Goal: Task Accomplishment & Management: Use online tool/utility

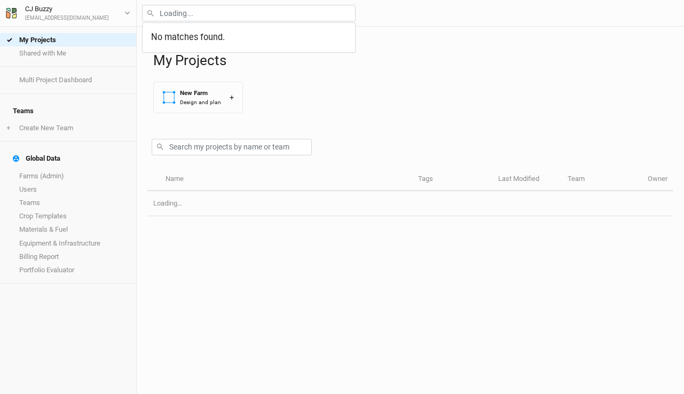
click at [176, 15] on input "text" at bounding box center [249, 13] width 214 height 17
type input "bron"
type input "[PERSON_NAME]"
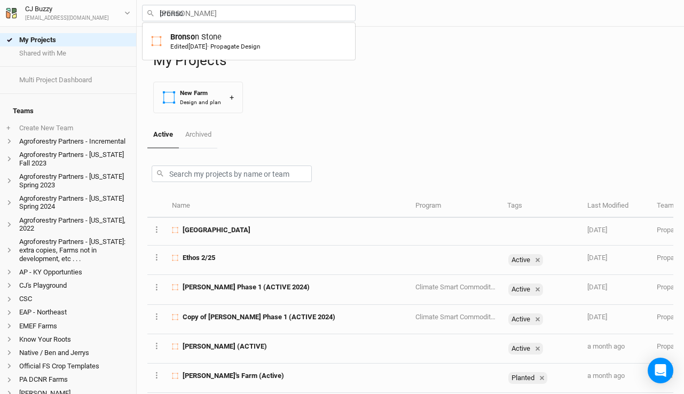
type input "[PERSON_NAME]"
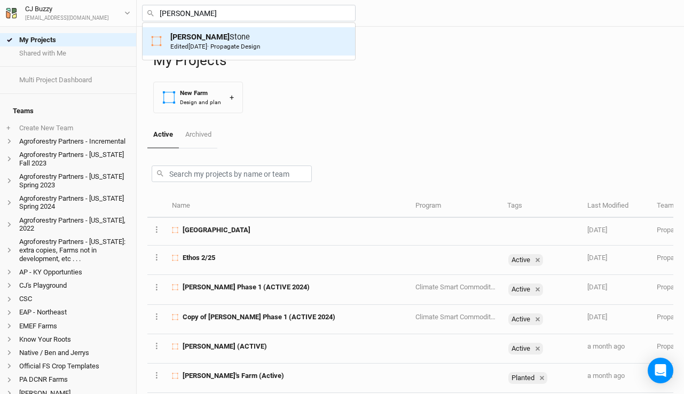
click at [179, 38] on mark "[PERSON_NAME]" at bounding box center [199, 37] width 59 height 10
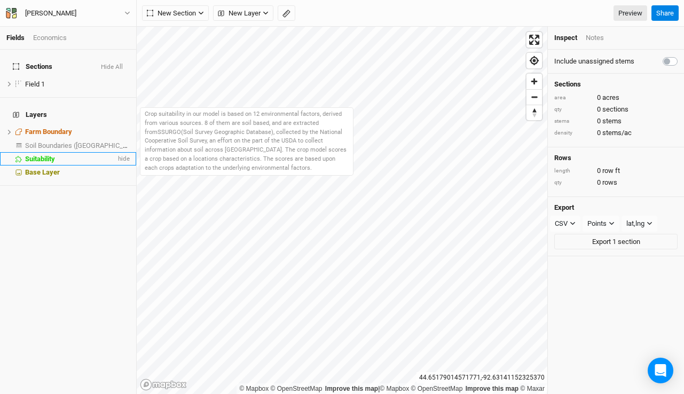
click at [52, 152] on li "Suitability hide" at bounding box center [68, 158] width 136 height 13
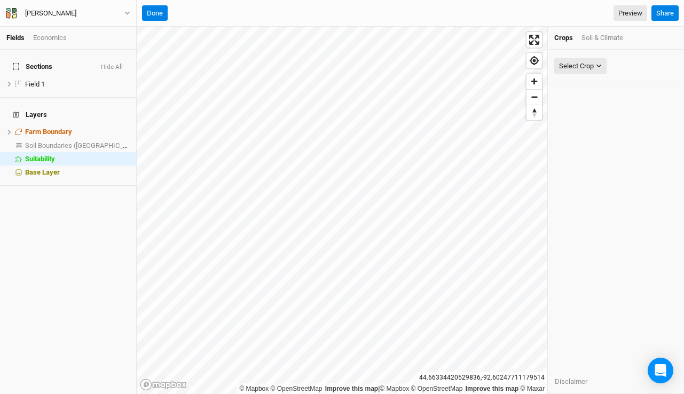
click at [591, 34] on div "Soil & Climate" at bounding box center [602, 38] width 42 height 10
click at [585, 61] on div "Select Attribute" at bounding box center [582, 66] width 46 height 11
click at [156, 14] on button "Done" at bounding box center [155, 13] width 26 height 16
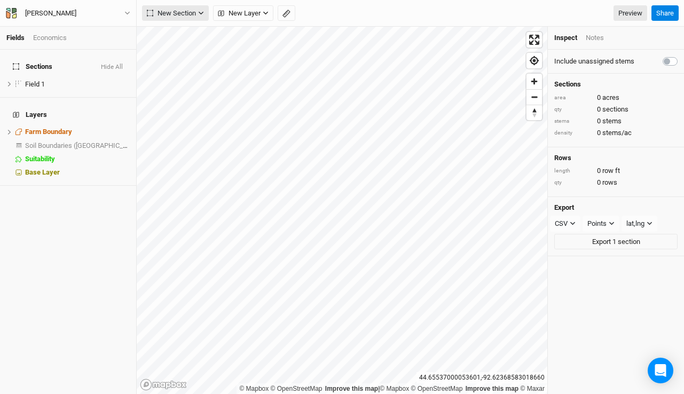
click at [164, 15] on span "New Section" at bounding box center [171, 13] width 49 height 11
click at [155, 32] on icon "button" at bounding box center [155, 33] width 1 height 4
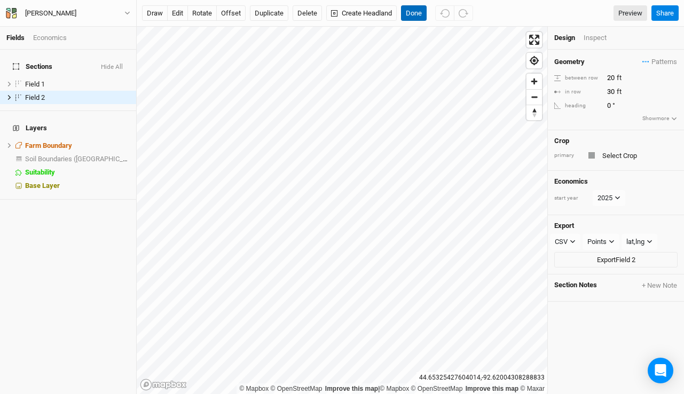
click at [411, 18] on button "Done" at bounding box center [414, 13] width 26 height 16
click at [589, 36] on div "Inspect" at bounding box center [603, 38] width 38 height 10
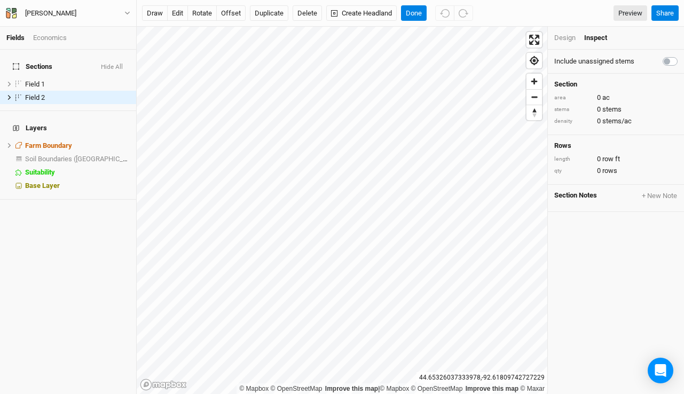
click at [682, 55] on label at bounding box center [682, 55] width 0 height 0
click at [671, 63] on input "checkbox" at bounding box center [667, 60] width 9 height 11
checkbox input "true"
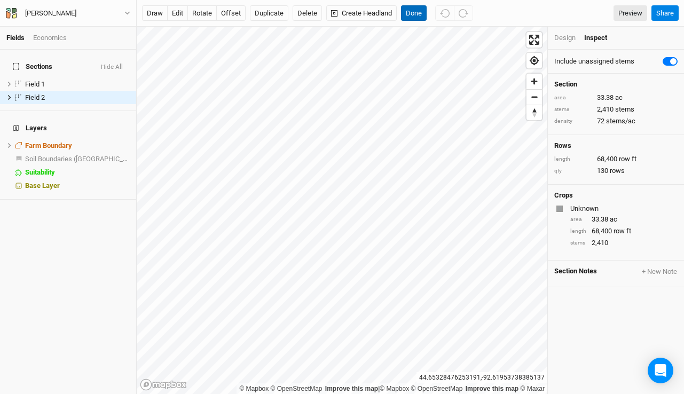
click at [409, 11] on button "Done" at bounding box center [414, 13] width 26 height 16
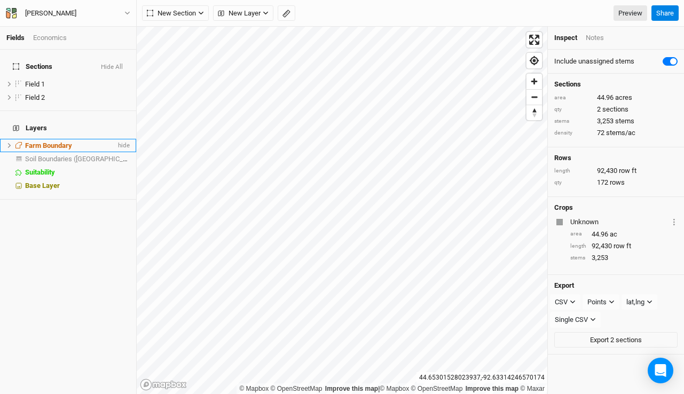
click at [11, 143] on icon at bounding box center [9, 146] width 6 height 6
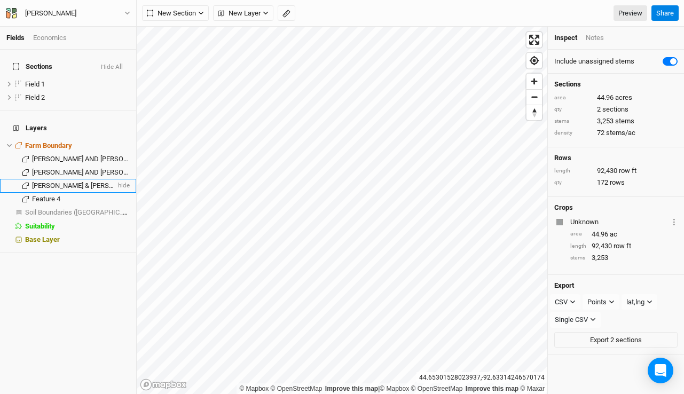
click at [57, 182] on span "[PERSON_NAME] & [PERSON_NAME] TRUST AGREEMENT" at bounding box center [119, 186] width 174 height 8
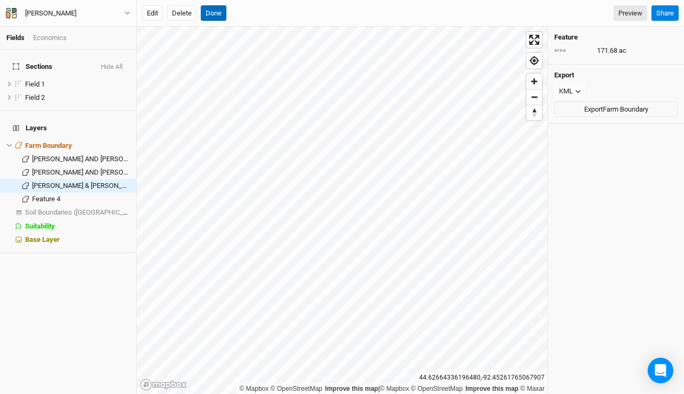
click at [214, 15] on button "Done" at bounding box center [214, 13] width 26 height 16
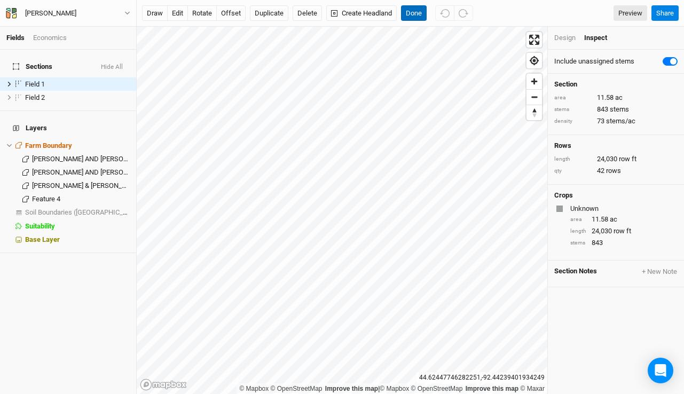
click at [417, 12] on button "Done" at bounding box center [414, 13] width 26 height 16
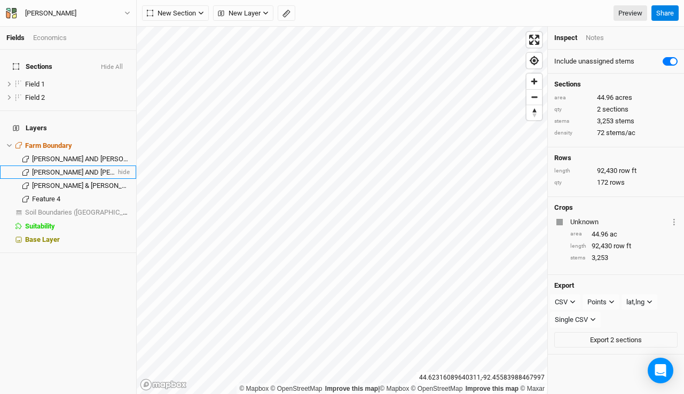
click at [82, 168] on span "[PERSON_NAME] AND [PERSON_NAME] TRUST" at bounding box center [103, 172] width 143 height 8
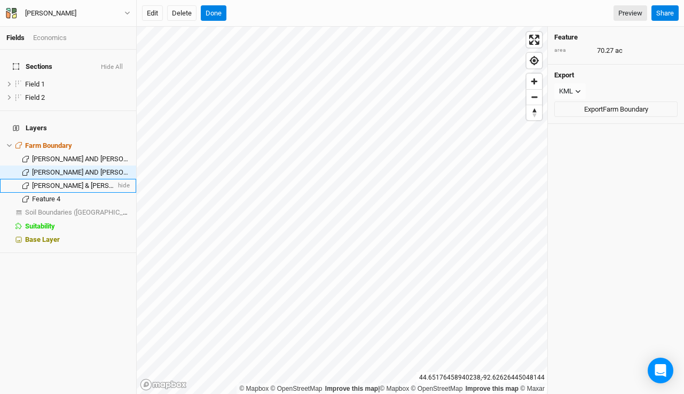
click at [95, 182] on span "[PERSON_NAME] & [PERSON_NAME] TRUST AGREEMENT" at bounding box center [119, 186] width 174 height 8
click at [212, 11] on button "Done" at bounding box center [214, 13] width 26 height 16
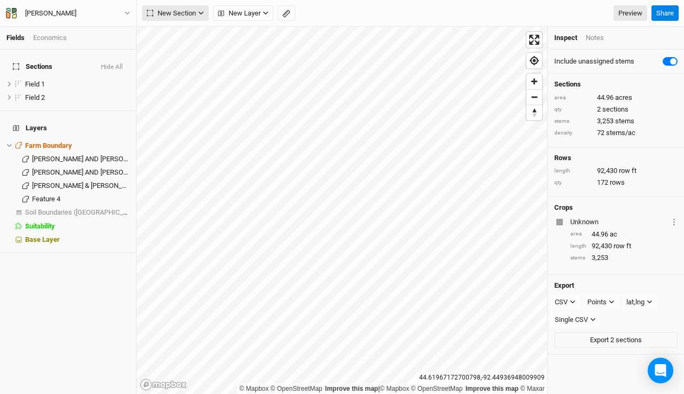
click at [162, 17] on span "New Section" at bounding box center [171, 13] width 49 height 11
click at [169, 36] on div "Grid" at bounding box center [173, 35] width 16 height 12
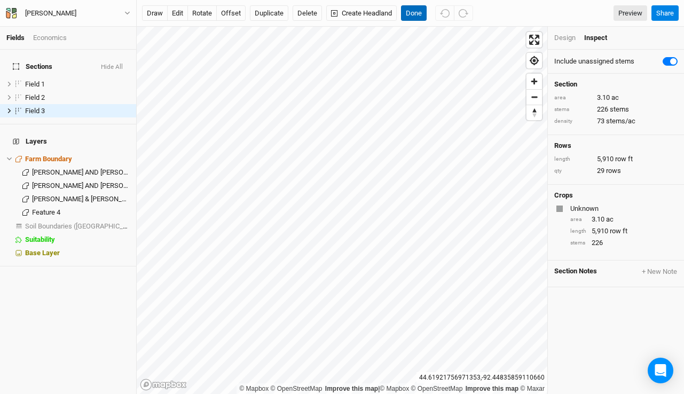
click at [411, 11] on button "Done" at bounding box center [414, 13] width 26 height 16
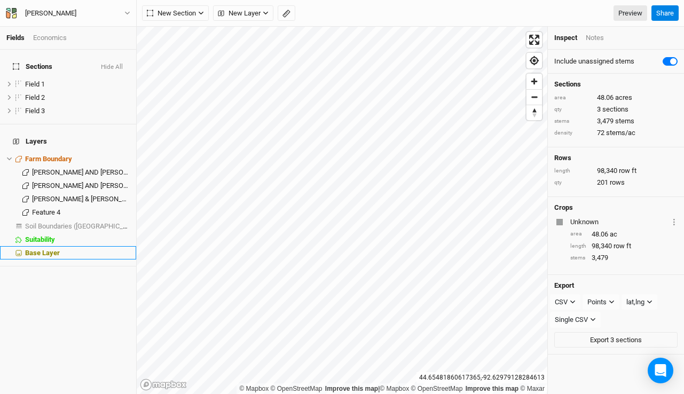
click at [54, 249] on span "Base Layer" at bounding box center [42, 253] width 35 height 8
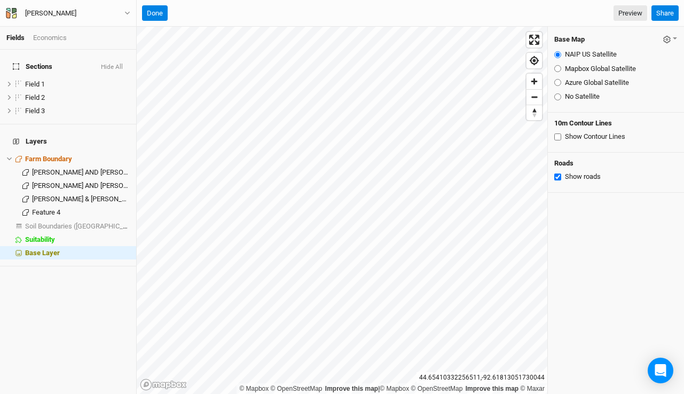
click at [557, 69] on input "Mapbox Global Satellite" at bounding box center [557, 68] width 7 height 7
radio input "true"
click at [556, 84] on input "Azure Global Satellite" at bounding box center [557, 82] width 7 height 7
radio input "true"
click at [160, 15] on button "Done" at bounding box center [155, 13] width 26 height 16
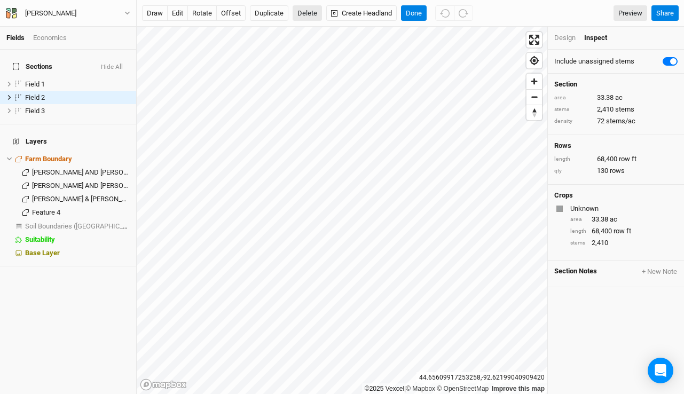
click at [311, 13] on button "Delete" at bounding box center [307, 13] width 29 height 16
click at [324, 13] on button "Confirm" at bounding box center [314, 13] width 33 height 16
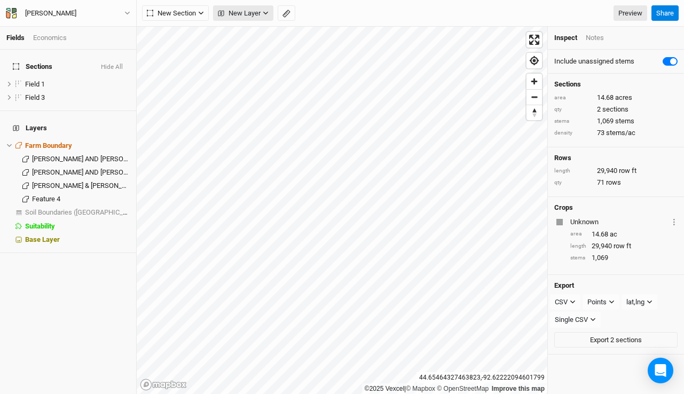
click at [233, 17] on span "New Layer" at bounding box center [239, 13] width 43 height 11
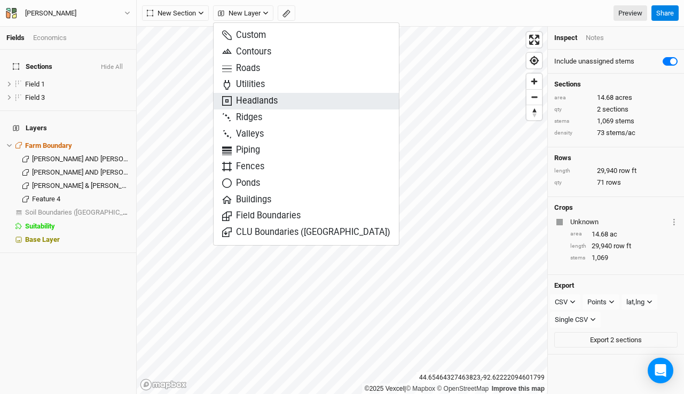
click at [246, 103] on span "Headlands" at bounding box center [250, 101] width 56 height 12
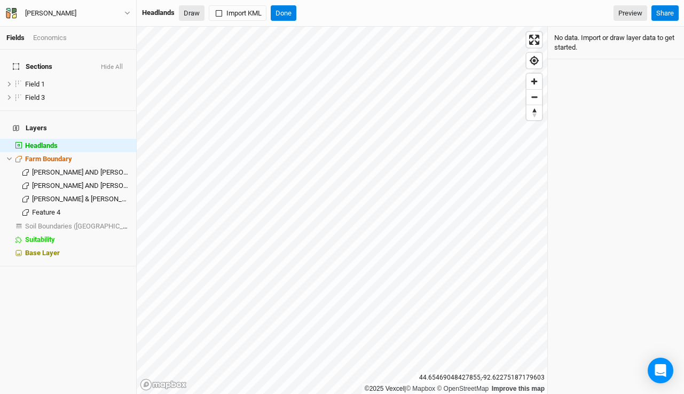
click at [193, 15] on button "Draw" at bounding box center [192, 13] width 26 height 16
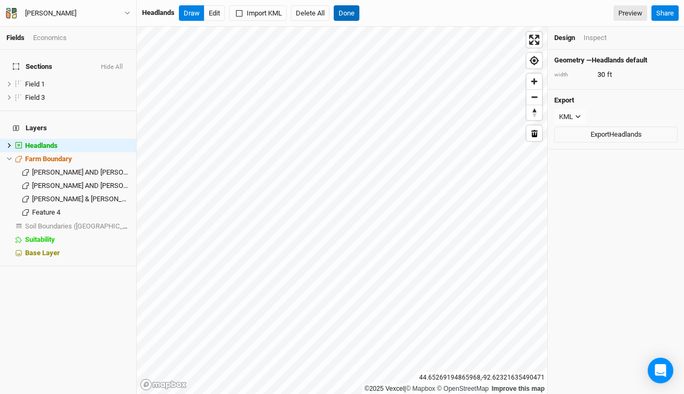
click at [352, 13] on button "Done" at bounding box center [347, 13] width 26 height 16
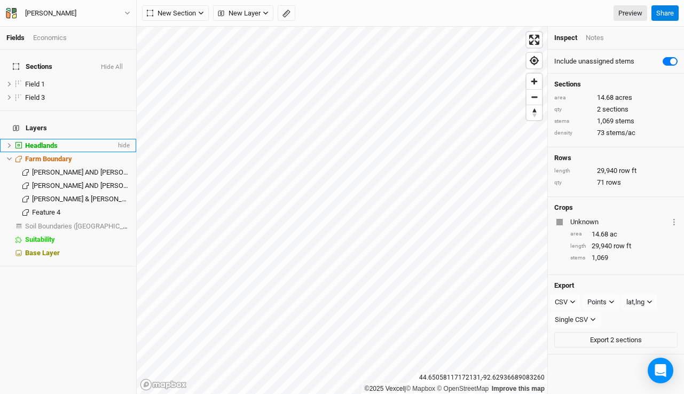
click at [5, 139] on li "Headlands hide" at bounding box center [68, 145] width 136 height 13
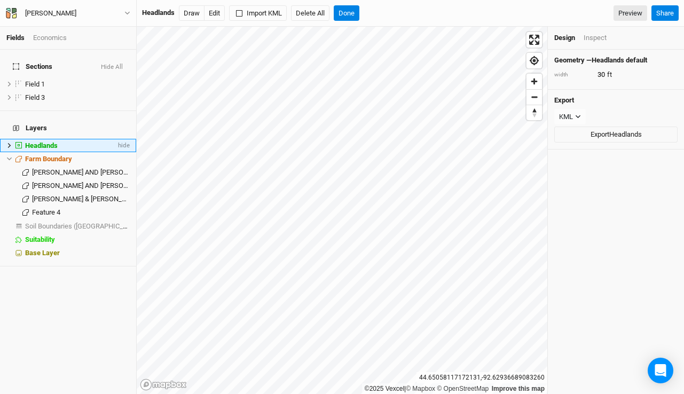
click at [8, 143] on button at bounding box center [9, 146] width 6 height 6
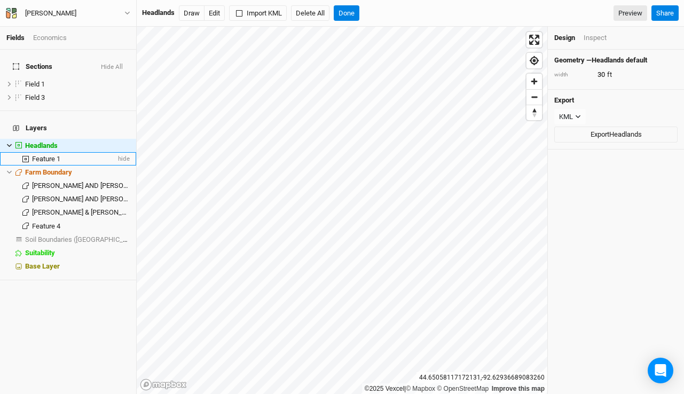
click at [49, 155] on span "Feature 1" at bounding box center [46, 159] width 28 height 8
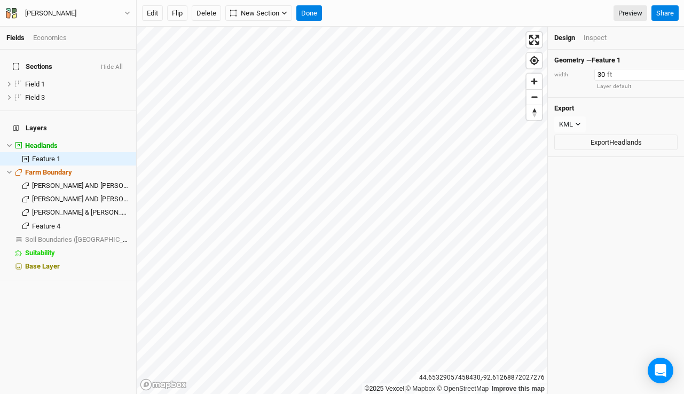
drag, startPoint x: 605, startPoint y: 75, endPoint x: 570, endPoint y: 72, distance: 35.4
click at [570, 72] on div "width 30 ft" at bounding box center [615, 75] width 123 height 12
click at [310, 14] on button "Done" at bounding box center [309, 13] width 26 height 16
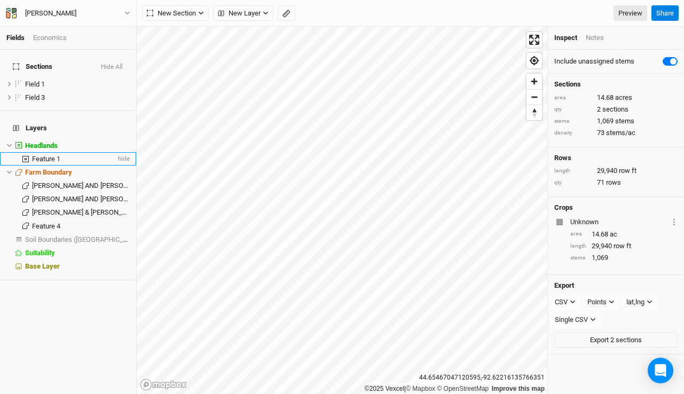
click at [46, 155] on span "Feature 1" at bounding box center [46, 159] width 28 height 8
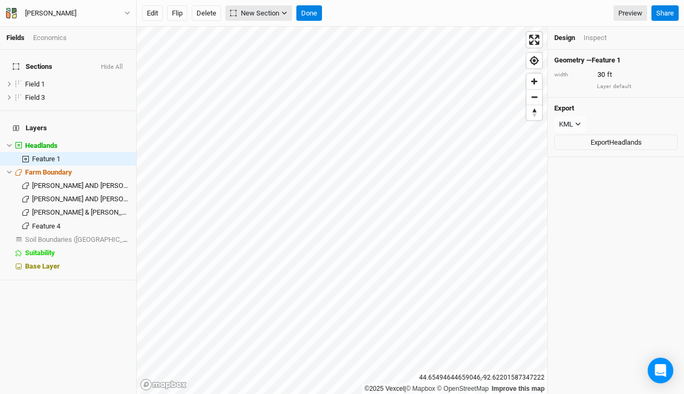
click at [246, 18] on span "New Section" at bounding box center [254, 13] width 49 height 11
click at [251, 37] on div "Grid" at bounding box center [257, 35] width 16 height 12
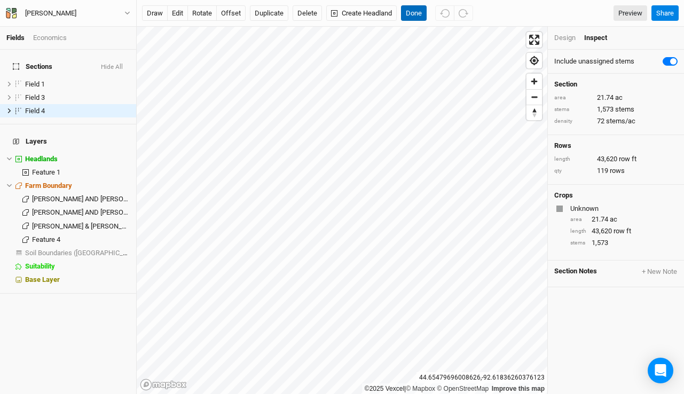
click at [408, 12] on button "Done" at bounding box center [414, 13] width 26 height 16
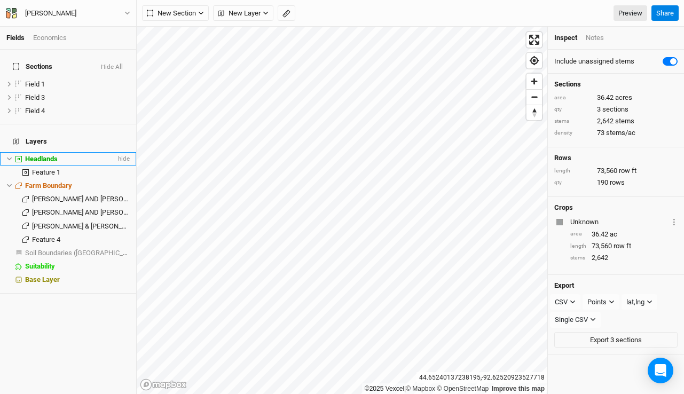
click at [46, 155] on span "Headlands" at bounding box center [41, 159] width 33 height 8
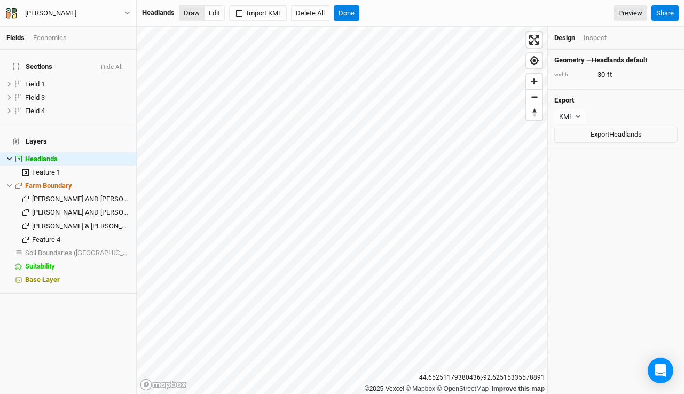
click at [190, 12] on button "Draw" at bounding box center [192, 13] width 26 height 16
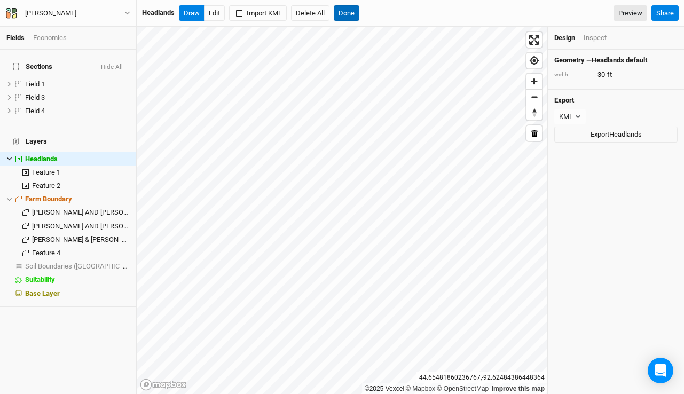
click at [345, 12] on button "Done" at bounding box center [347, 13] width 26 height 16
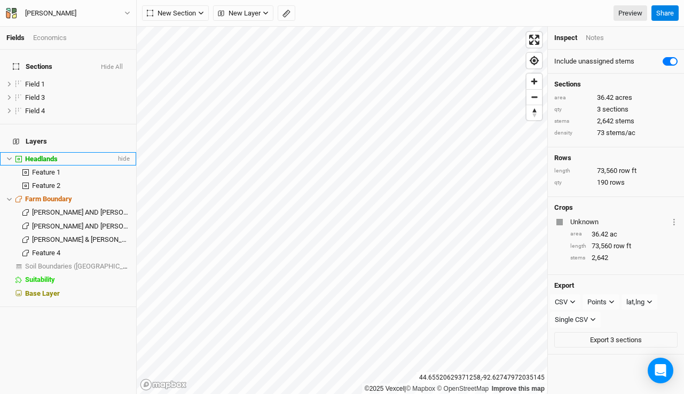
click at [49, 155] on span "Headlands" at bounding box center [41, 159] width 33 height 8
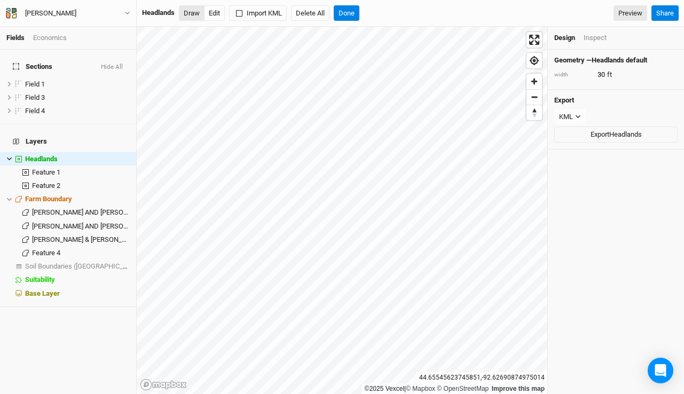
click at [192, 12] on button "Draw" at bounding box center [192, 13] width 26 height 16
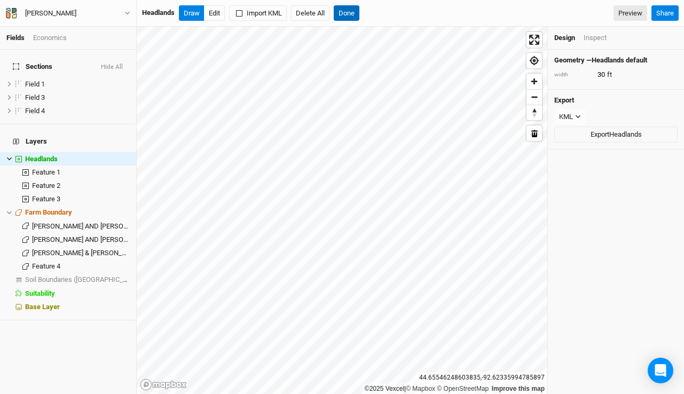
click at [354, 12] on button "Done" at bounding box center [347, 13] width 26 height 16
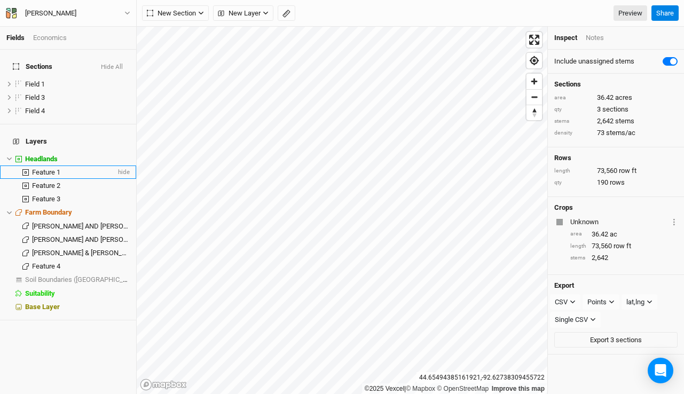
click at [45, 168] on span "Feature 1" at bounding box center [46, 172] width 28 height 8
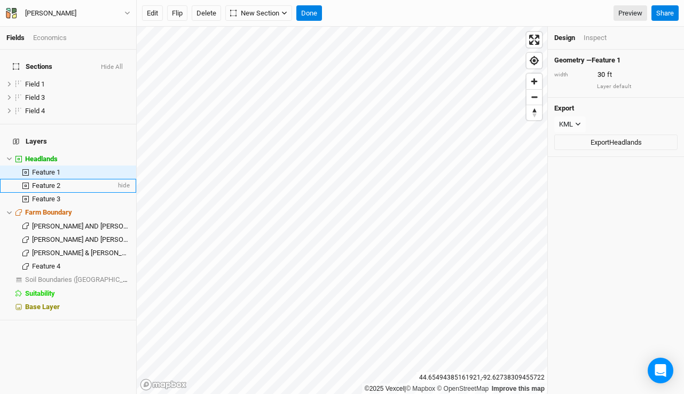
click at [50, 182] on span "Feature 2" at bounding box center [46, 186] width 28 height 8
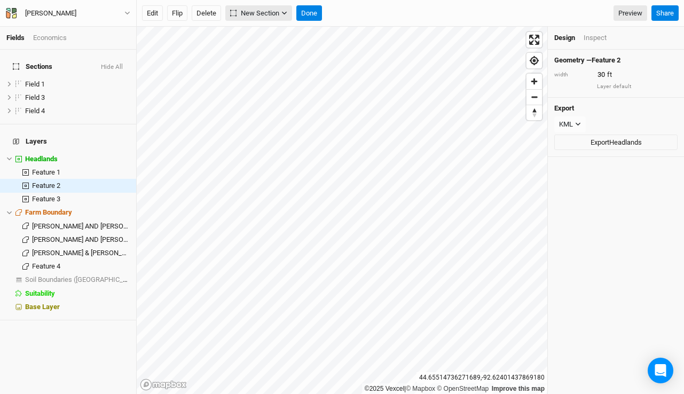
click at [253, 10] on span "New Section" at bounding box center [254, 13] width 49 height 11
click at [251, 29] on div "Grid" at bounding box center [257, 35] width 16 height 12
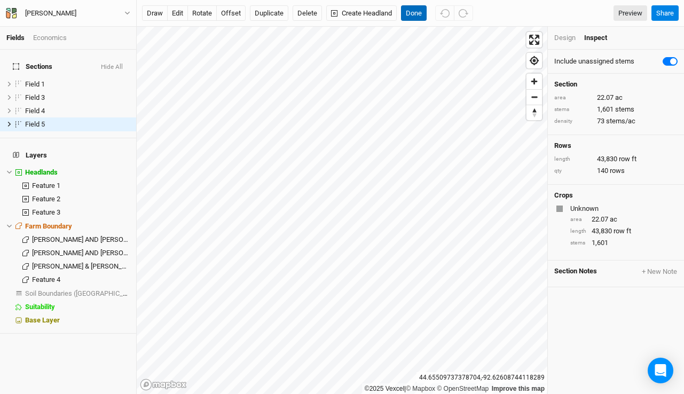
click at [415, 9] on button "Done" at bounding box center [414, 13] width 26 height 16
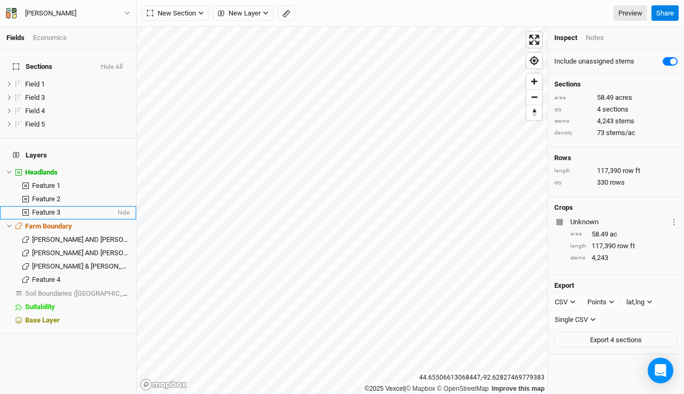
click at [50, 208] on span "Feature 3" at bounding box center [46, 212] width 28 height 8
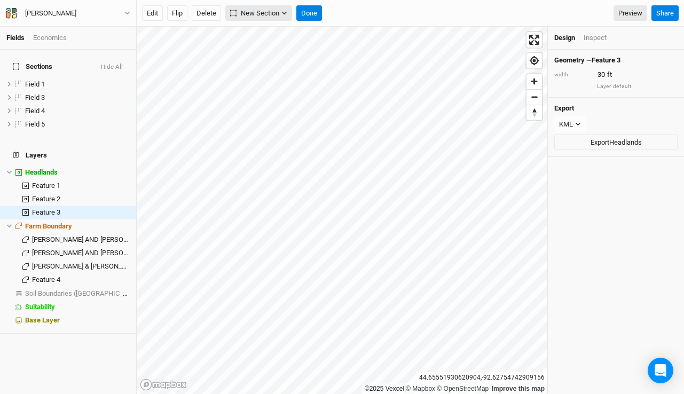
click at [248, 9] on span "New Section" at bounding box center [254, 13] width 49 height 11
click at [246, 36] on span "Grid" at bounding box center [250, 35] width 30 height 12
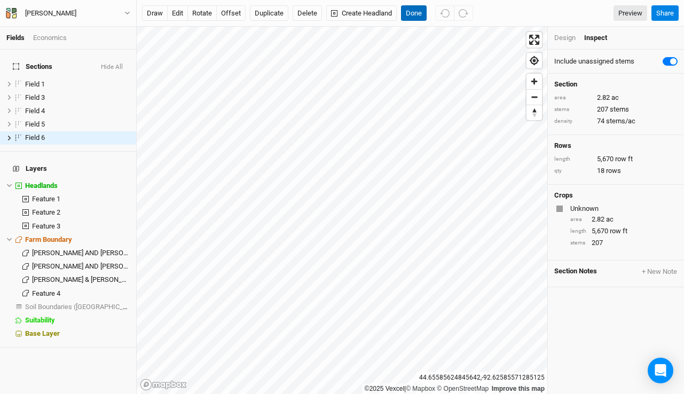
click at [410, 13] on button "Done" at bounding box center [414, 13] width 26 height 16
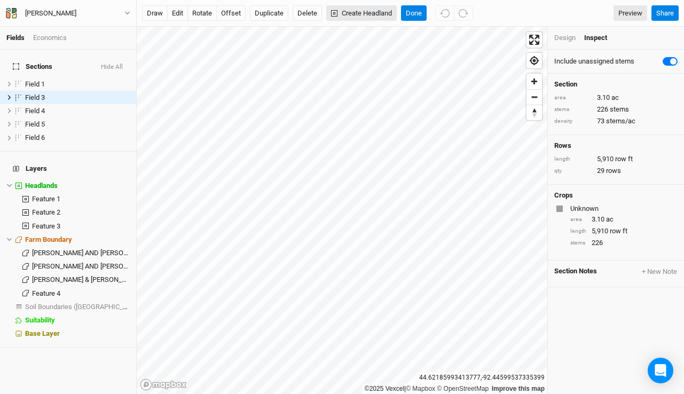
click at [351, 17] on button "Create Headland" at bounding box center [361, 13] width 70 height 16
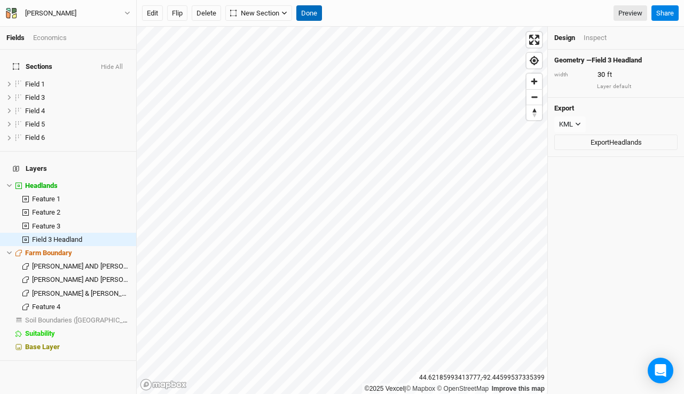
click at [309, 10] on button "Done" at bounding box center [309, 13] width 26 height 16
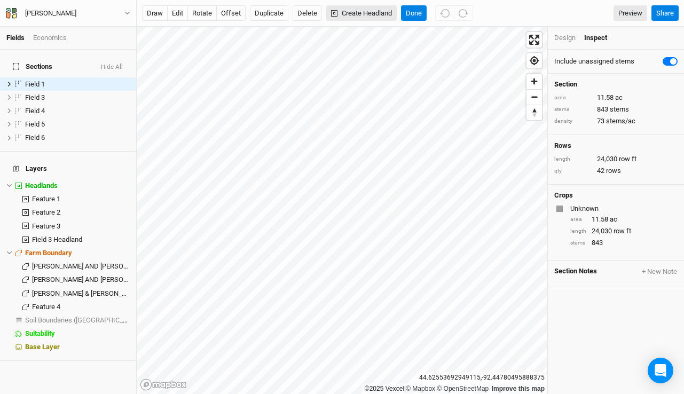
click at [344, 11] on button "Create Headland" at bounding box center [361, 13] width 70 height 16
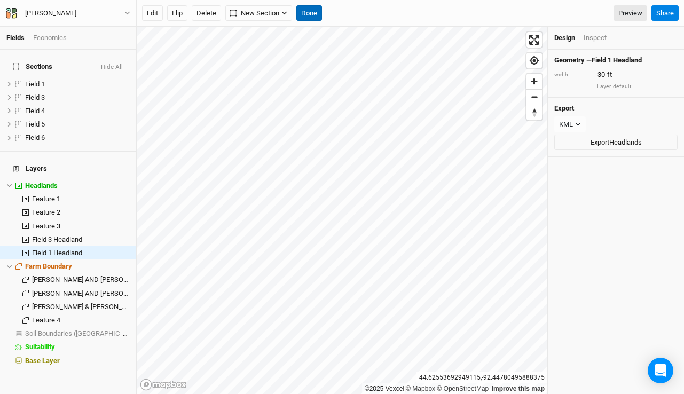
click at [304, 8] on button "Done" at bounding box center [309, 13] width 26 height 16
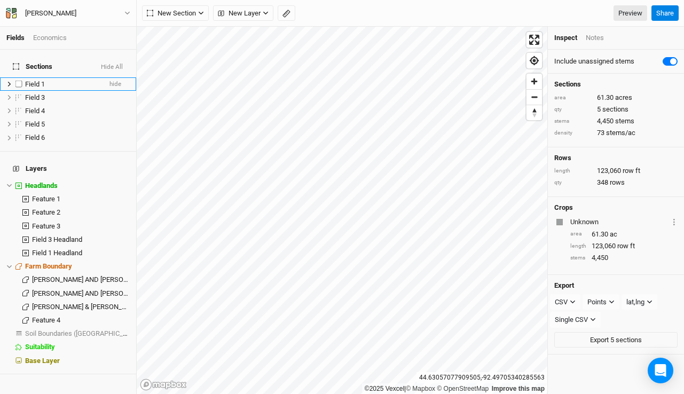
click at [17, 78] on label at bounding box center [18, 83] width 13 height 13
click at [17, 81] on input "checkbox" at bounding box center [18, 84] width 7 height 7
checkbox input "true"
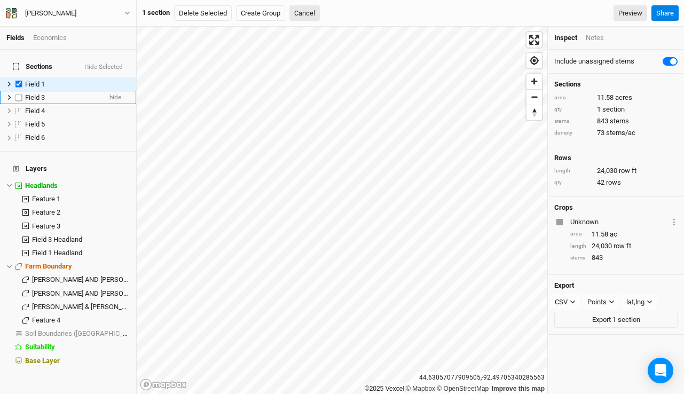
click at [17, 92] on label at bounding box center [18, 97] width 13 height 13
click at [17, 94] on input "checkbox" at bounding box center [18, 97] width 7 height 7
checkbox input "true"
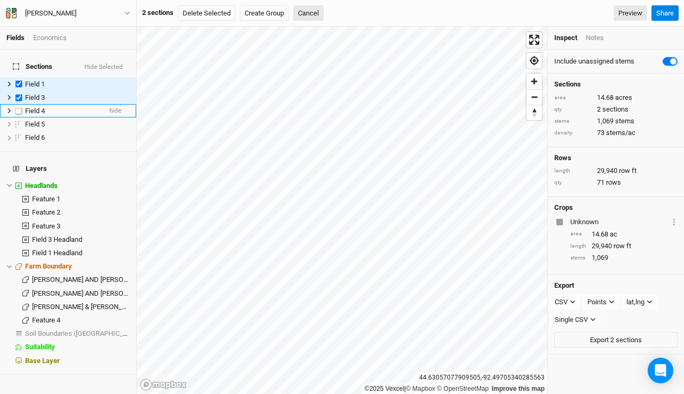
click at [18, 106] on label at bounding box center [18, 110] width 13 height 13
click at [18, 107] on input "checkbox" at bounding box center [18, 110] width 7 height 7
checkbox input "true"
click at [18, 120] on label at bounding box center [18, 123] width 13 height 13
click at [18, 121] on input "checkbox" at bounding box center [18, 124] width 7 height 7
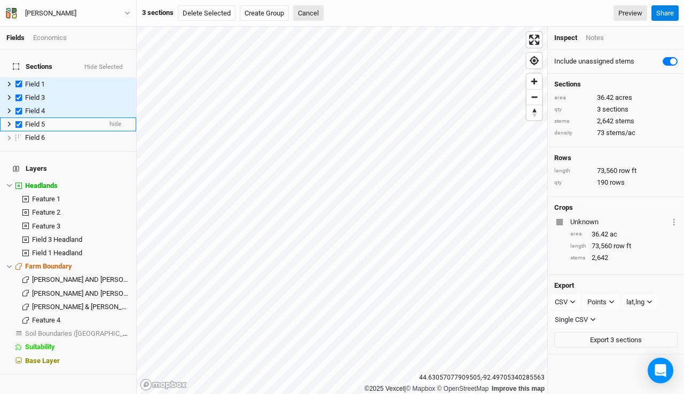
checkbox input "true"
click at [18, 131] on label at bounding box center [18, 137] width 13 height 13
click at [18, 135] on input "checkbox" at bounding box center [18, 138] width 7 height 7
checkbox input "true"
click at [116, 64] on button "Hide Selected" at bounding box center [104, 67] width 40 height 7
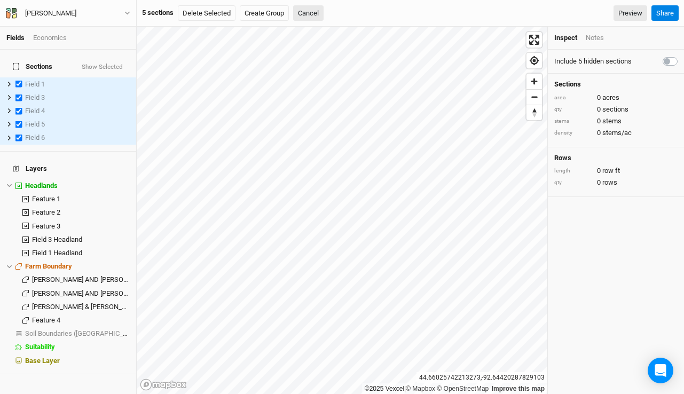
click at [122, 66] on h4 "Sections Show Selected" at bounding box center [67, 66] width 123 height 21
click at [119, 64] on button "Show Selected" at bounding box center [102, 67] width 42 height 7
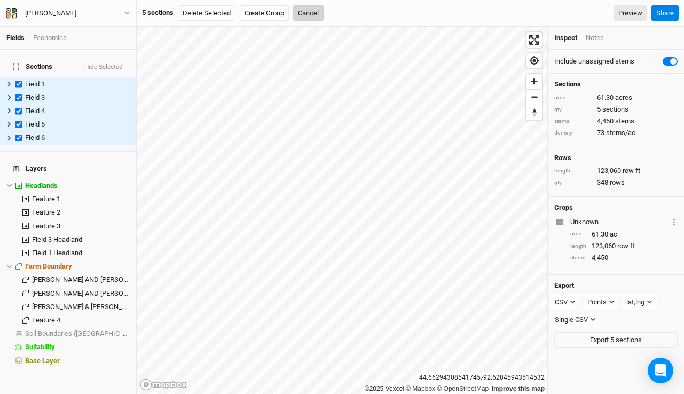
click at [308, 12] on button "Cancel" at bounding box center [308, 13] width 30 height 16
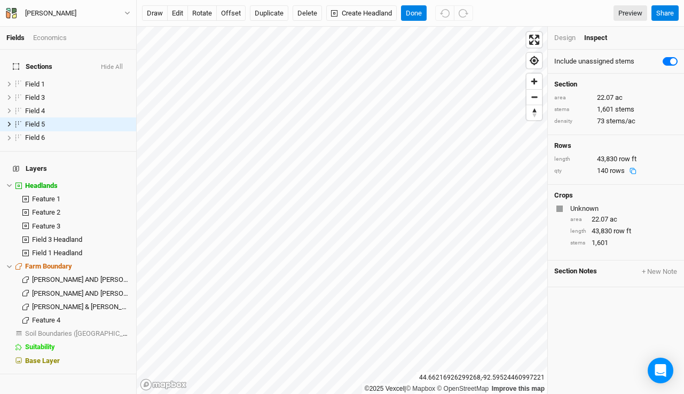
click at [563, 40] on div "Design" at bounding box center [564, 38] width 21 height 10
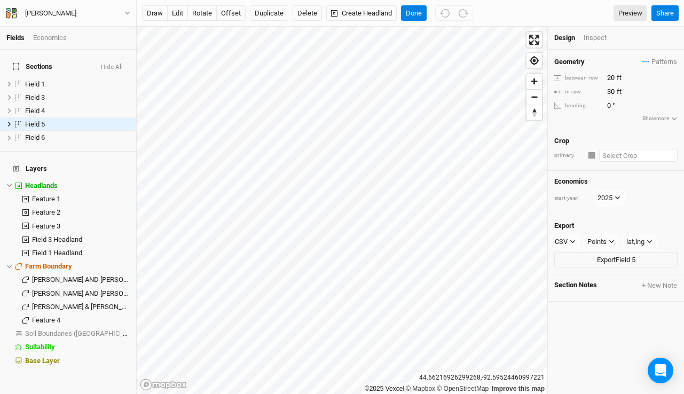
click at [619, 155] on input "text" at bounding box center [638, 155] width 78 height 13
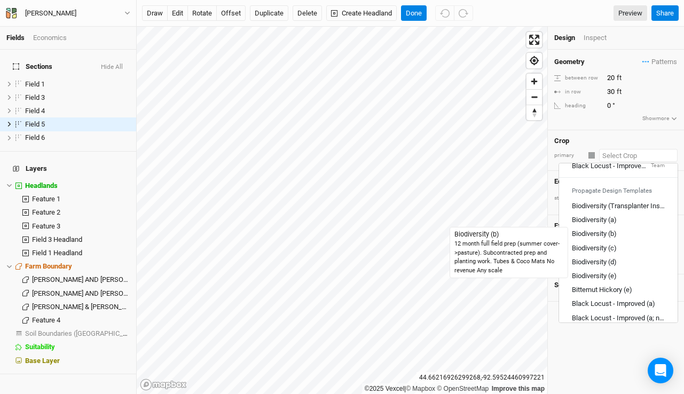
scroll to position [111, 0]
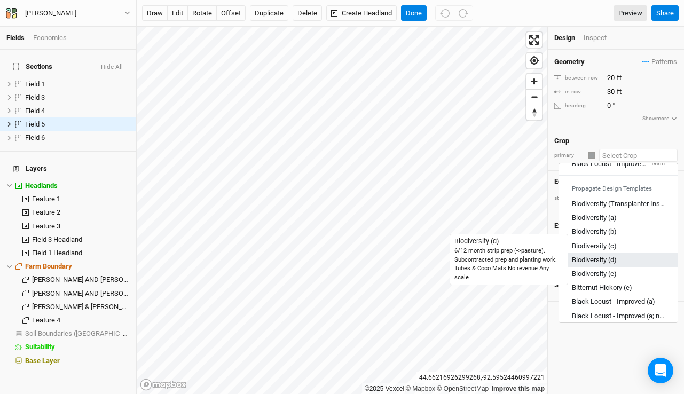
click at [603, 263] on div "Biodiversity (d)" at bounding box center [594, 260] width 45 height 10
type input "Biodiversity (d)"
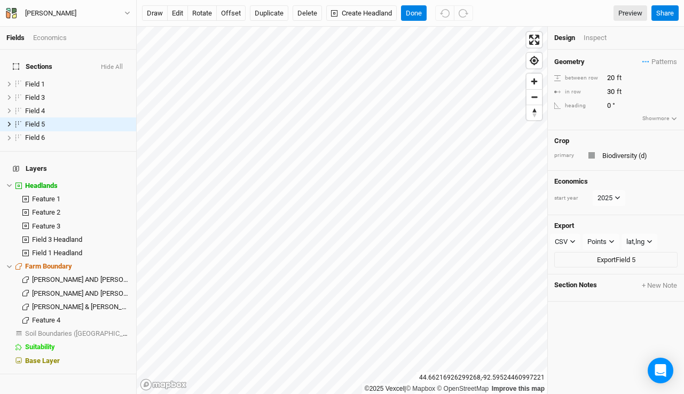
type input "20"
click at [606, 154] on input "text" at bounding box center [638, 155] width 78 height 13
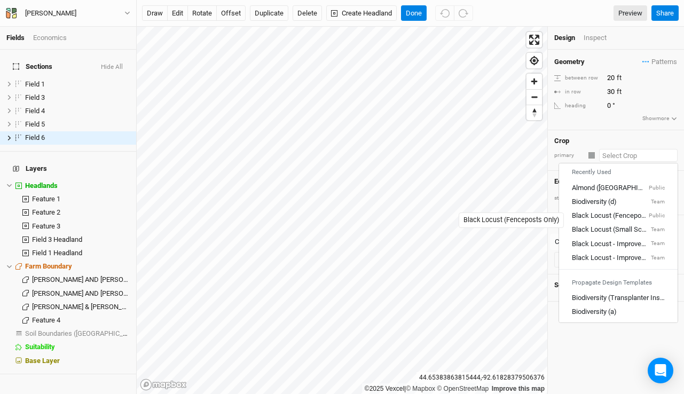
scroll to position [26, 0]
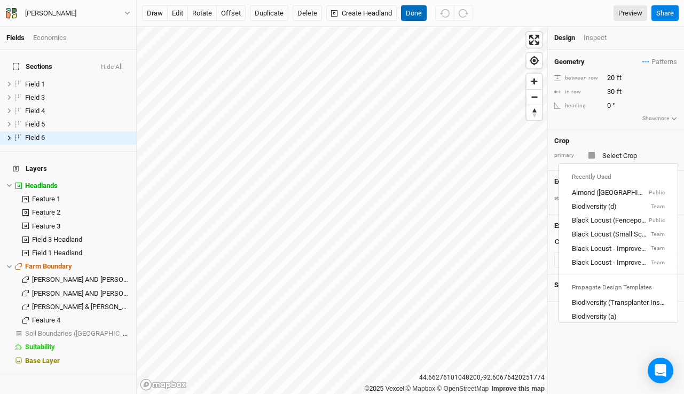
click at [413, 13] on button "Done" at bounding box center [414, 13] width 26 height 16
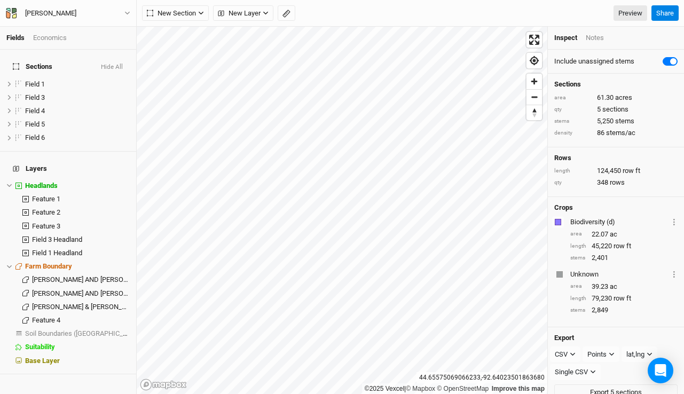
click at [51, 34] on div "Economics" at bounding box center [50, 38] width 34 height 10
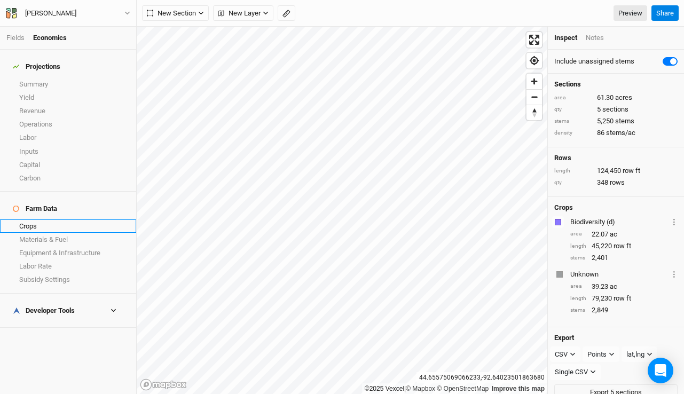
click at [49, 219] on link "Crops" at bounding box center [68, 225] width 136 height 13
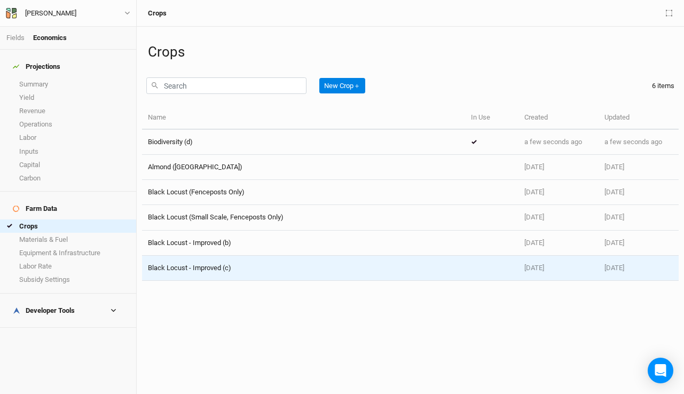
click at [209, 265] on span "Black Locust - Improved (c)" at bounding box center [189, 268] width 83 height 8
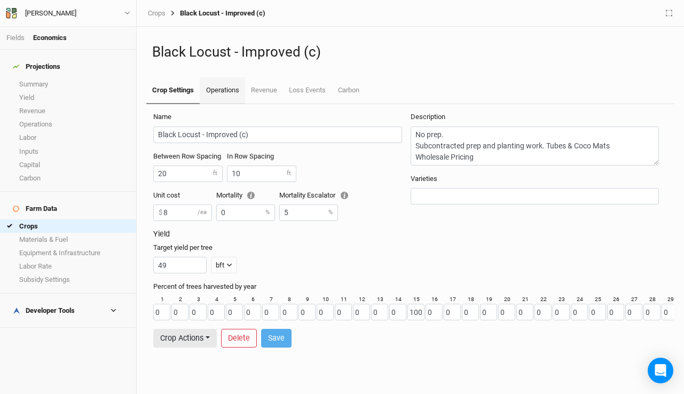
click at [231, 90] on link "Operations" at bounding box center [222, 90] width 45 height 27
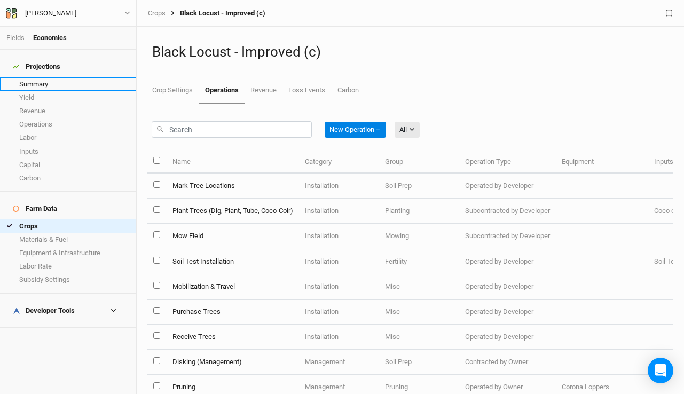
click at [50, 77] on link "Summary" at bounding box center [68, 83] width 136 height 13
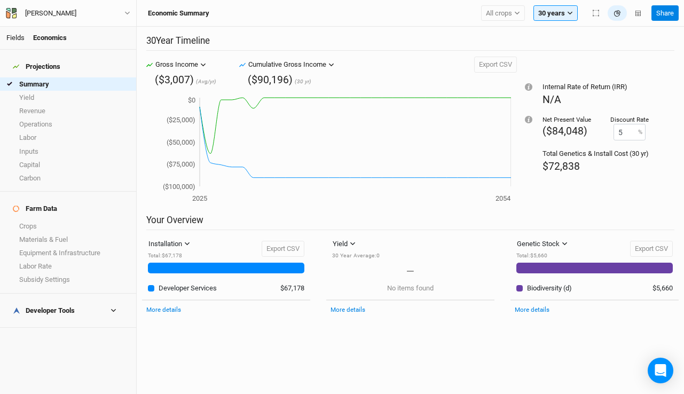
click at [12, 35] on link "Fields" at bounding box center [15, 38] width 18 height 8
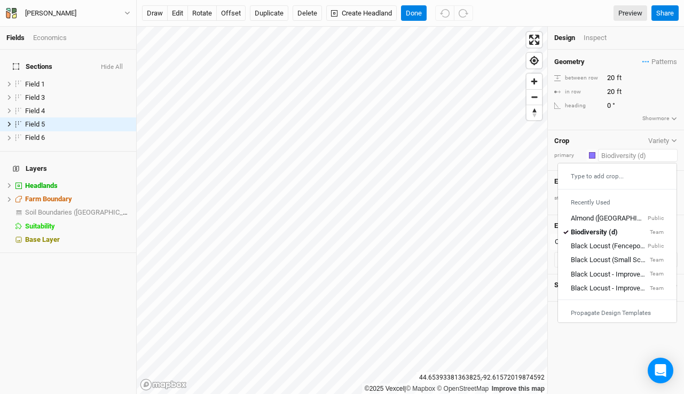
click at [631, 156] on input "text" at bounding box center [638, 155] width 80 height 13
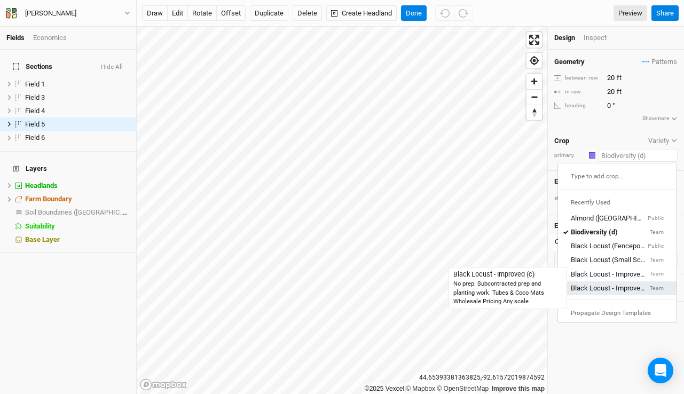
click at [613, 285] on div "Black Locust - Improved (c)" at bounding box center [609, 288] width 77 height 10
type input "10"
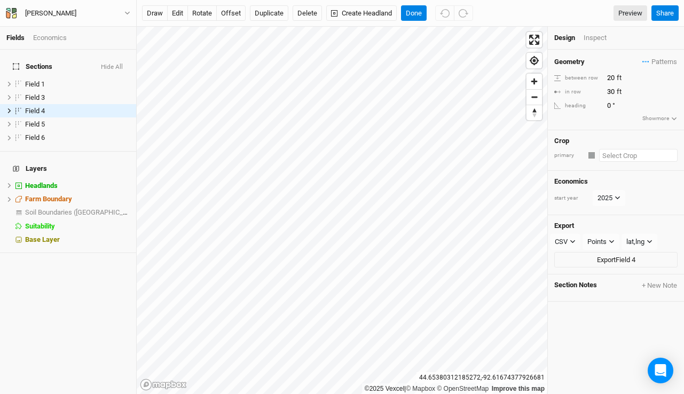
click at [636, 155] on input "text" at bounding box center [638, 155] width 78 height 13
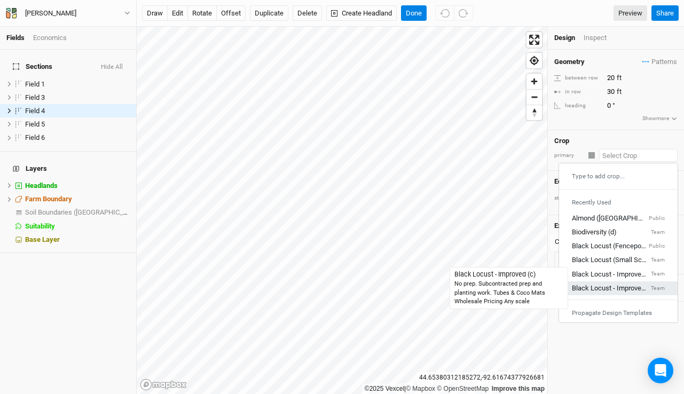
click at [616, 286] on div "Black Locust - Improved (c)" at bounding box center [610, 288] width 77 height 10
type input "10"
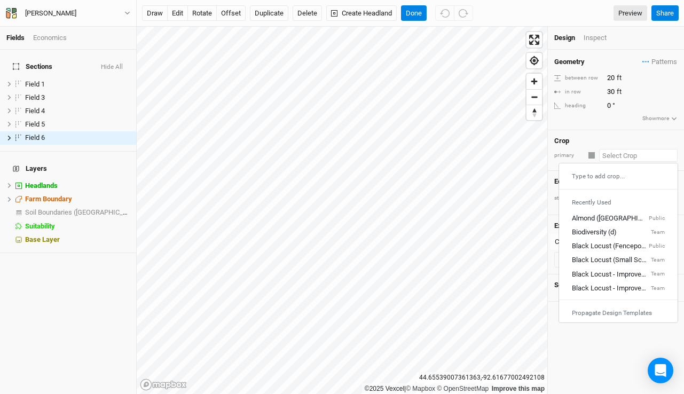
click at [621, 155] on input "text" at bounding box center [638, 155] width 78 height 13
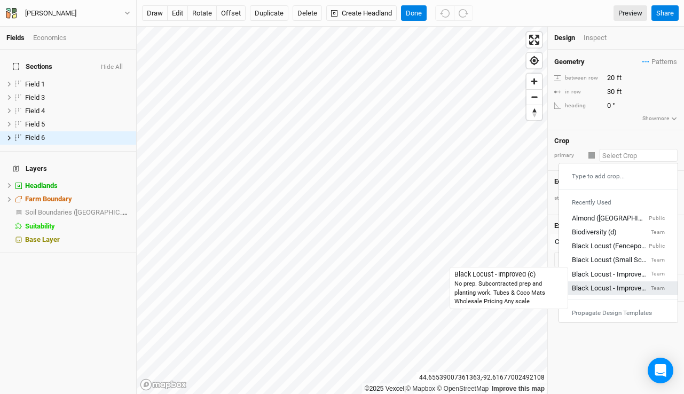
click at [614, 286] on div "Black Locust - Improved (c)" at bounding box center [610, 288] width 77 height 10
type input "10"
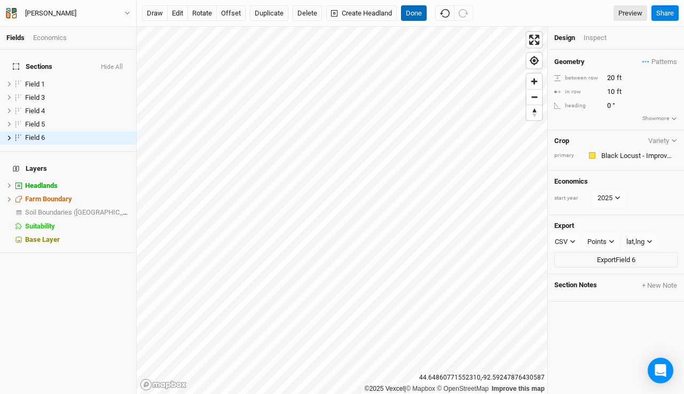
click at [419, 14] on button "Done" at bounding box center [414, 13] width 26 height 16
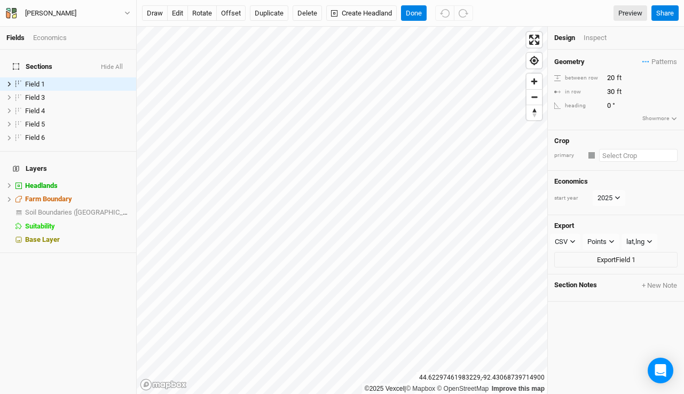
click at [616, 154] on input "text" at bounding box center [638, 155] width 78 height 13
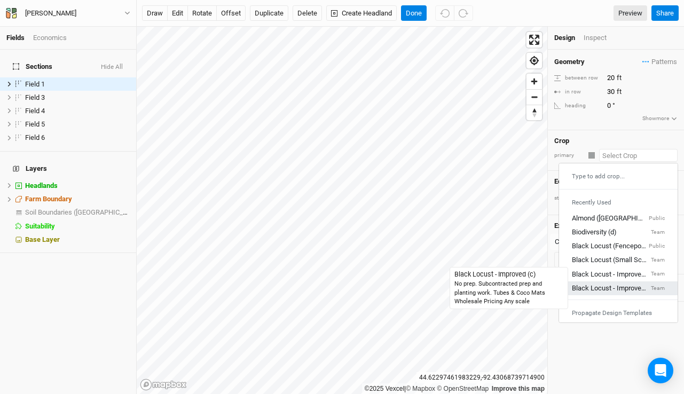
click at [619, 285] on div "Black Locust - Improved (c)" at bounding box center [610, 288] width 77 height 10
type input "10"
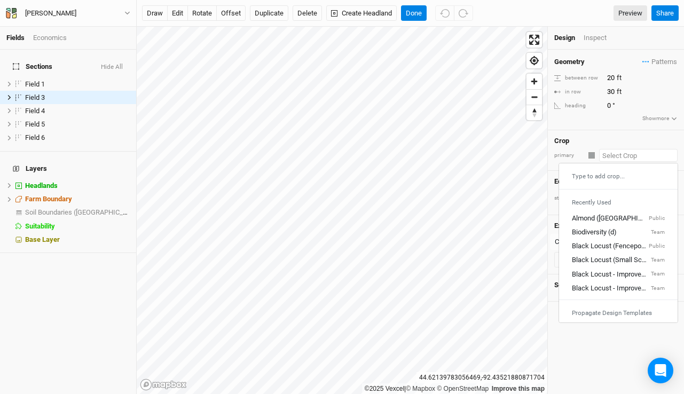
click at [622, 157] on input "text" at bounding box center [638, 155] width 78 height 13
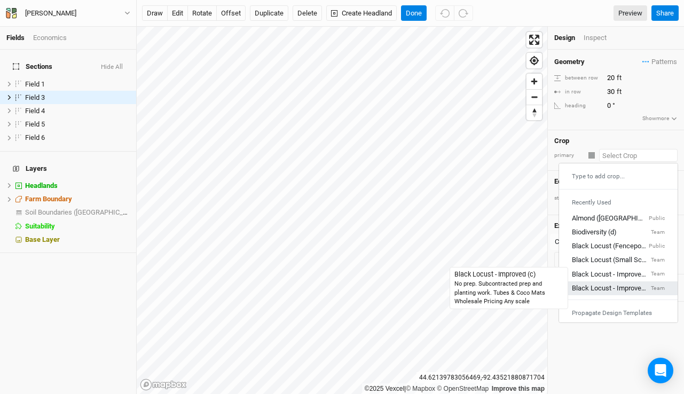
click at [622, 287] on div "Black Locust - Improved (c)" at bounding box center [610, 288] width 77 height 10
type input "10"
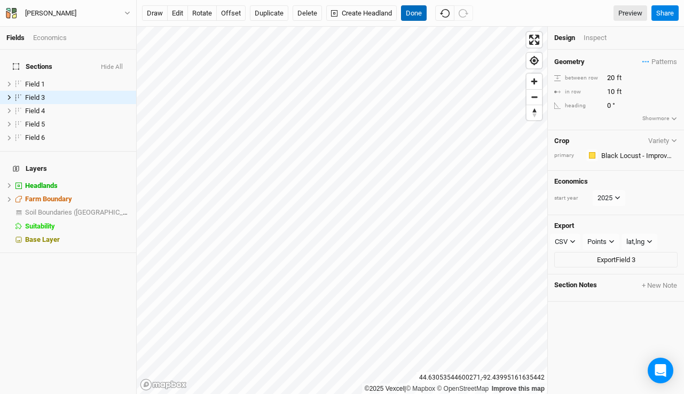
click at [416, 15] on button "Done" at bounding box center [414, 13] width 26 height 16
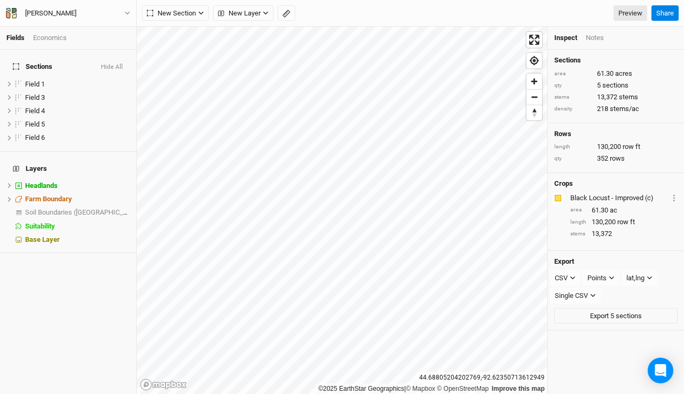
click at [53, 35] on div "Economics" at bounding box center [50, 38] width 34 height 10
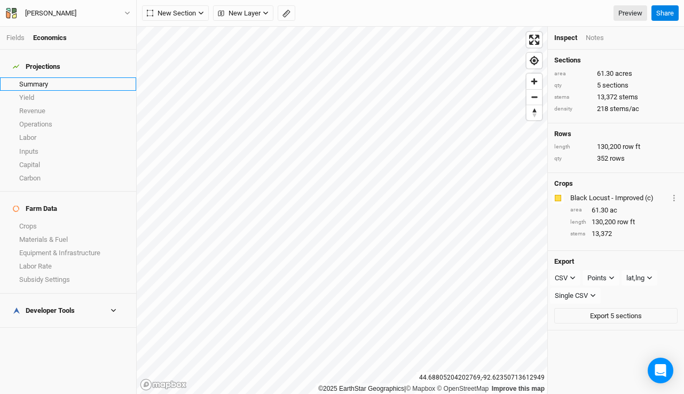
click at [45, 77] on link "Summary" at bounding box center [68, 83] width 136 height 13
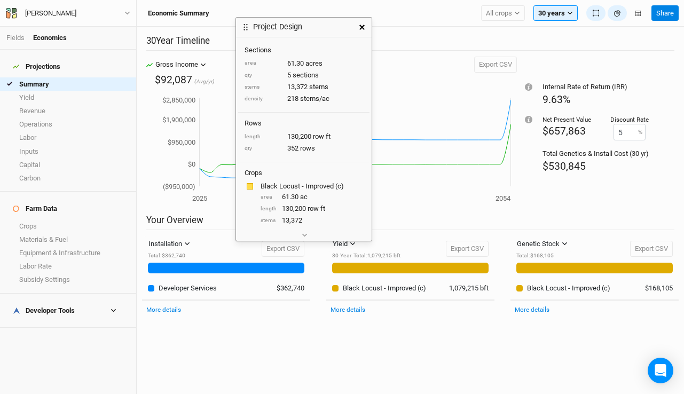
drag, startPoint x: 592, startPoint y: 89, endPoint x: 327, endPoint y: 20, distance: 273.5
click at [327, 20] on div "Project Design" at bounding box center [294, 27] width 116 height 19
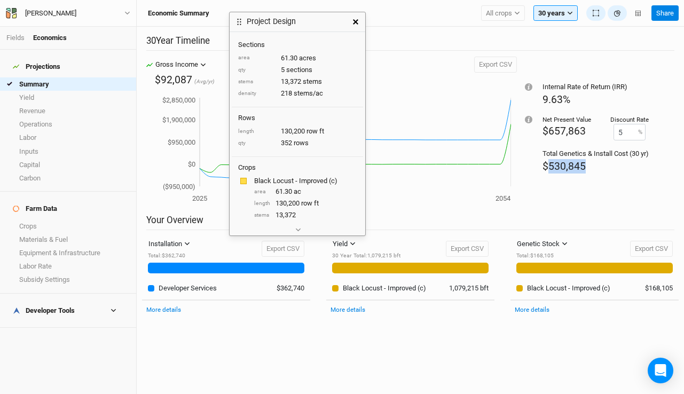
drag, startPoint x: 594, startPoint y: 163, endPoint x: 546, endPoint y: 162, distance: 48.1
click at [546, 162] on div "$530,845" at bounding box center [595, 166] width 106 height 14
copy span "530,845"
click at [560, 118] on div "Net Present Value" at bounding box center [566, 119] width 49 height 9
click at [499, 284] on div "Yield Yield Revenue Carbon 30 Year Total : 1,079,215 bft Export CSV 30 Year Tot…" at bounding box center [410, 284] width 184 height 96
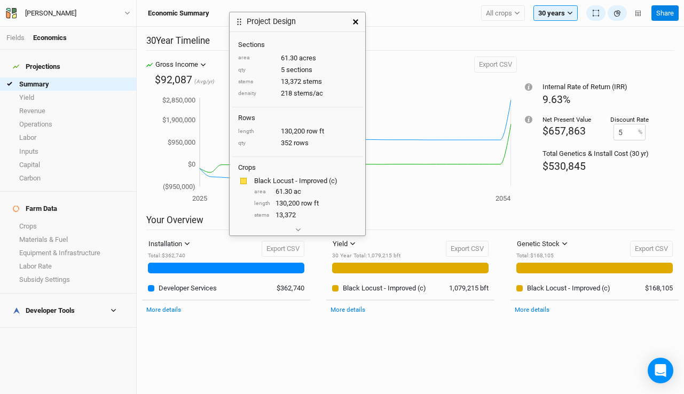
click at [353, 20] on icon "button" at bounding box center [355, 21] width 5 height 5
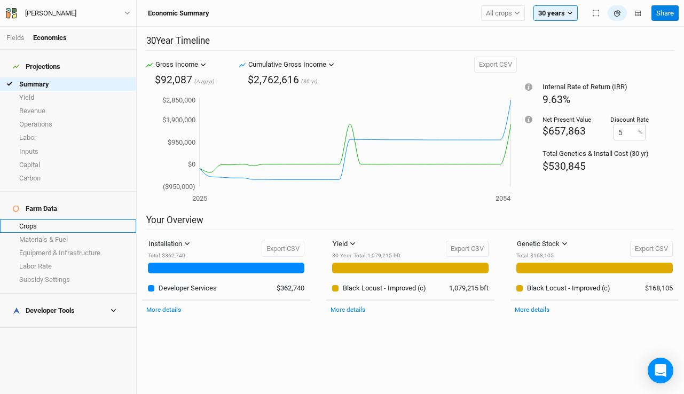
click at [41, 219] on link "Crops" at bounding box center [68, 225] width 136 height 13
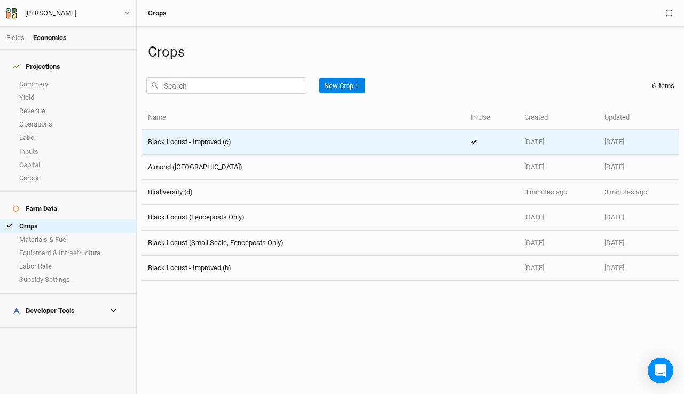
click at [228, 146] on span "Black Locust - Improved (c)" at bounding box center [189, 142] width 83 height 8
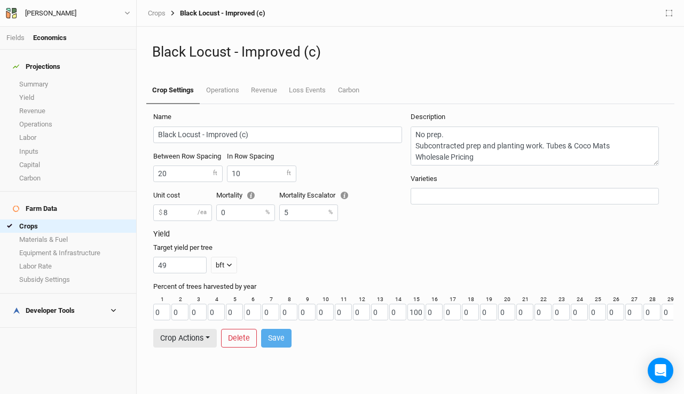
click at [21, 42] on li "Fields" at bounding box center [19, 38] width 27 height 10
click at [13, 39] on link "Fields" at bounding box center [15, 38] width 18 height 8
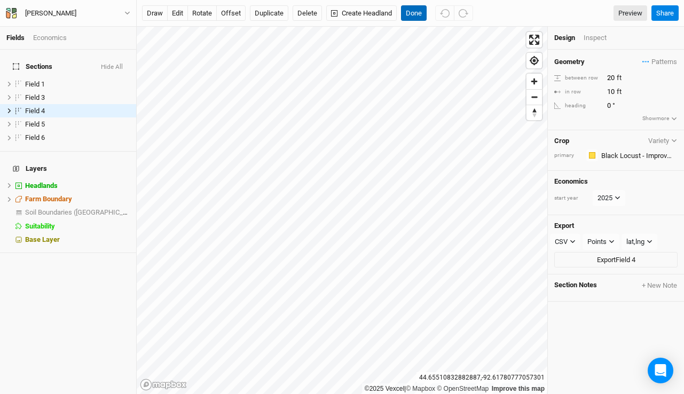
click at [416, 15] on button "Done" at bounding box center [414, 13] width 26 height 16
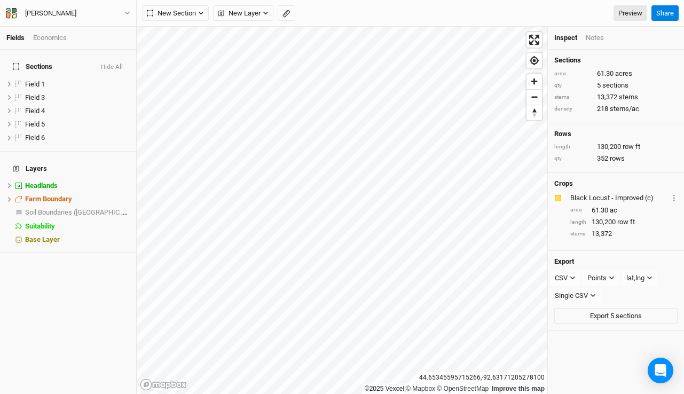
click at [48, 37] on div "Economics" at bounding box center [50, 38] width 34 height 10
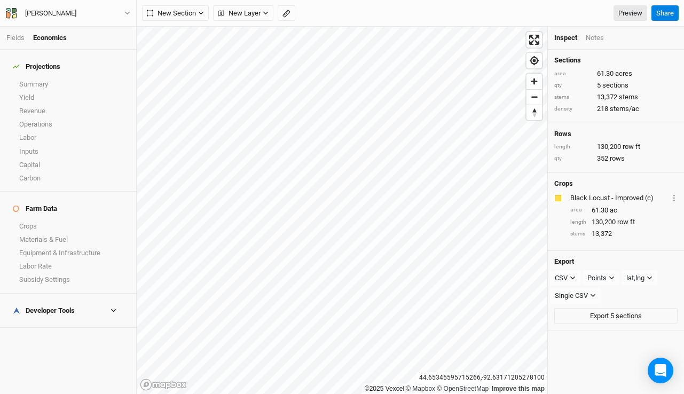
click at [53, 306] on div "Developer Tools" at bounding box center [44, 310] width 62 height 9
click at [51, 375] on link "Buffers" at bounding box center [68, 381] width 136 height 13
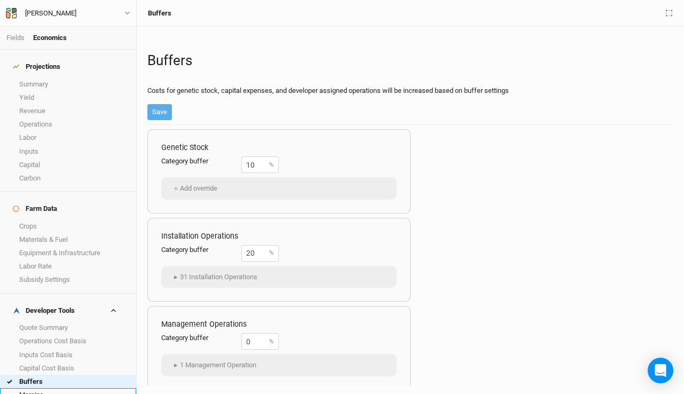
click at [52, 388] on link "Margins" at bounding box center [68, 394] width 136 height 13
click at [51, 375] on link "Buffers" at bounding box center [68, 381] width 136 height 13
drag, startPoint x: 257, startPoint y: 252, endPoint x: 188, endPoint y: 241, distance: 70.3
click at [188, 241] on div "Installation Operations Category buffer 20 % ▸ 31 Installation Operations Biodi…" at bounding box center [278, 260] width 263 height 84
type input "10"
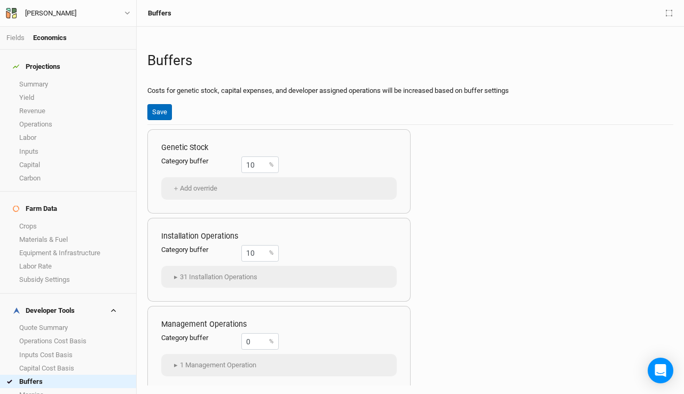
click at [155, 111] on button "Save" at bounding box center [159, 112] width 25 height 16
click at [38, 388] on link "Margins" at bounding box center [68, 394] width 136 height 13
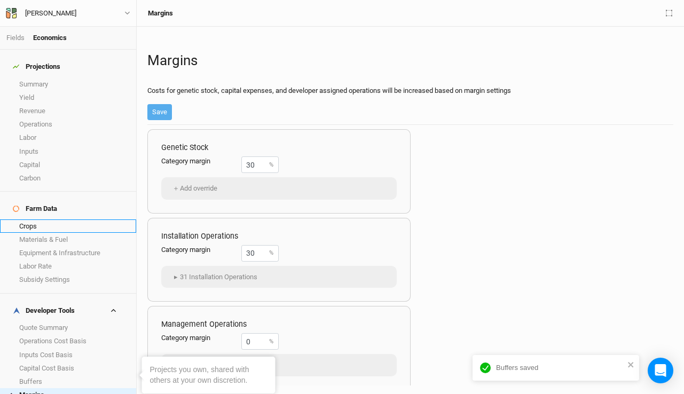
click at [58, 219] on link "Crops" at bounding box center [68, 225] width 136 height 13
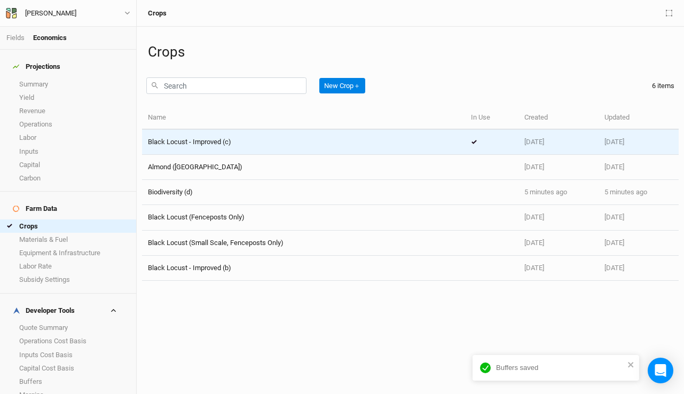
click at [208, 146] on div "Black Locust - Improved (c)" at bounding box center [189, 142] width 83 height 10
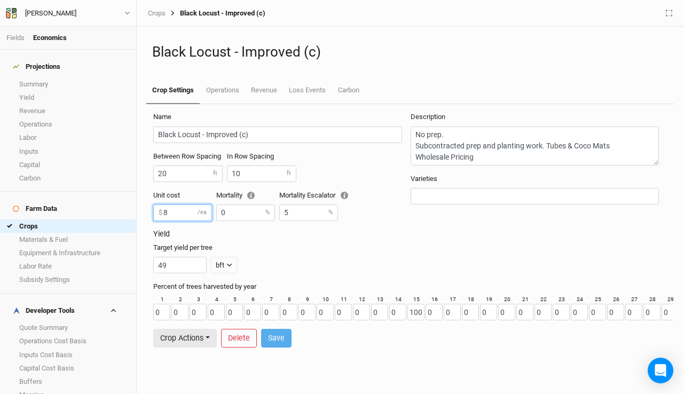
click at [167, 210] on input "8" at bounding box center [182, 212] width 59 height 17
drag, startPoint x: 167, startPoint y: 210, endPoint x: 159, endPoint y: 210, distance: 7.5
click at [159, 210] on div "8 $ /ea" at bounding box center [182, 212] width 59 height 17
click at [283, 261] on div "49 bft lbs bft" at bounding box center [408, 265] width 510 height 17
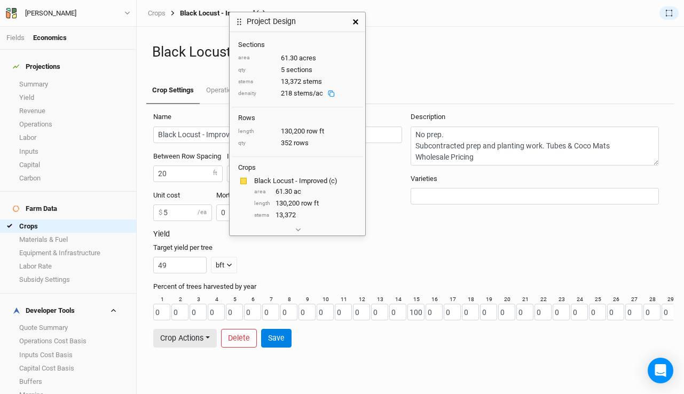
click at [354, 22] on icon "button" at bounding box center [355, 21] width 5 height 5
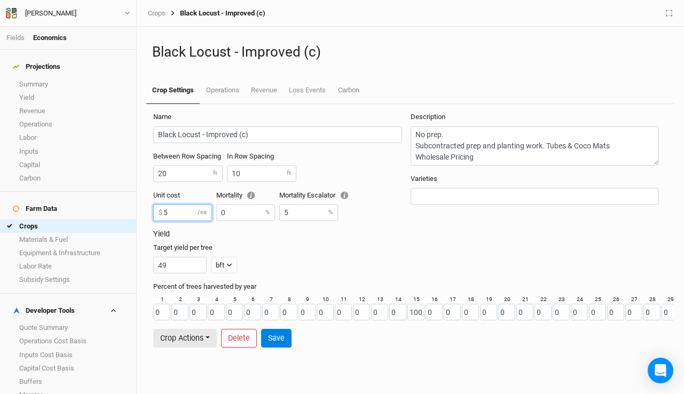
click at [176, 212] on input "5" at bounding box center [182, 212] width 59 height 17
type input "5.78"
click at [277, 335] on button "Save" at bounding box center [276, 338] width 30 height 19
click at [228, 92] on link "Operations" at bounding box center [222, 90] width 45 height 27
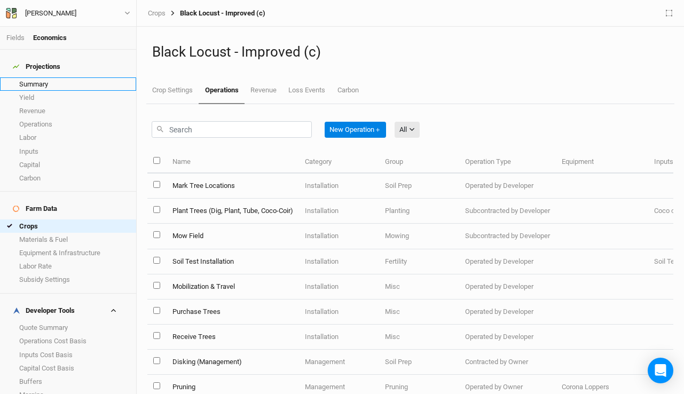
click at [44, 80] on link "Summary" at bounding box center [68, 83] width 136 height 13
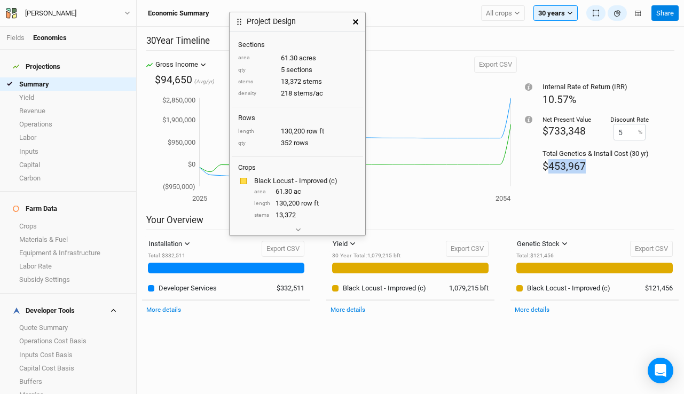
drag, startPoint x: 586, startPoint y: 166, endPoint x: 549, endPoint y: 165, distance: 36.9
click at [549, 165] on div "$453,967" at bounding box center [595, 166] width 106 height 14
copy span "453,967"
click at [426, 205] on div "2025 2054 ($950,000) $0 $950,000 $1,900,000 $2,850,000 2049" at bounding box center [331, 150] width 371 height 127
click at [354, 19] on icon "button" at bounding box center [355, 21] width 5 height 5
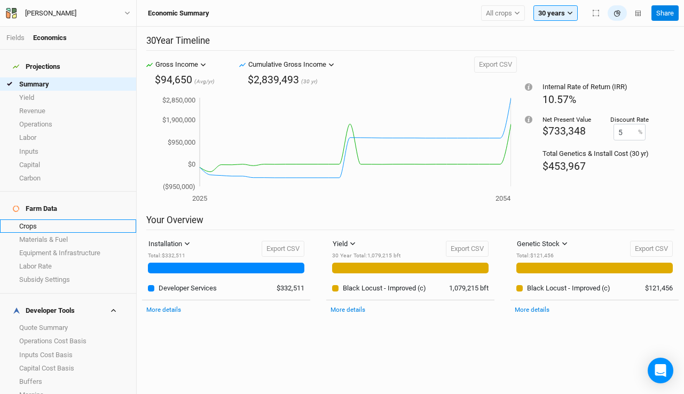
click at [41, 219] on link "Crops" at bounding box center [68, 225] width 136 height 13
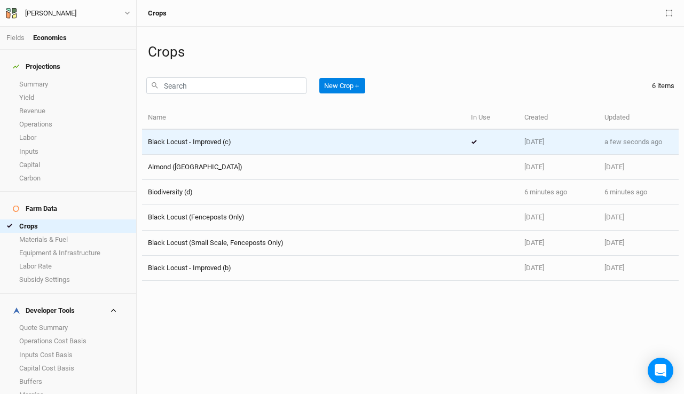
click at [291, 145] on div "Black Locust - Improved (c)" at bounding box center [303, 142] width 311 height 10
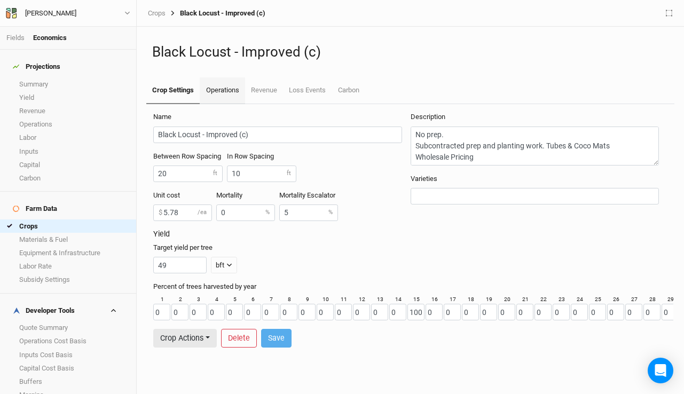
click at [220, 89] on link "Operations" at bounding box center [222, 90] width 45 height 27
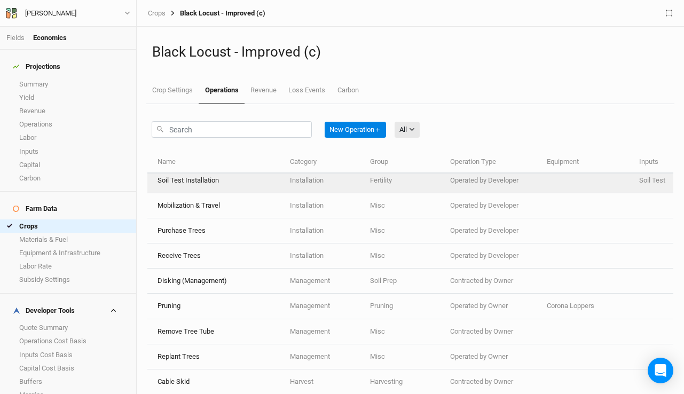
scroll to position [149, 15]
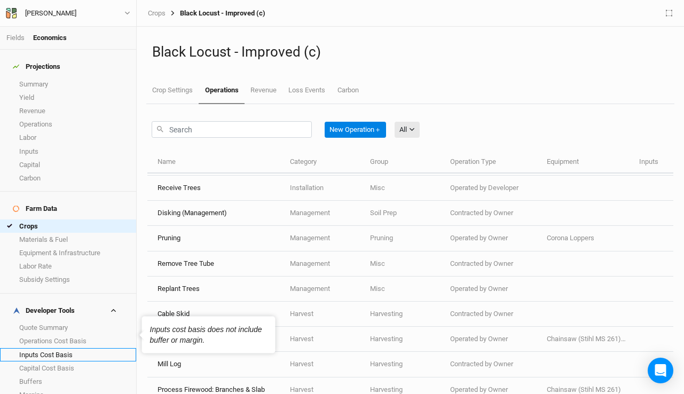
click at [58, 348] on link "Inputs Cost Basis" at bounding box center [68, 354] width 136 height 13
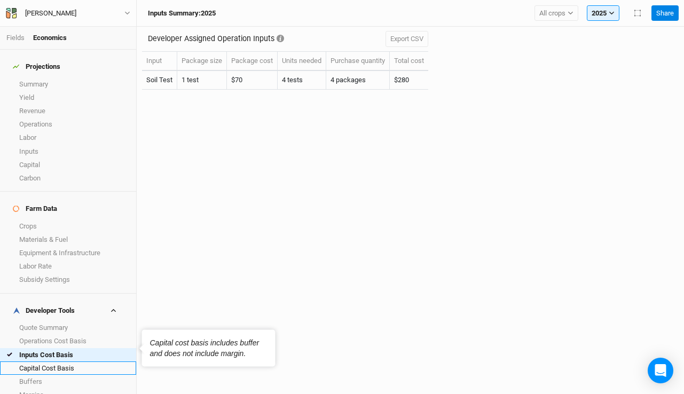
click at [54, 361] on link "Capital Cost Basis" at bounding box center [68, 367] width 136 height 13
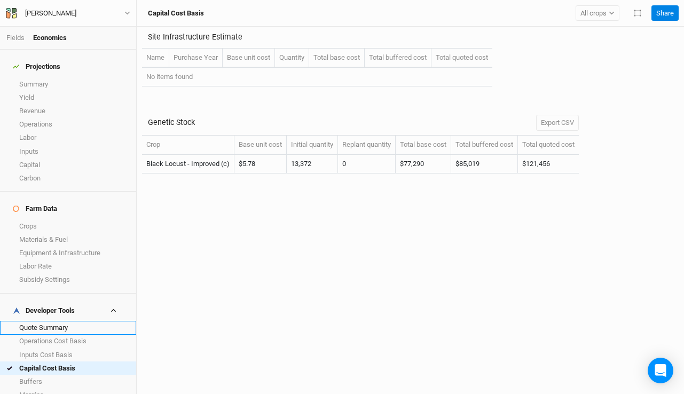
click at [36, 321] on link "Quote Summary" at bounding box center [68, 327] width 136 height 13
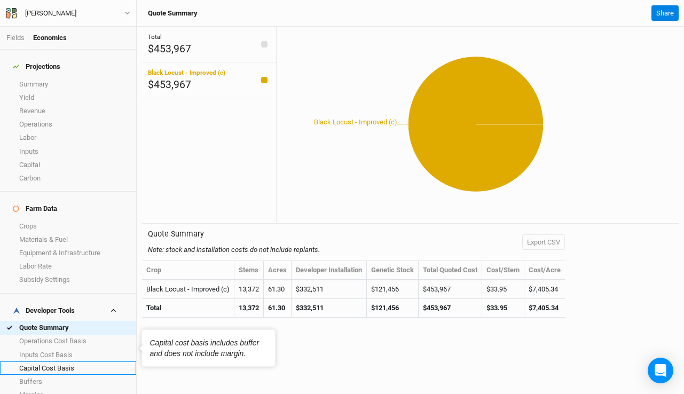
click at [89, 361] on link "Capital Cost Basis" at bounding box center [68, 367] width 136 height 13
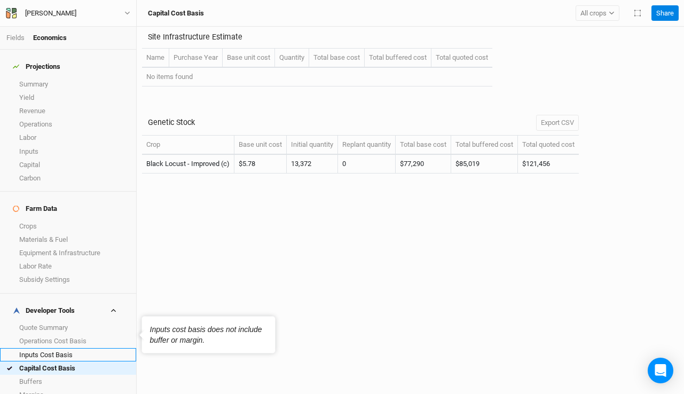
click at [49, 348] on link "Inputs Cost Basis" at bounding box center [68, 354] width 136 height 13
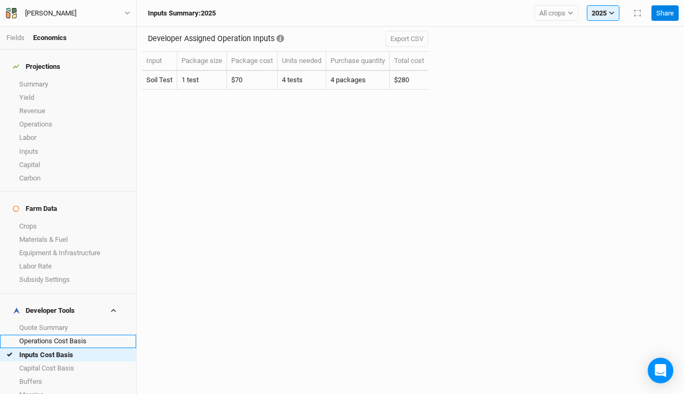
click at [51, 335] on link "Operations Cost Basis" at bounding box center [68, 341] width 136 height 13
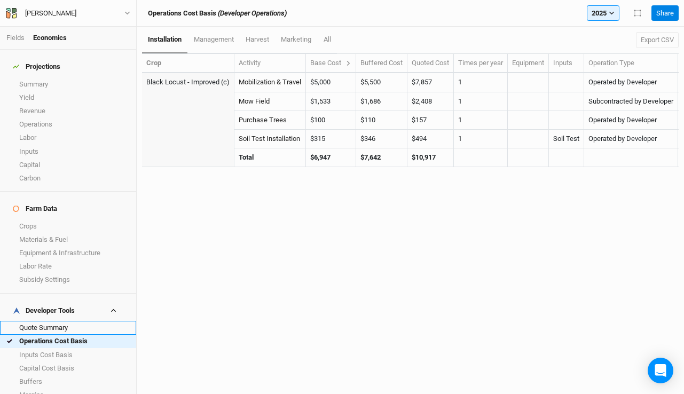
click at [49, 321] on link "Quote Summary" at bounding box center [68, 327] width 136 height 13
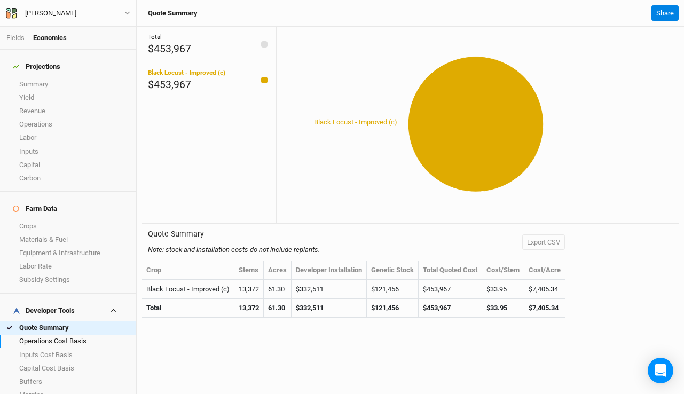
click at [74, 335] on link "Operations Cost Basis" at bounding box center [68, 341] width 136 height 13
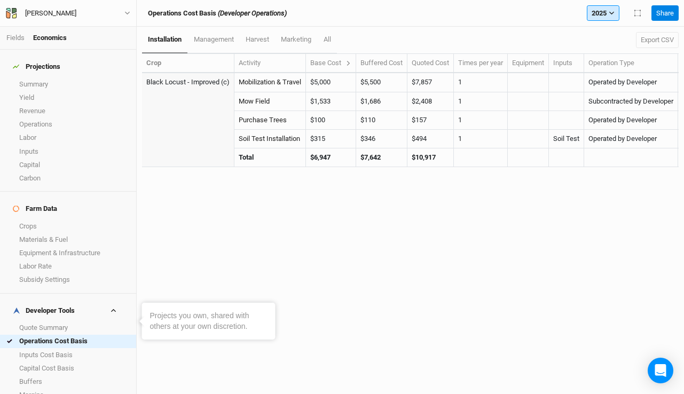
click at [605, 7] on button "2025" at bounding box center [603, 13] width 33 height 16
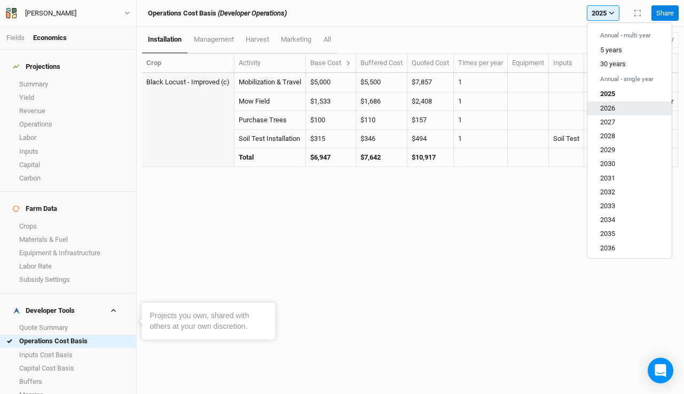
click at [600, 104] on span "2026" at bounding box center [607, 108] width 15 height 8
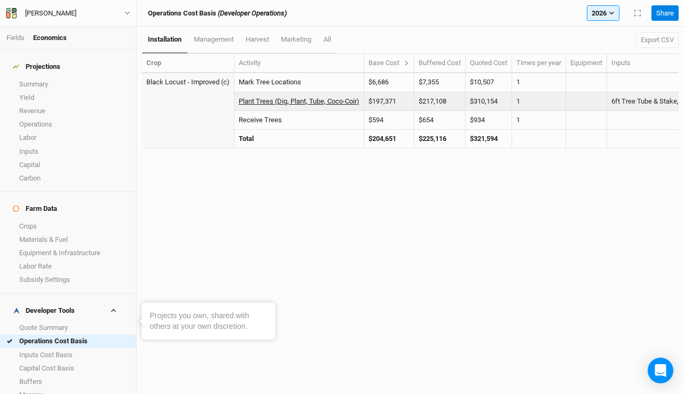
click at [269, 100] on link "Plant Trees (Dig, Plant, Tube, Coco-Coir)" at bounding box center [299, 101] width 121 height 8
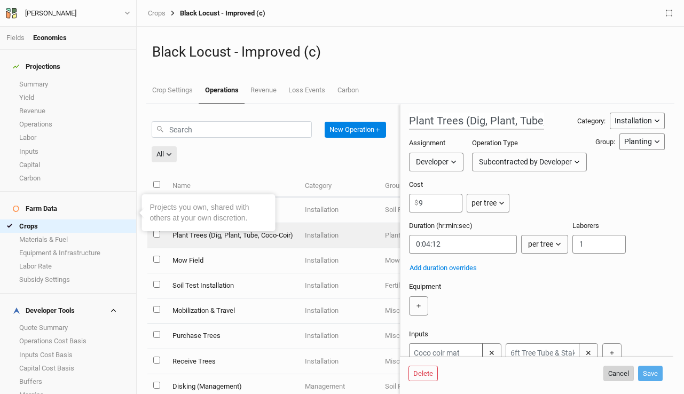
click at [625, 374] on button "Cancel" at bounding box center [618, 374] width 30 height 16
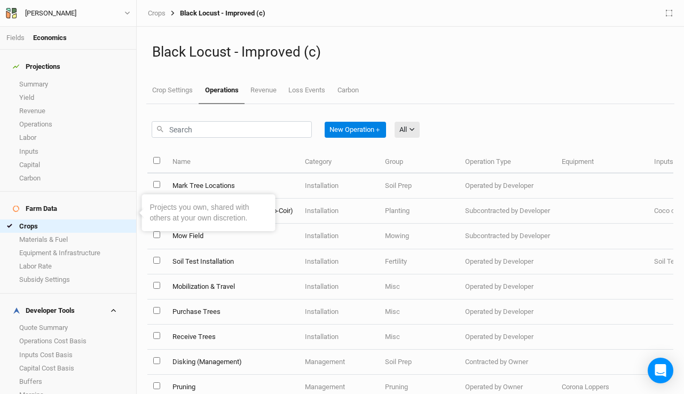
click at [240, 108] on div "New Operation ＋ All All Harvest Installation Management" at bounding box center [410, 127] width 526 height 46
click at [37, 375] on link "Buffers" at bounding box center [68, 381] width 136 height 13
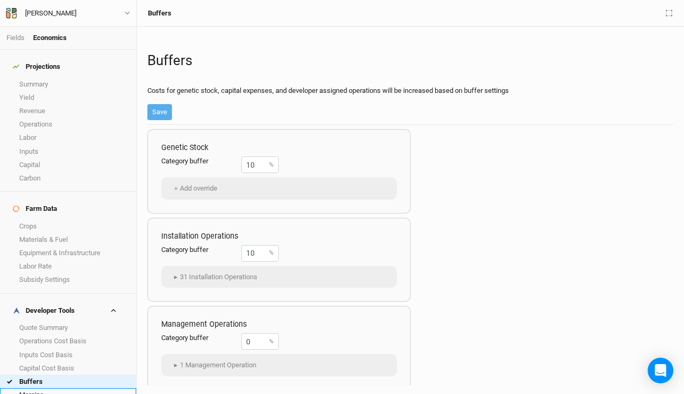
click at [64, 388] on link "Margins" at bounding box center [68, 394] width 136 height 13
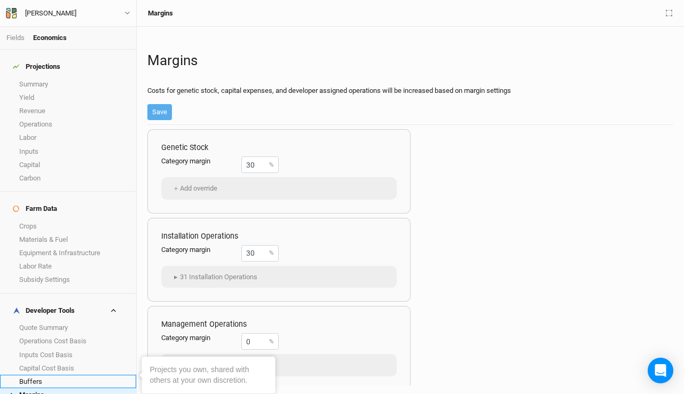
click at [61, 375] on link "Buffers" at bounding box center [68, 381] width 136 height 13
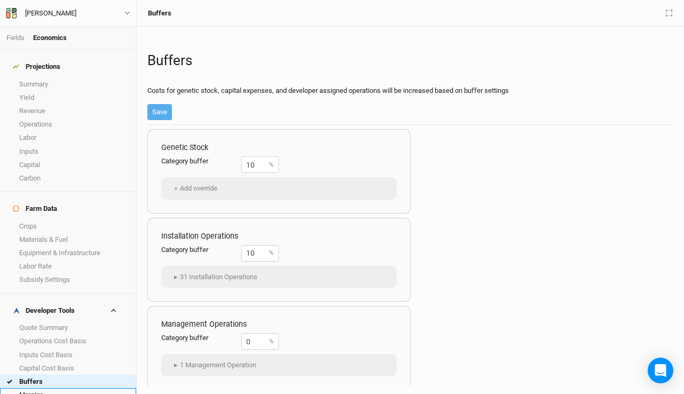
click at [34, 388] on link "Margins" at bounding box center [68, 394] width 136 height 13
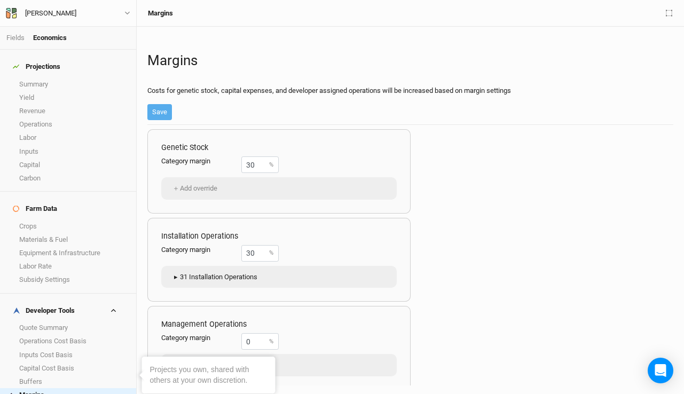
click at [177, 275] on span "▸" at bounding box center [175, 277] width 9 height 11
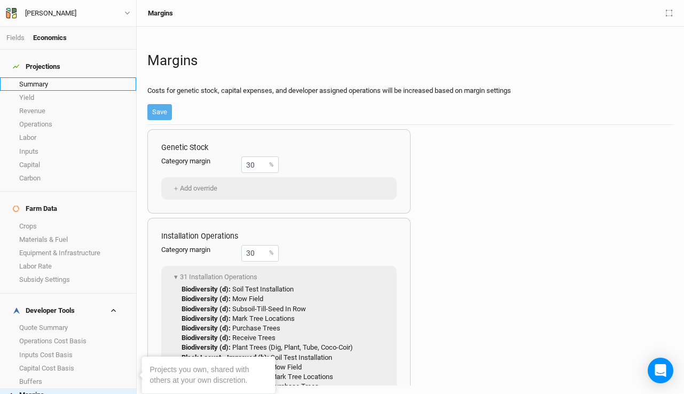
click at [43, 80] on link "Summary" at bounding box center [68, 83] width 136 height 13
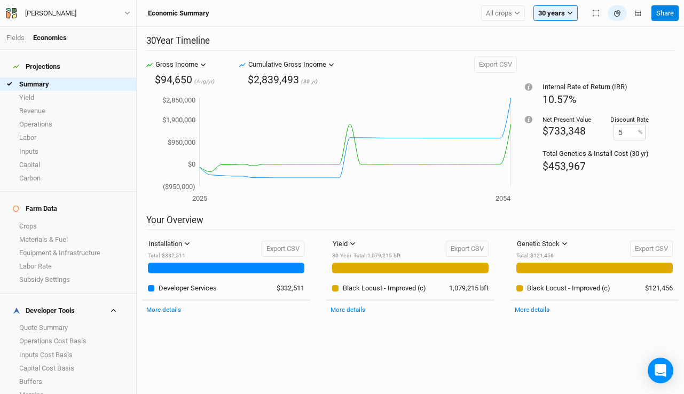
click at [13, 44] on div "Fields Economics" at bounding box center [68, 38] width 136 height 23
click at [13, 35] on link "Fields" at bounding box center [15, 38] width 18 height 8
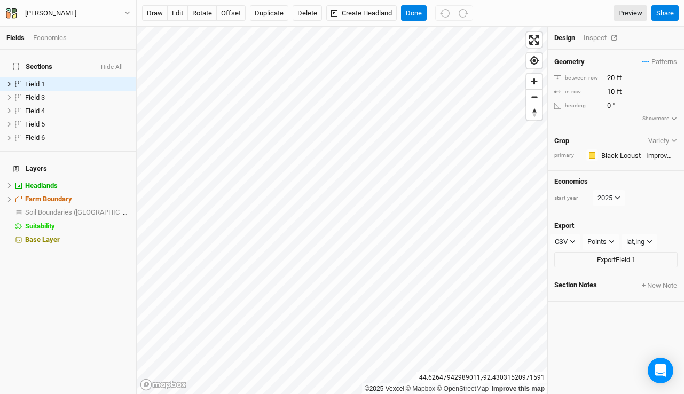
click at [596, 35] on div "Inspect" at bounding box center [603, 38] width 38 height 10
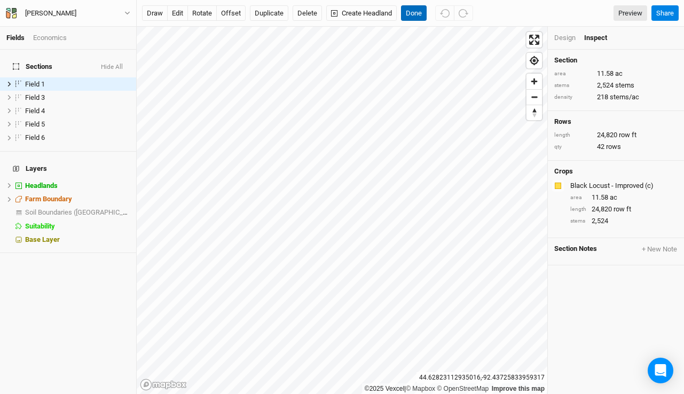
click at [414, 16] on button "Done" at bounding box center [414, 13] width 26 height 16
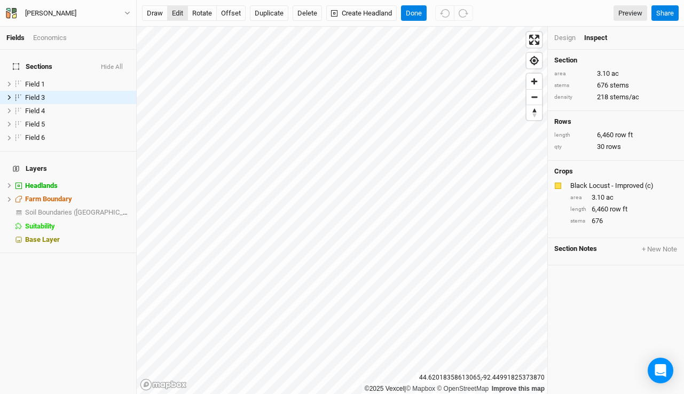
click at [181, 12] on button "edit" at bounding box center [177, 13] width 21 height 16
click at [413, 13] on button "Done" at bounding box center [414, 13] width 26 height 16
click at [176, 11] on button "edit" at bounding box center [177, 13] width 21 height 16
click at [413, 12] on button "Done" at bounding box center [414, 13] width 26 height 16
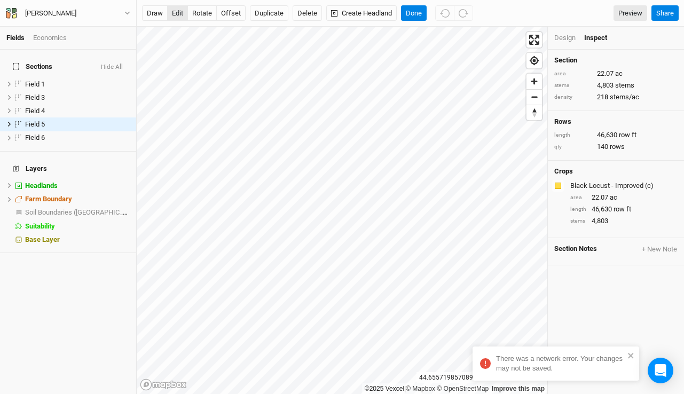
click at [179, 14] on button "edit" at bounding box center [177, 13] width 21 height 16
click at [413, 9] on button "Done" at bounding box center [414, 13] width 26 height 16
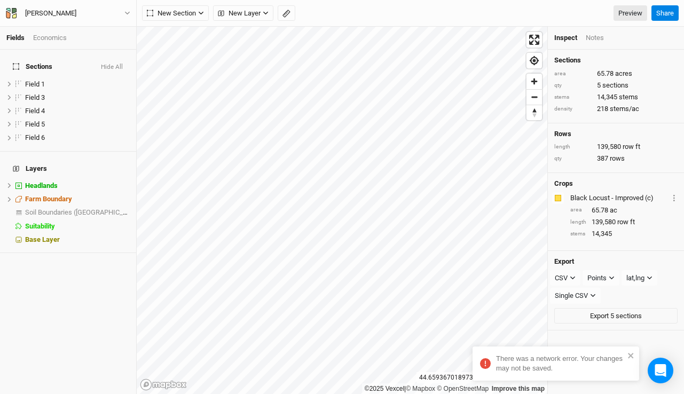
click at [41, 38] on div "Economics" at bounding box center [50, 38] width 34 height 10
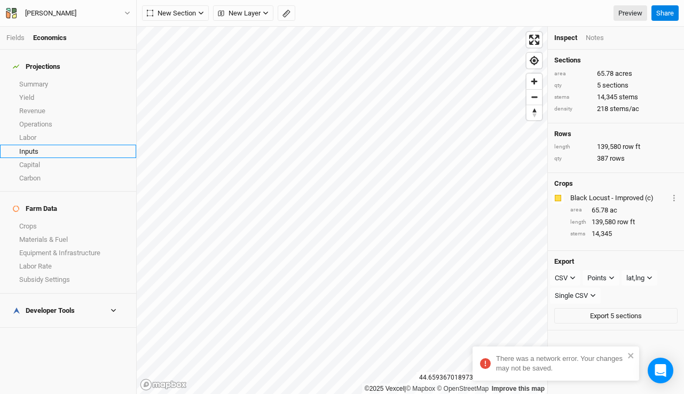
click at [37, 147] on link "Inputs" at bounding box center [68, 151] width 136 height 13
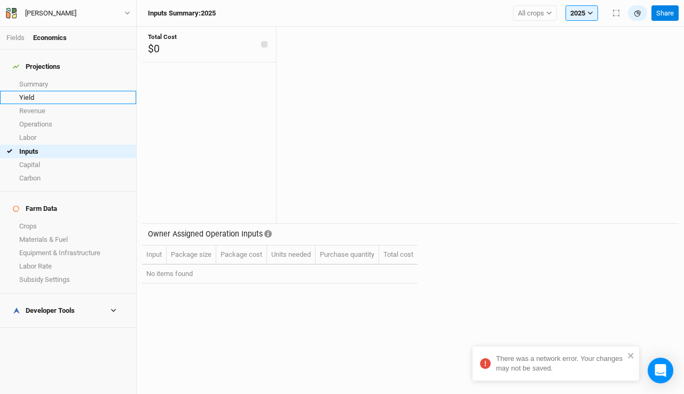
click at [96, 95] on link "Yield" at bounding box center [68, 97] width 136 height 13
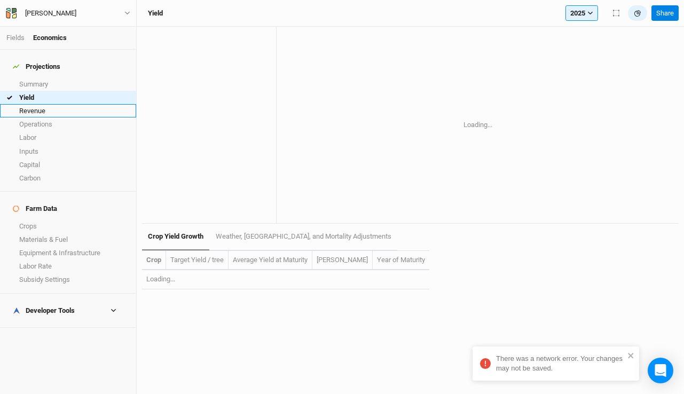
click at [76, 104] on link "Revenue" at bounding box center [68, 110] width 136 height 13
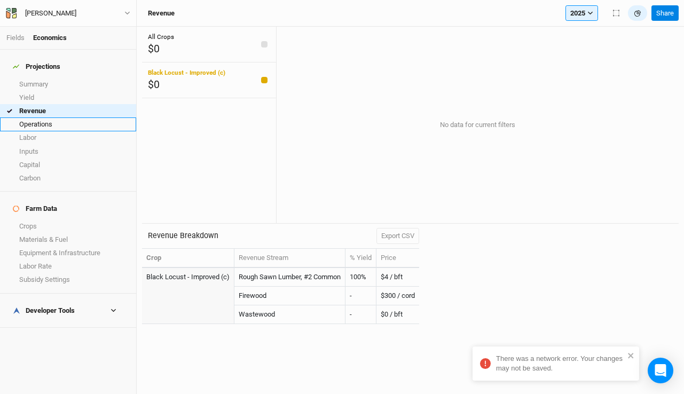
click at [66, 117] on link "Operations" at bounding box center [68, 123] width 136 height 13
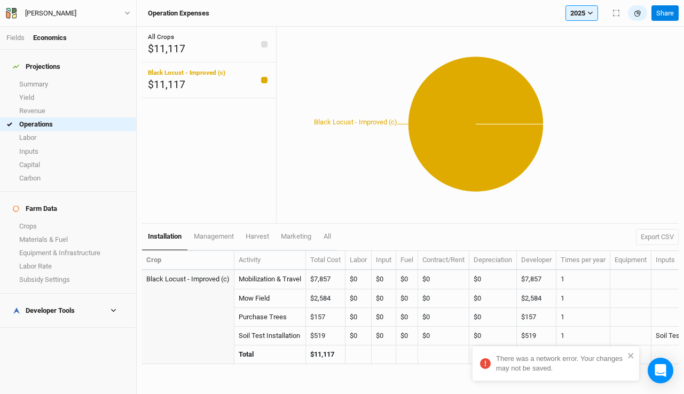
click at [326, 262] on th "Total Cost" at bounding box center [326, 260] width 40 height 19
click at [630, 353] on icon "close" at bounding box center [630, 355] width 7 height 9
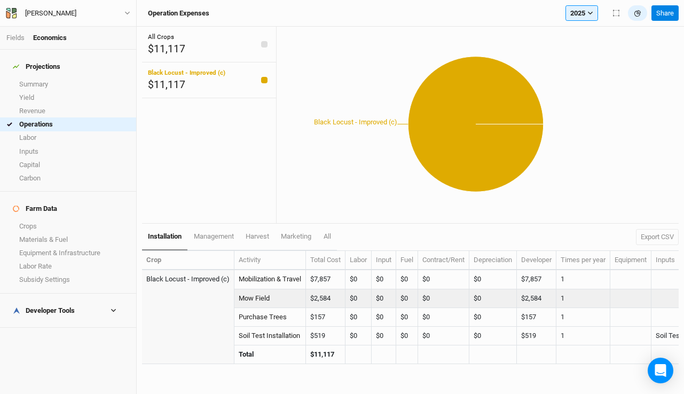
click at [370, 291] on td "$0" at bounding box center [358, 298] width 26 height 19
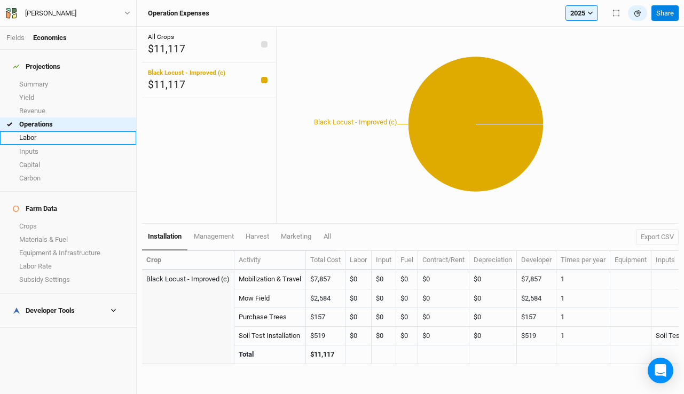
click at [41, 131] on link "Labor" at bounding box center [68, 137] width 136 height 13
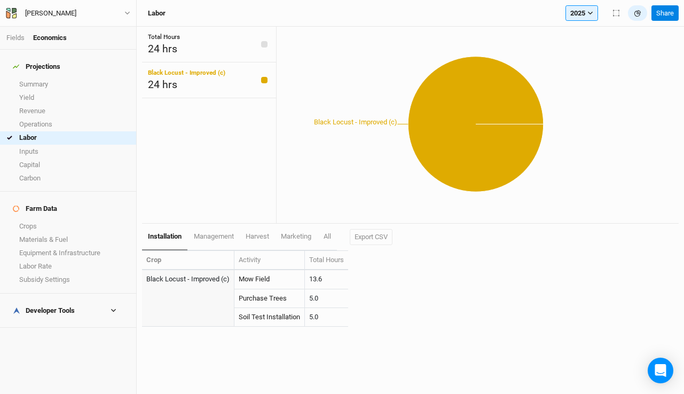
click at [54, 306] on div "Developer Tools" at bounding box center [44, 310] width 62 height 9
click at [57, 321] on link "Quote Summary" at bounding box center [68, 327] width 136 height 13
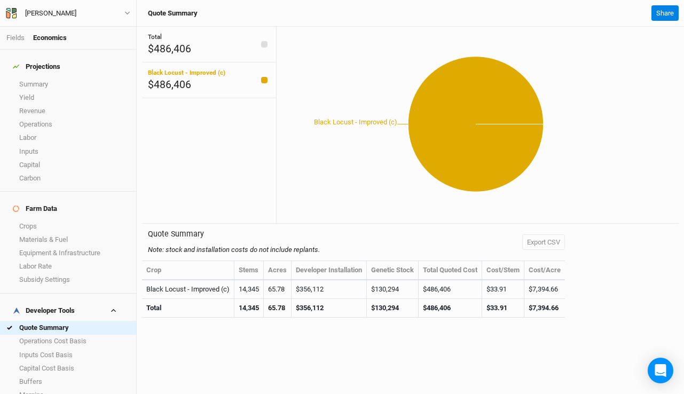
click at [282, 274] on th "Acres" at bounding box center [278, 270] width 28 height 19
click at [68, 335] on link "Operations Cost Basis" at bounding box center [68, 341] width 136 height 13
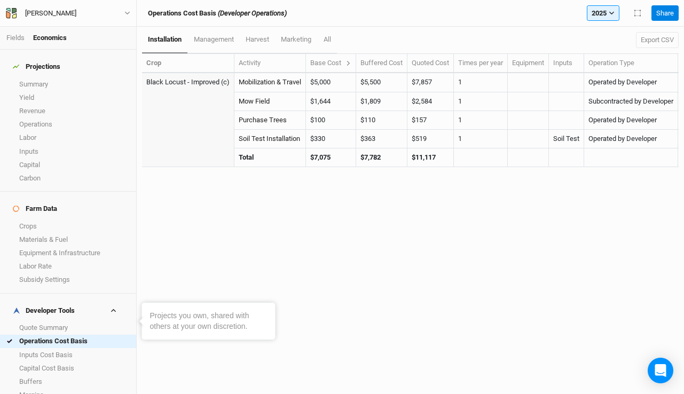
click at [326, 68] on th "Base Cost" at bounding box center [331, 63] width 50 height 19
click at [338, 60] on div "Base Cost" at bounding box center [330, 63] width 41 height 10
click at [349, 62] on icon at bounding box center [348, 63] width 6 height 6
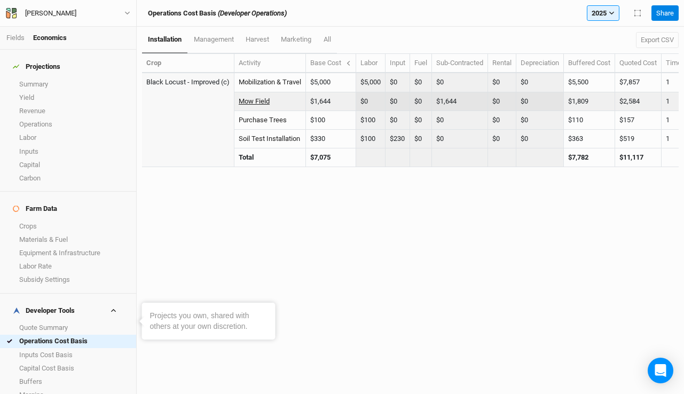
click at [257, 102] on link "Mow Field" at bounding box center [254, 101] width 31 height 8
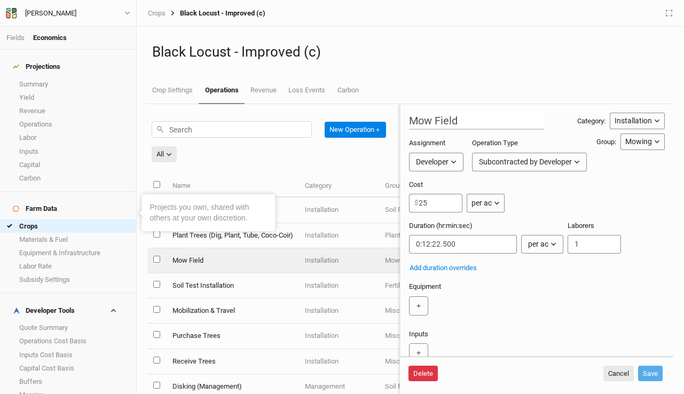
click at [421, 369] on button "Delete" at bounding box center [422, 374] width 29 height 16
click at [503, 373] on button "Delete" at bounding box center [504, 374] width 29 height 16
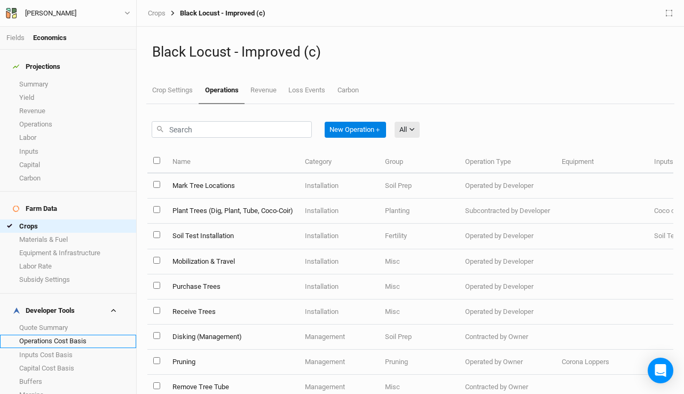
click at [60, 335] on link "Operations Cost Basis" at bounding box center [68, 341] width 136 height 13
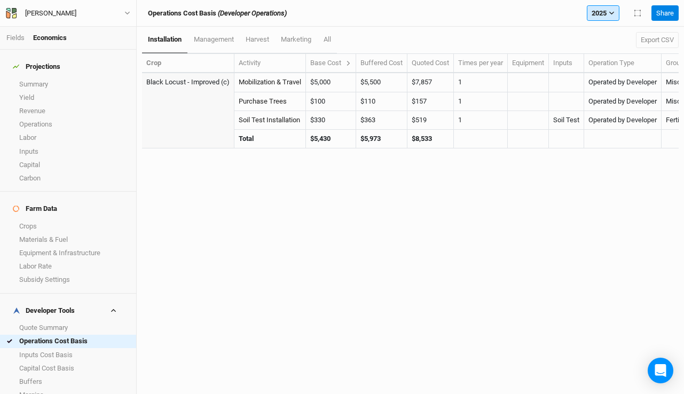
click at [597, 11] on button "2025" at bounding box center [603, 13] width 33 height 16
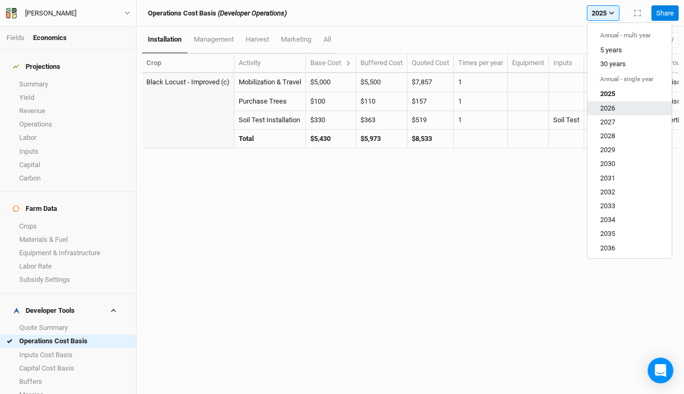
click at [606, 106] on span "2026" at bounding box center [607, 108] width 15 height 8
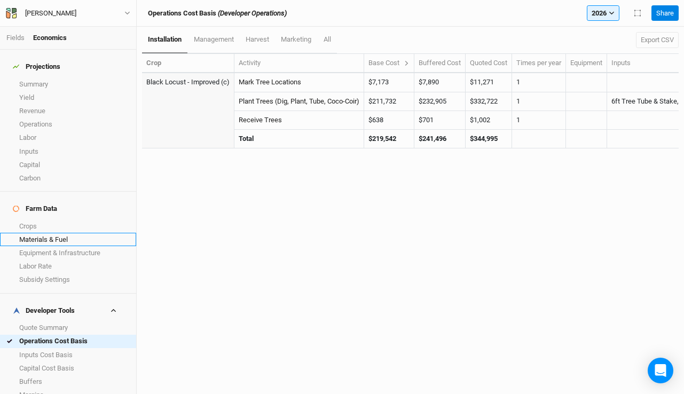
click at [48, 233] on link "Materials & Fuel" at bounding box center [68, 239] width 136 height 13
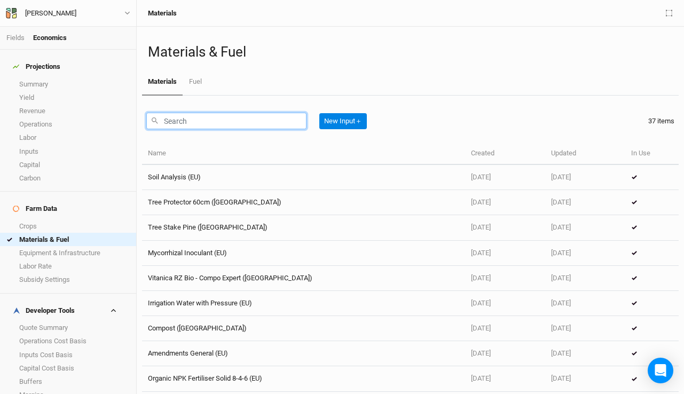
click at [186, 125] on input "text" at bounding box center [226, 121] width 160 height 17
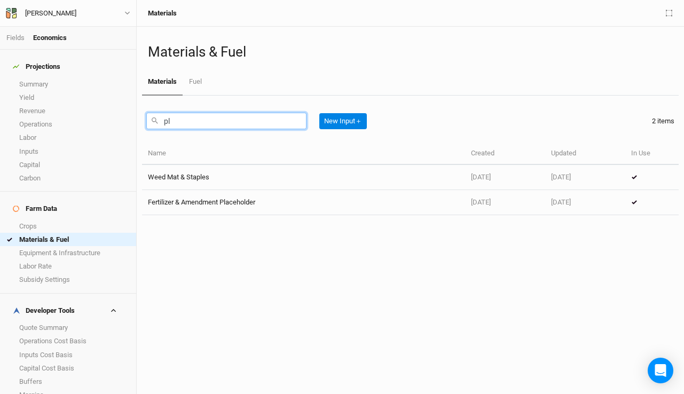
type input "p"
type input "tub"
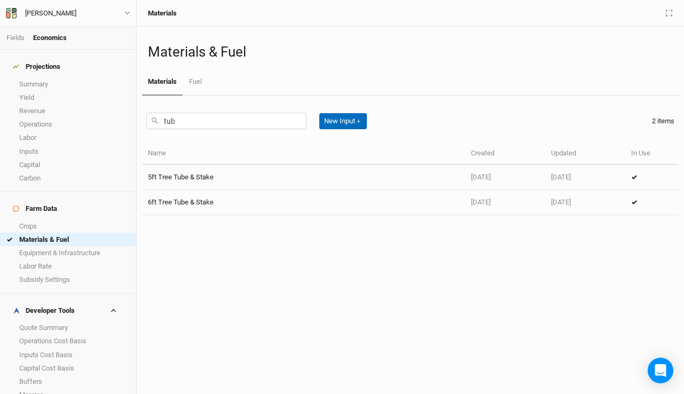
click at [353, 124] on button "New Input ＋" at bounding box center [343, 121] width 48 height 16
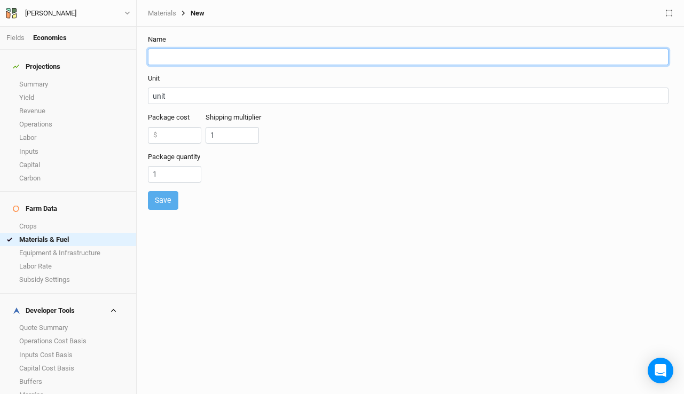
click at [212, 51] on input "text" at bounding box center [408, 57] width 521 height 17
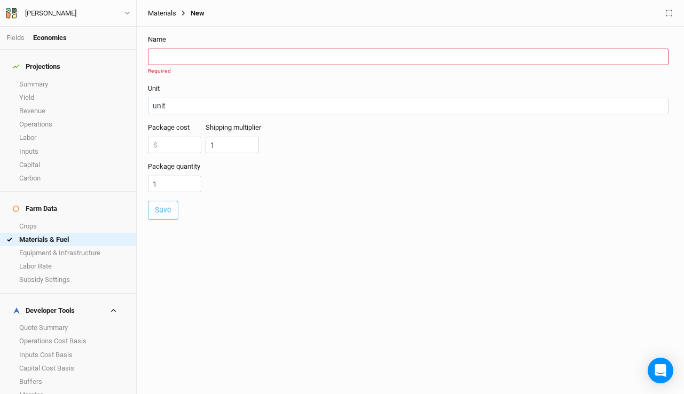
click at [162, 9] on link "Materials" at bounding box center [162, 13] width 28 height 9
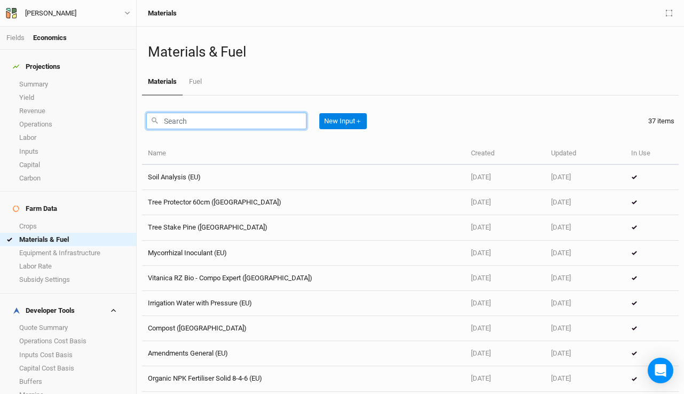
click at [186, 118] on input "text" at bounding box center [226, 121] width 160 height 17
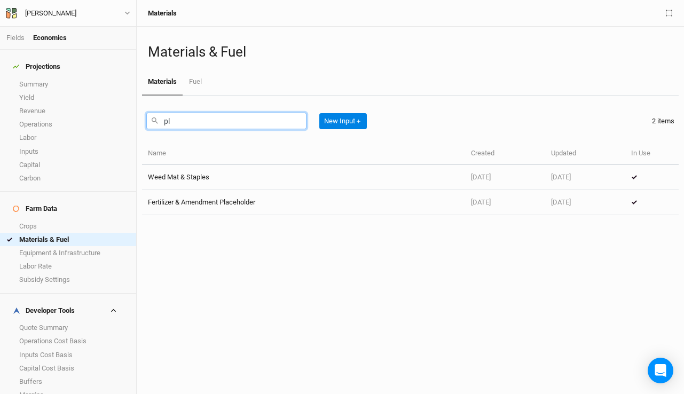
type input "p"
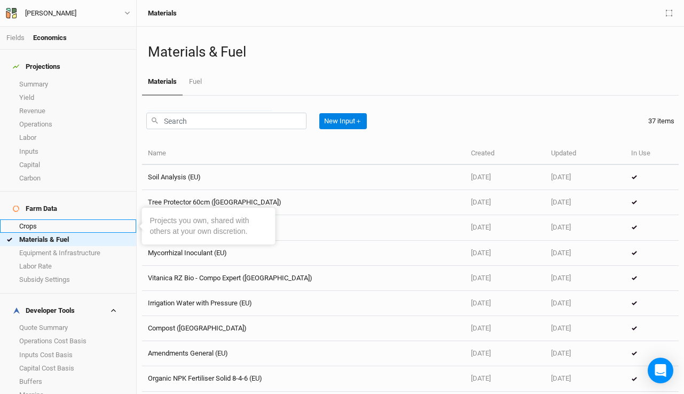
click at [31, 219] on link "Crops" at bounding box center [68, 225] width 136 height 13
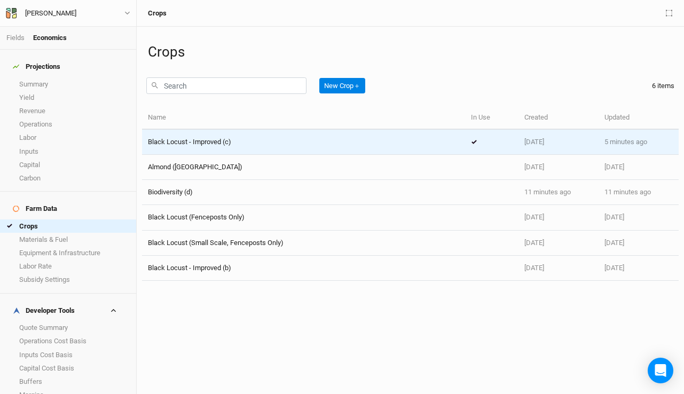
click at [237, 143] on div "Black Locust - Improved (c)" at bounding box center [303, 142] width 311 height 10
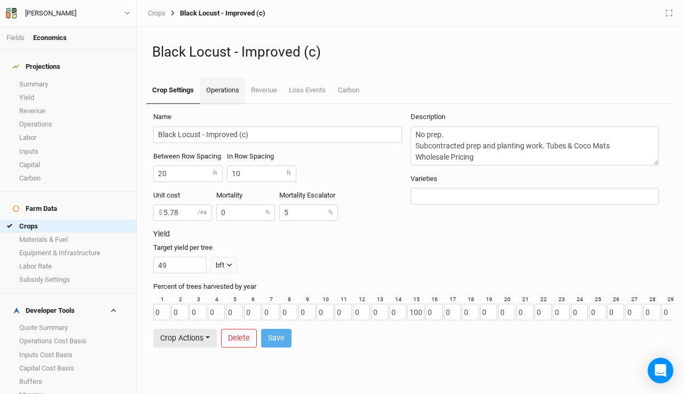
click at [218, 95] on link "Operations" at bounding box center [222, 90] width 45 height 27
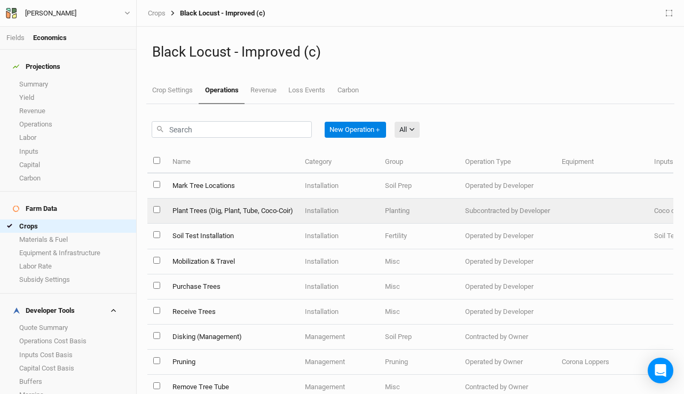
click at [207, 211] on td "Plant Trees (Dig, Plant, Tube, Coco-Coir)" at bounding box center [232, 211] width 132 height 25
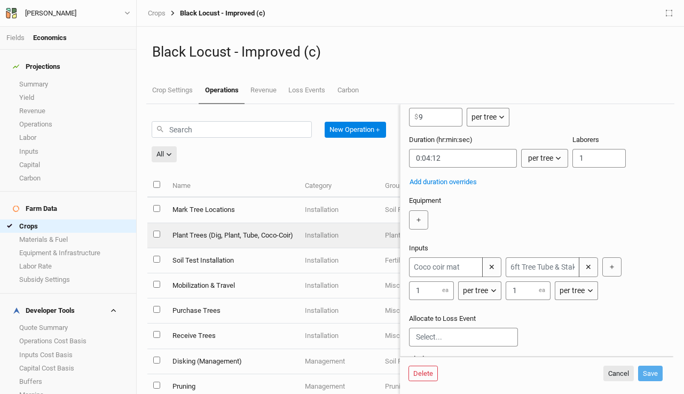
scroll to position [102, 0]
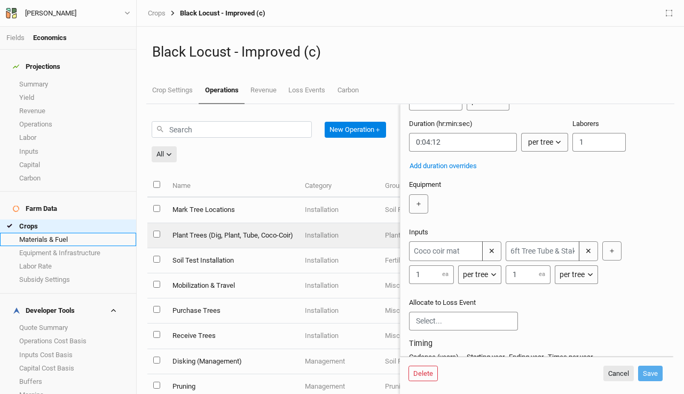
click at [58, 233] on link "Materials & Fuel" at bounding box center [68, 239] width 136 height 13
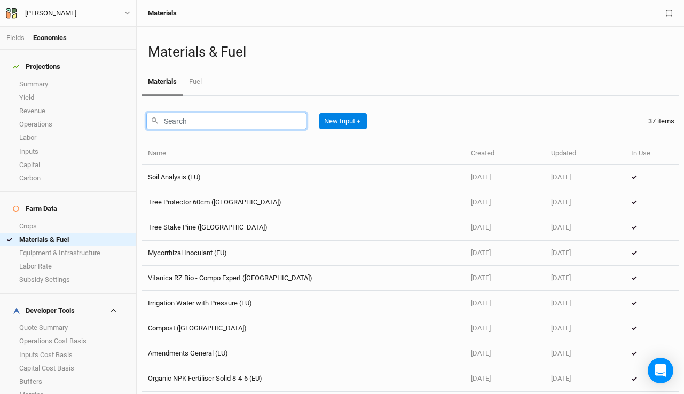
click at [237, 122] on input "text" at bounding box center [226, 121] width 160 height 17
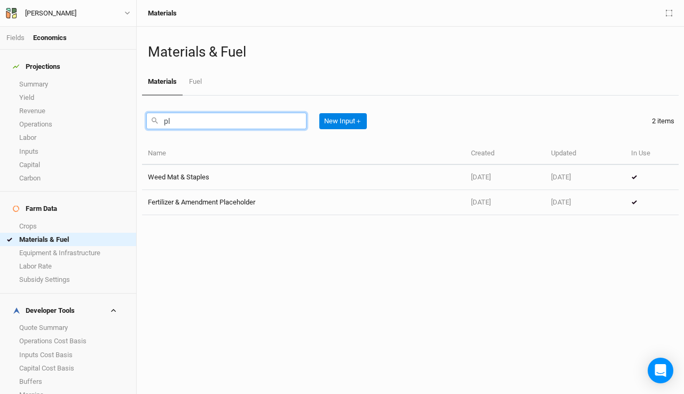
type input "p"
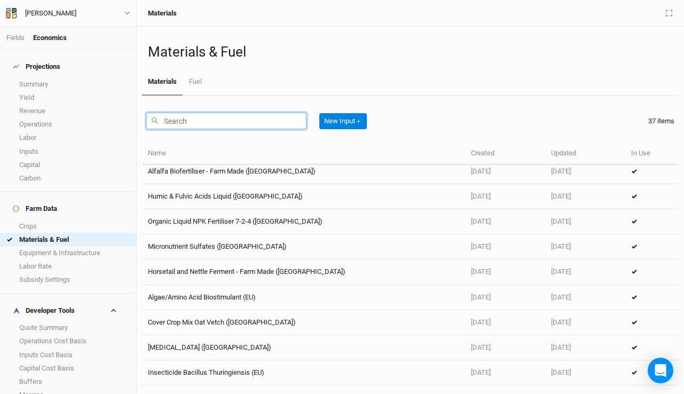
scroll to position [712, 0]
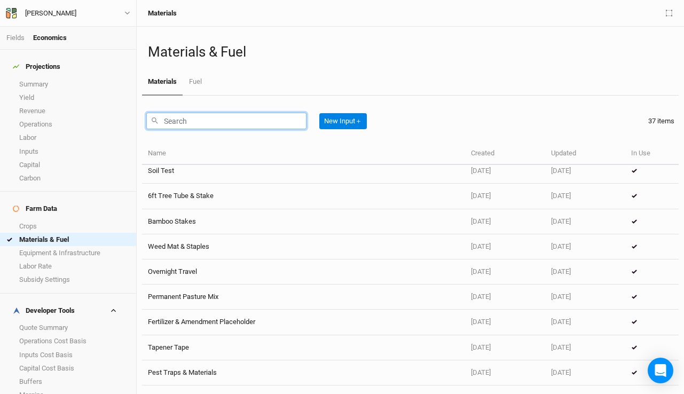
paste input "Plantra Trunk Saver Solid Wall Tree Guard - 47-in Ht x 4-in Dia"
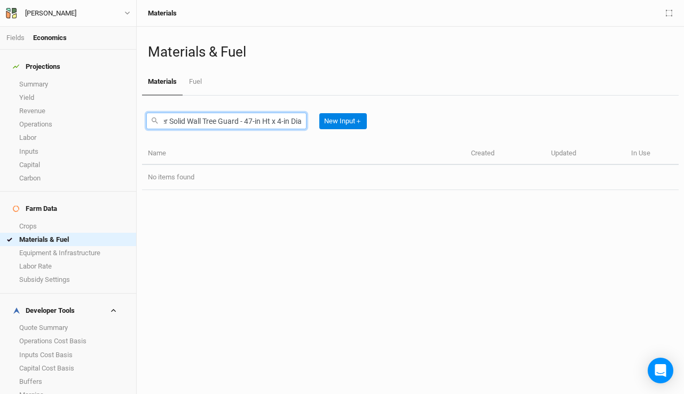
click at [285, 122] on input "Plantra Trunk Saver Solid Wall Tree Guard - 47-in Ht x 4-in Dia" at bounding box center [226, 121] width 160 height 17
type input "Plantra Trunk Saver Solid Wall Tree Guard - 47-in Ht x 4-in Dia"
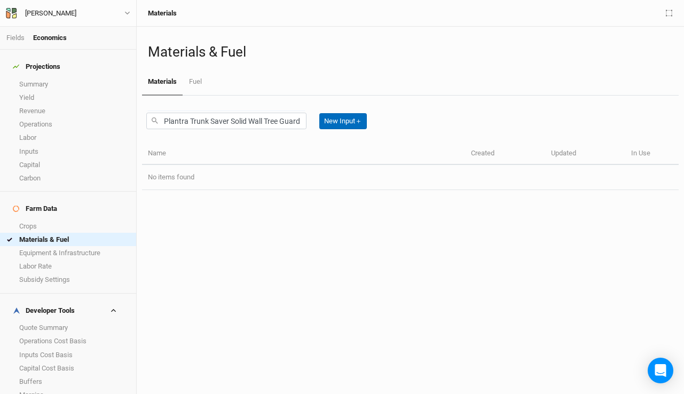
click at [343, 122] on button "New Input ＋" at bounding box center [343, 121] width 48 height 16
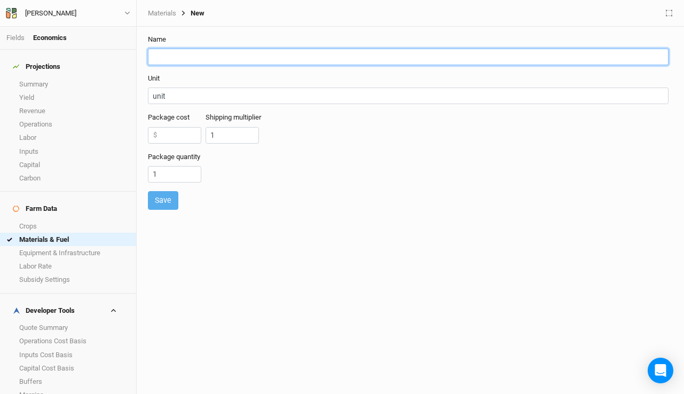
click at [203, 59] on input "text" at bounding box center [408, 57] width 521 height 17
paste input "Plantra Trunk Saver Solid Wall Tree Guard - 47-in Ht x 4-in Dia"
type input "Plantra Trunk Saver Solid Wall Tree Guard - 47-in Ht x 4-in Dia"
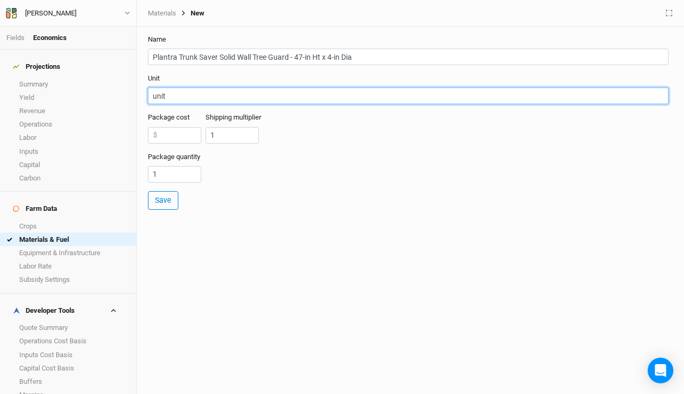
click at [230, 98] on input "unit" at bounding box center [408, 96] width 521 height 17
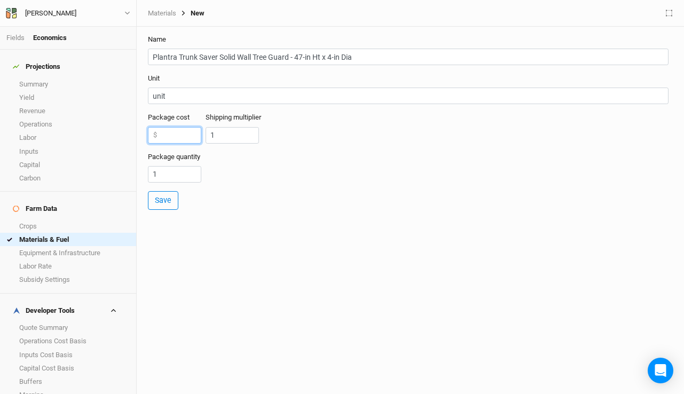
click at [182, 132] on input "number" at bounding box center [174, 135] width 53 height 17
type input "26.98"
click at [238, 140] on input "1" at bounding box center [232, 135] width 53 height 17
type input "1.5"
click at [175, 175] on input "1" at bounding box center [174, 174] width 53 height 17
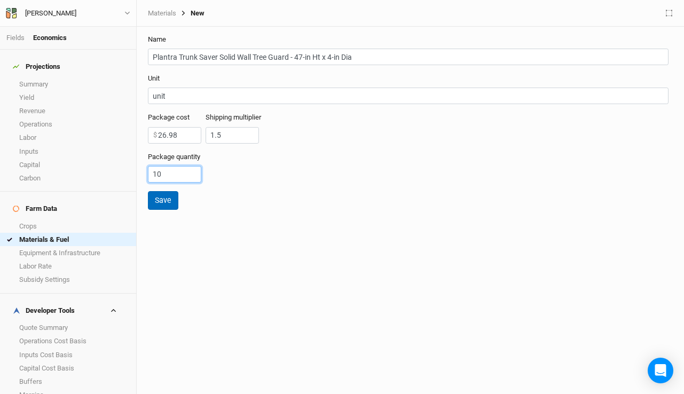
type input "10"
click at [165, 203] on button "Save" at bounding box center [163, 200] width 30 height 19
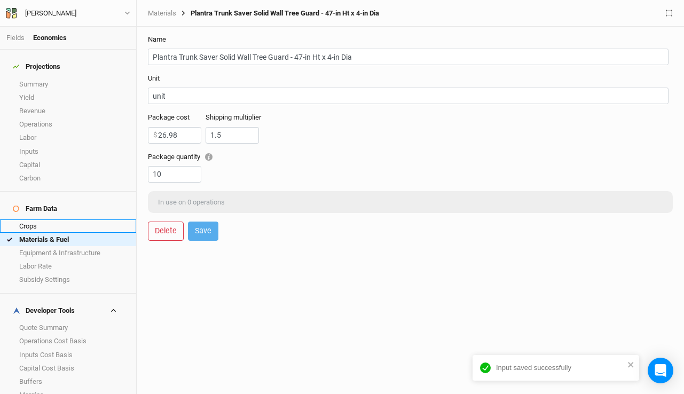
click at [40, 219] on link "Crops" at bounding box center [68, 225] width 136 height 13
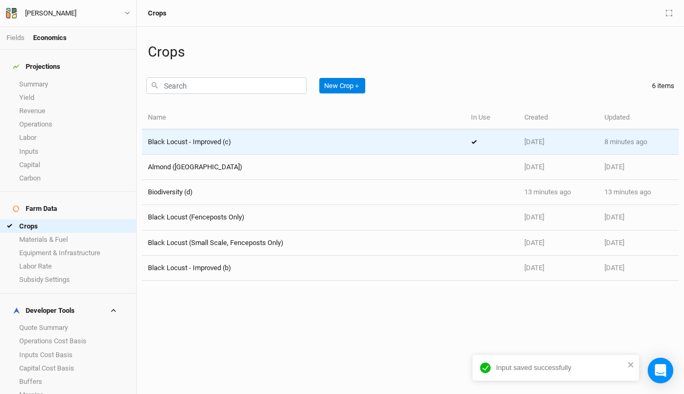
click at [224, 146] on span "Black Locust - Improved (c)" at bounding box center [189, 142] width 83 height 8
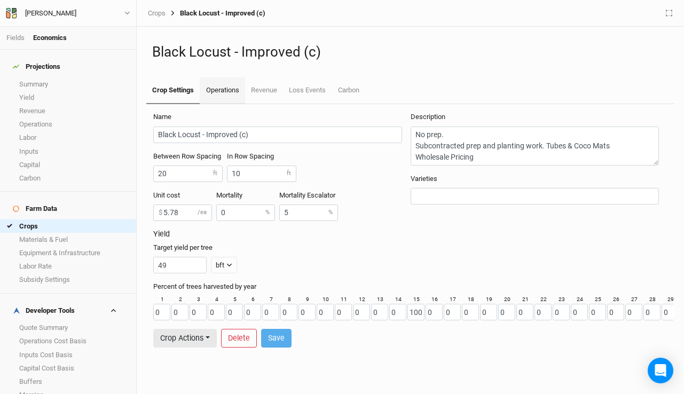
click at [222, 88] on link "Operations" at bounding box center [222, 90] width 45 height 27
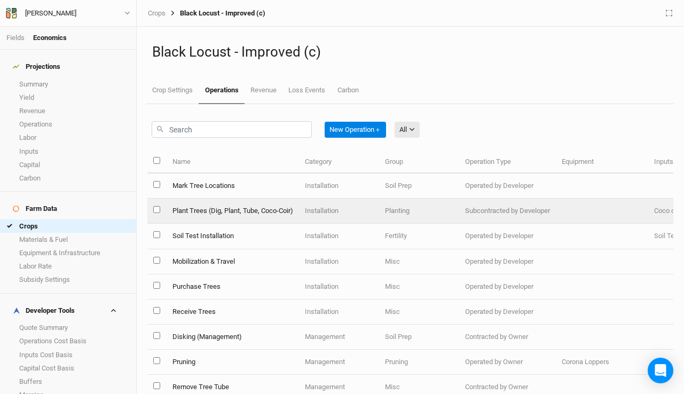
click at [270, 208] on td "Plant Trees (Dig, Plant, Tube, Coco-Coir)" at bounding box center [232, 211] width 132 height 25
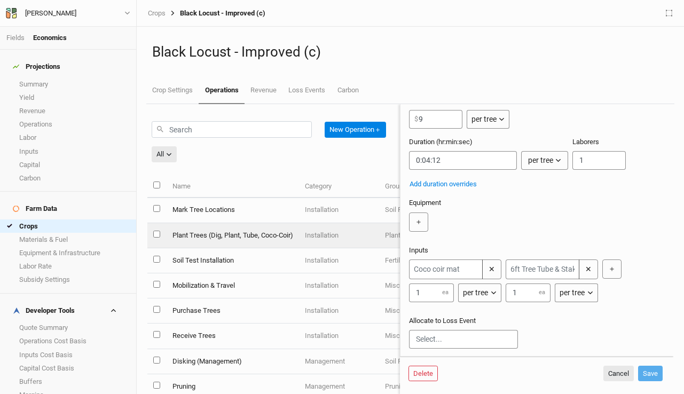
scroll to position [123, 0]
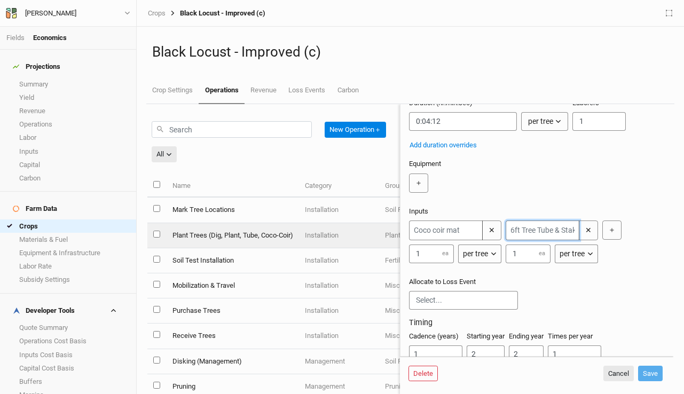
click at [556, 231] on input "text" at bounding box center [543, 230] width 74 height 20
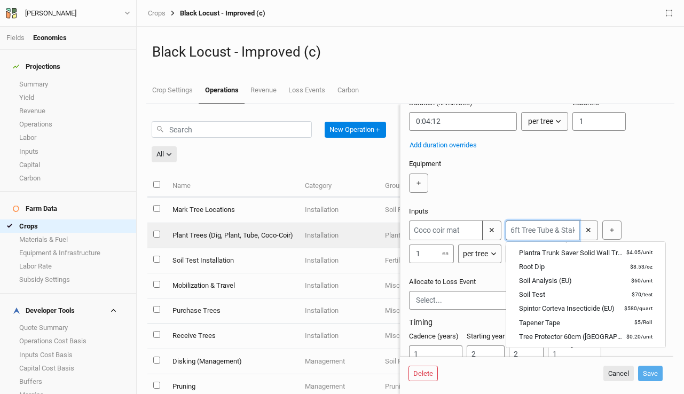
scroll to position [408, 0]
click at [557, 255] on div "Plantra Trunk Saver Solid Wall Tree Guard - 47-in Ht x 4-in Dia" at bounding box center [571, 254] width 105 height 10
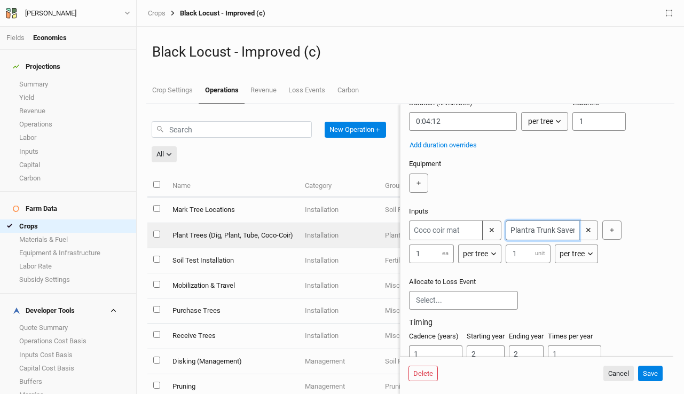
click at [553, 229] on input "Plantra Trunk Saver Solid Wall Tree Guard - 47-in Ht x 4-in Dia" at bounding box center [543, 230] width 74 height 20
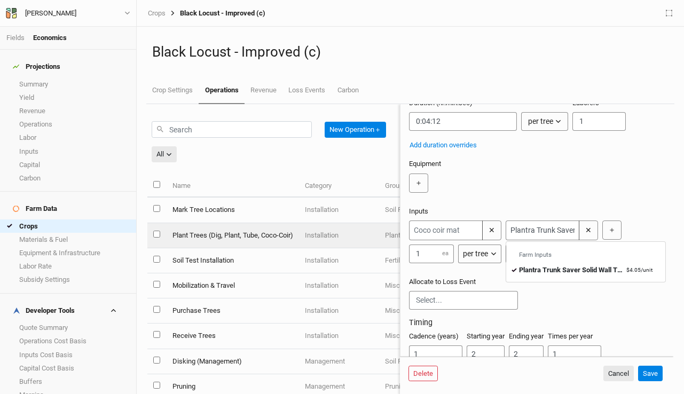
click at [641, 230] on div "✕ 1 ea per tree per ac per tree per row ft per bft per event Plantra Trunk Save…" at bounding box center [534, 241] width 251 height 43
click at [536, 227] on input "Plantra Trunk Saver Solid Wall Tree Guard - 47-in Ht x 4-in Dia" at bounding box center [543, 230] width 74 height 20
click at [543, 234] on input "Plantra Trunk Saver Solid Wall Tree Guard - 47-in Ht x 4-in Dia" at bounding box center [543, 230] width 74 height 20
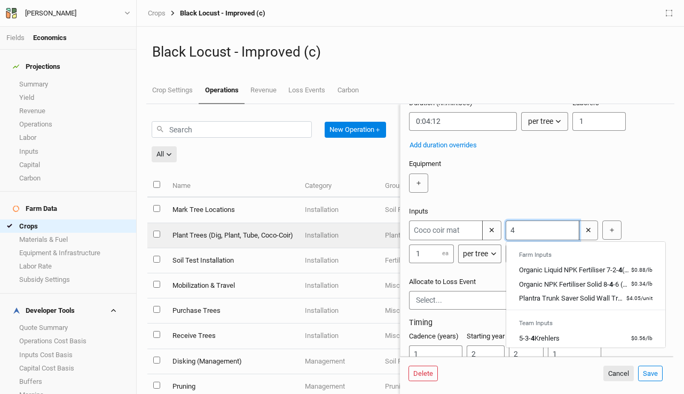
type input "47"
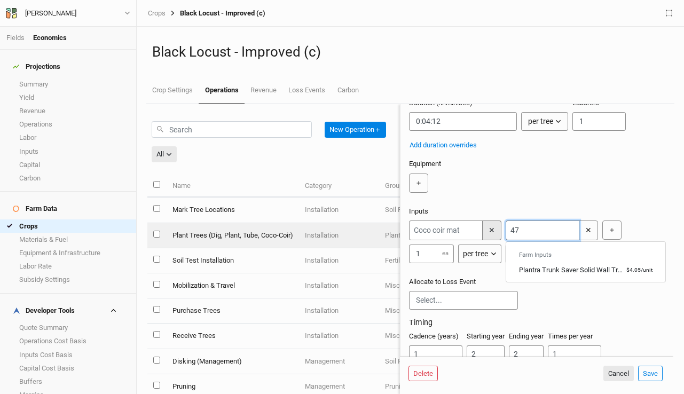
drag, startPoint x: 532, startPoint y: 232, endPoint x: 488, endPoint y: 226, distance: 44.8
click at [488, 226] on div "✕ 1 ea per tree per ac per tree per row ft per bft per event 47 Farm Inputs Pla…" at bounding box center [534, 241] width 251 height 43
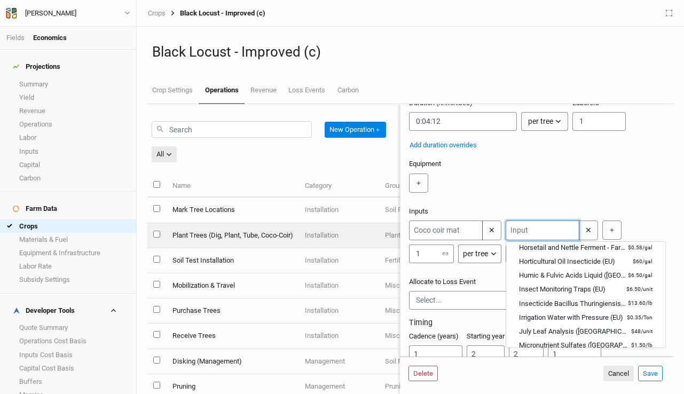
scroll to position [213, 0]
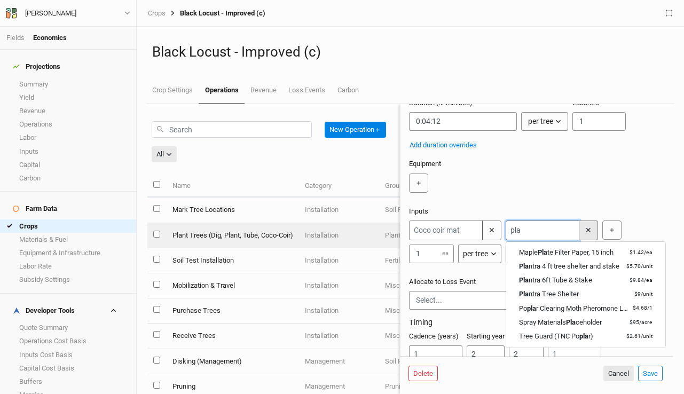
type input "plan"
type input "plantra Trunk Saver Solid Wall Tree Guard - 47-in Ht x 4-in Dia"
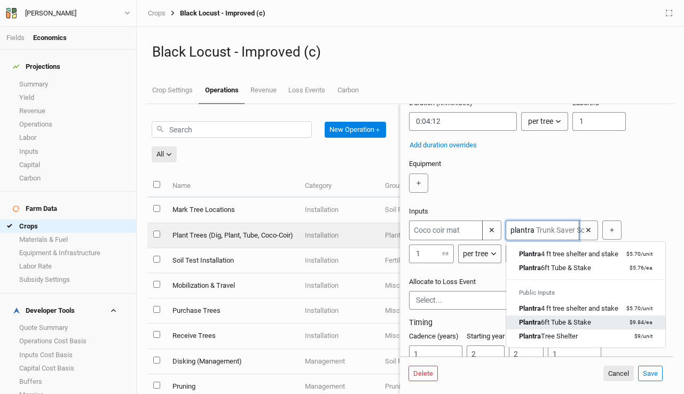
scroll to position [0, 0]
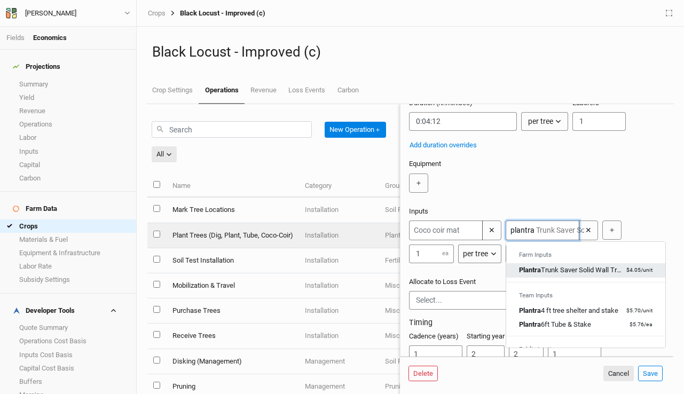
click at [575, 270] on div "Plantra Trunk Saver Solid Wall Tree Guard - 47-in Ht x 4-in Dia" at bounding box center [571, 270] width 105 height 10
type input "Plantra Trunk Saver Solid Wall Tree Guard - 47-in Ht x 4-in Dia"
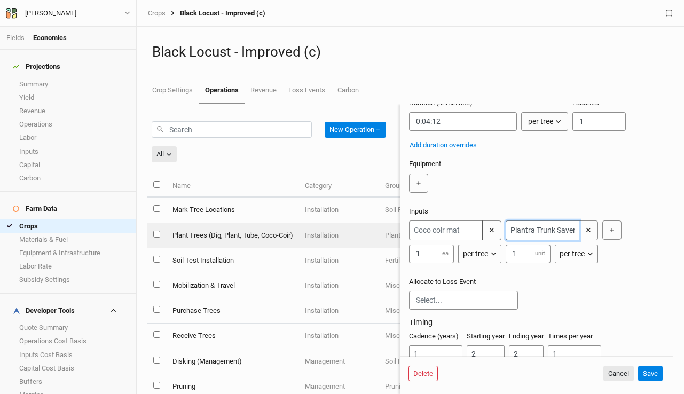
type input "Plantra Trunk Saver Solid Wall Tree Guard - 47-in Ht x 4-in Dia"
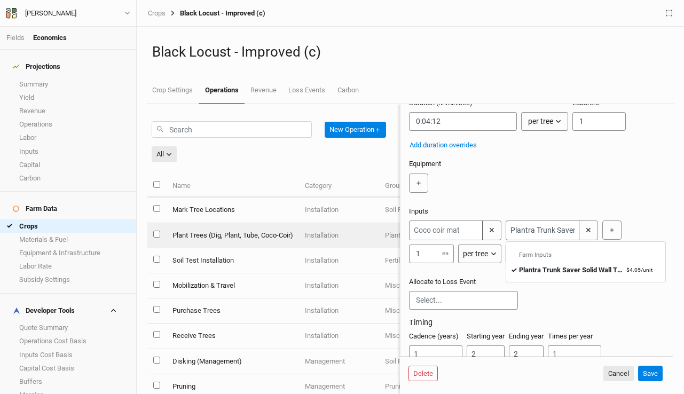
click at [508, 207] on div "Inputs ✕ 1 ea per tree per ac per tree per row ft per bft per event Plantra Tru…" at bounding box center [534, 238] width 251 height 62
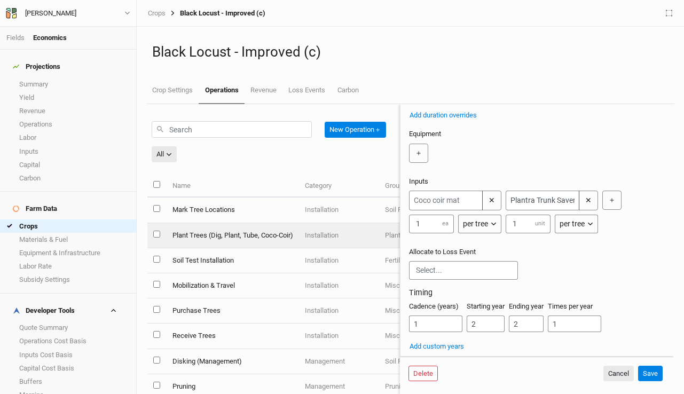
scroll to position [155, 0]
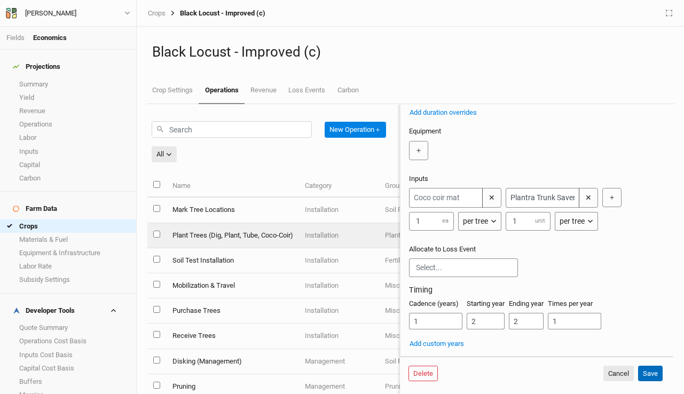
click at [645, 369] on button "Save" at bounding box center [650, 374] width 25 height 16
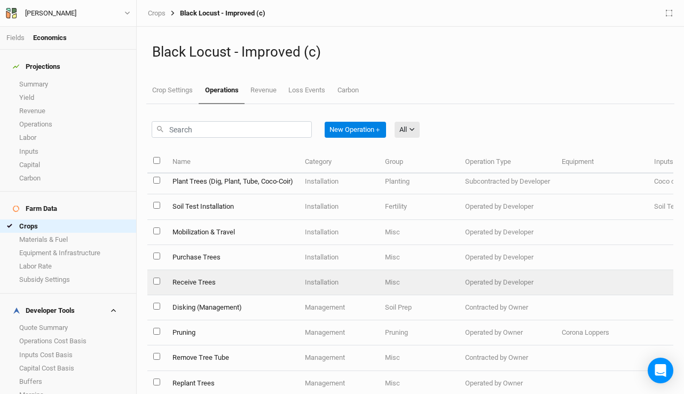
scroll to position [38, 0]
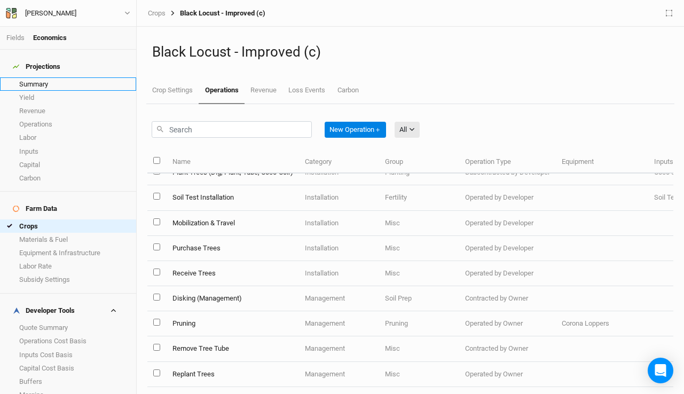
click at [45, 78] on link "Summary" at bounding box center [68, 83] width 136 height 13
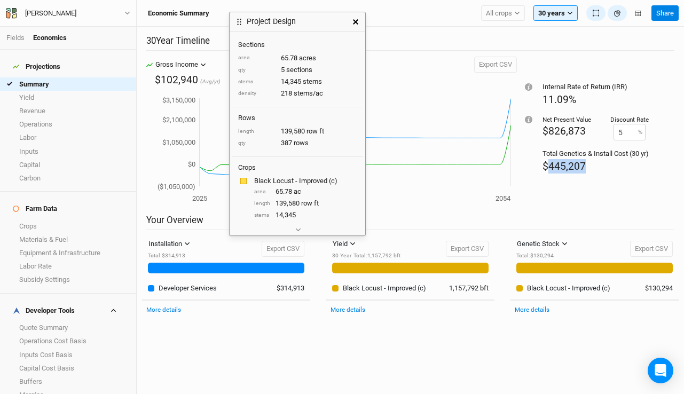
drag, startPoint x: 589, startPoint y: 168, endPoint x: 548, endPoint y: 163, distance: 41.5
click at [548, 163] on div "$445,207" at bounding box center [595, 166] width 106 height 14
copy span "445,207"
click at [41, 219] on link "Crops" at bounding box center [68, 225] width 136 height 13
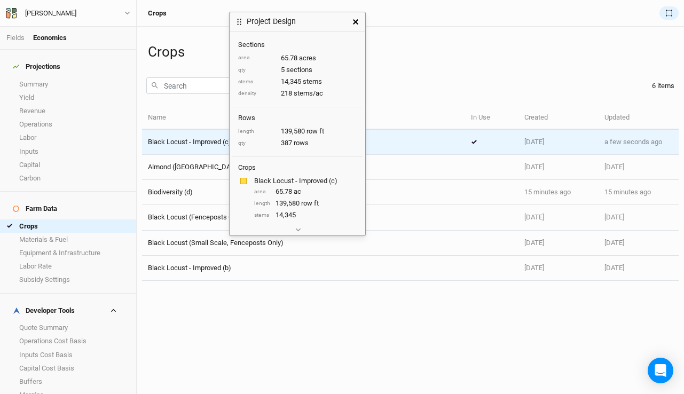
click at [424, 147] on td "Black Locust - Improved (c)" at bounding box center [303, 142] width 323 height 25
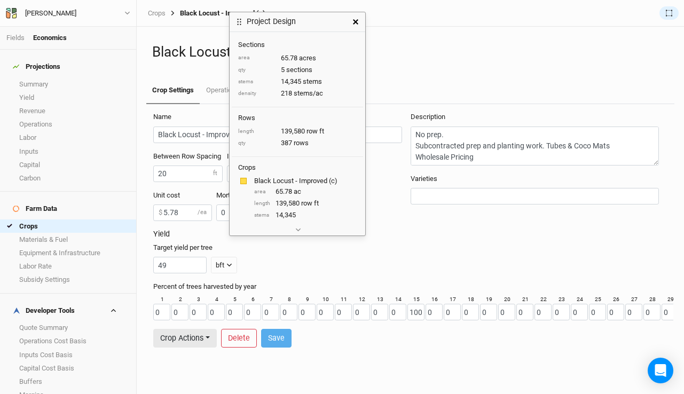
click at [355, 20] on icon "button" at bounding box center [355, 21] width 5 height 5
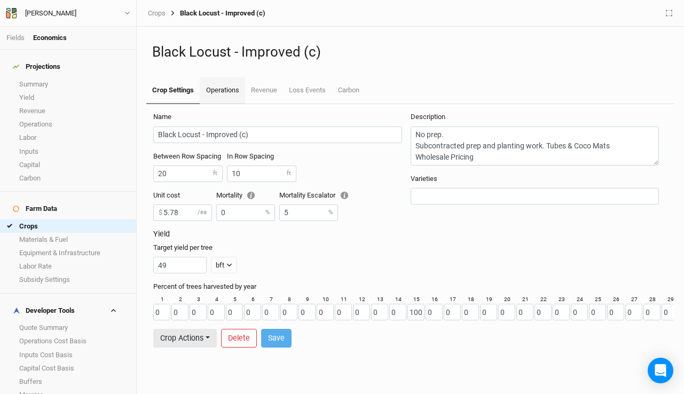
click at [224, 96] on link "Operations" at bounding box center [222, 90] width 45 height 27
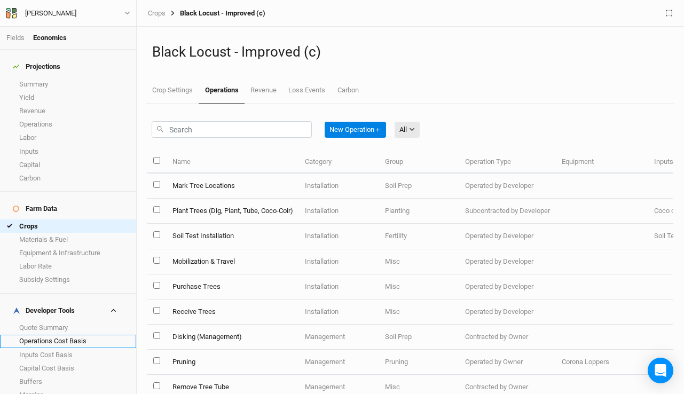
click at [41, 335] on link "Operations Cost Basis" at bounding box center [68, 341] width 136 height 13
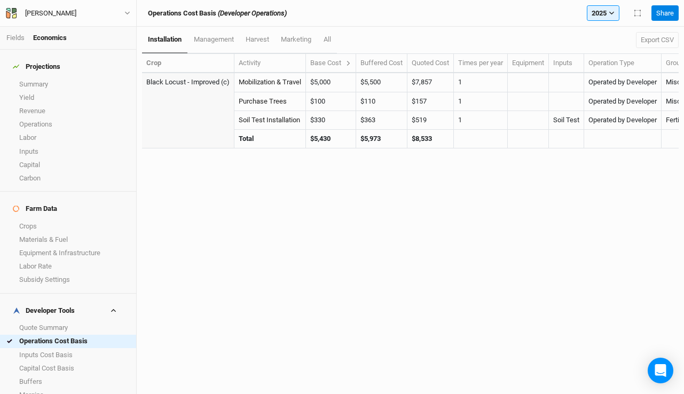
click at [341, 62] on div "Base Cost" at bounding box center [330, 63] width 41 height 10
click at [599, 10] on button "2025" at bounding box center [603, 13] width 33 height 16
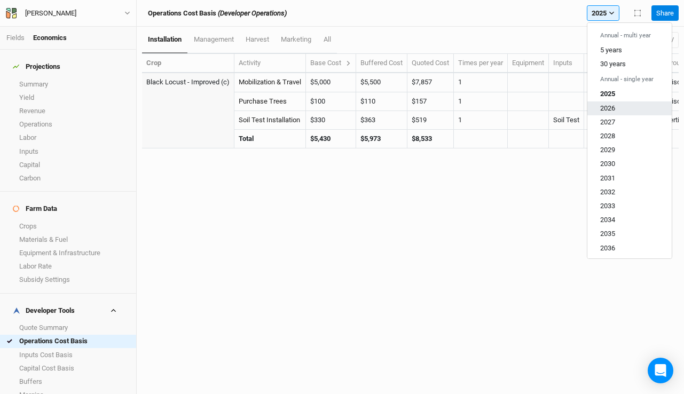
click at [605, 106] on span "2026" at bounding box center [607, 108] width 15 height 8
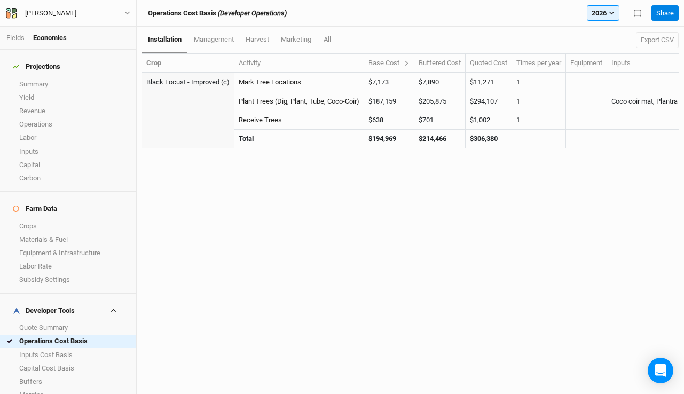
click at [406, 64] on div "Base Cost" at bounding box center [388, 63] width 41 height 10
click at [408, 64] on icon at bounding box center [406, 63] width 3 height 5
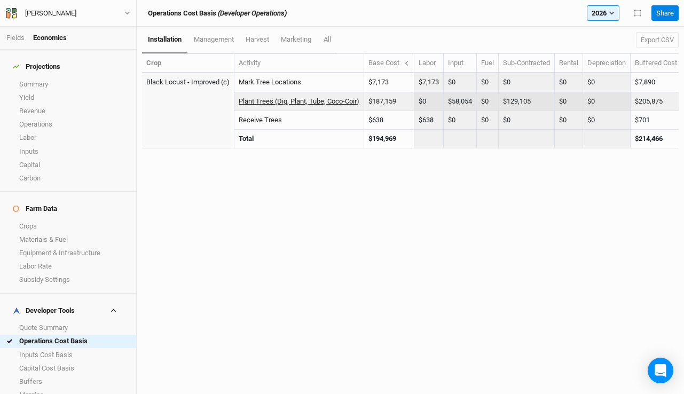
click at [274, 102] on link "Plant Trees (Dig, Plant, Tube, Coco-Coir)" at bounding box center [299, 101] width 121 height 8
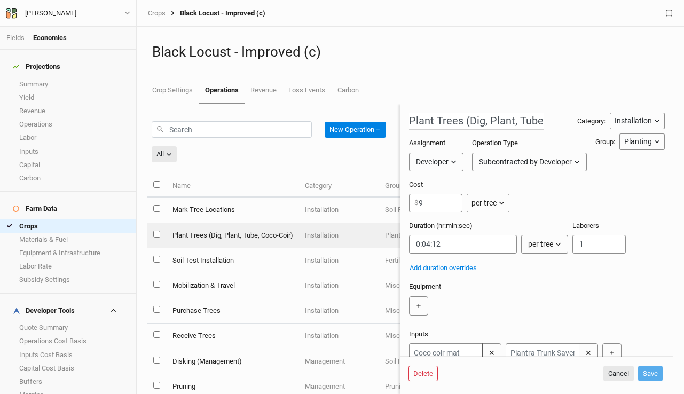
scroll to position [97, 0]
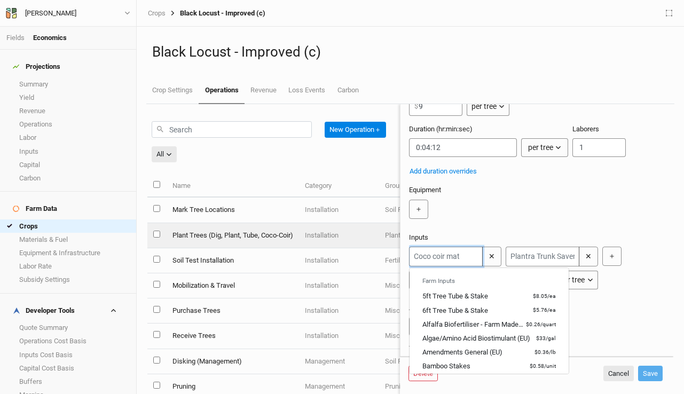
click at [451, 254] on input "text" at bounding box center [446, 257] width 74 height 20
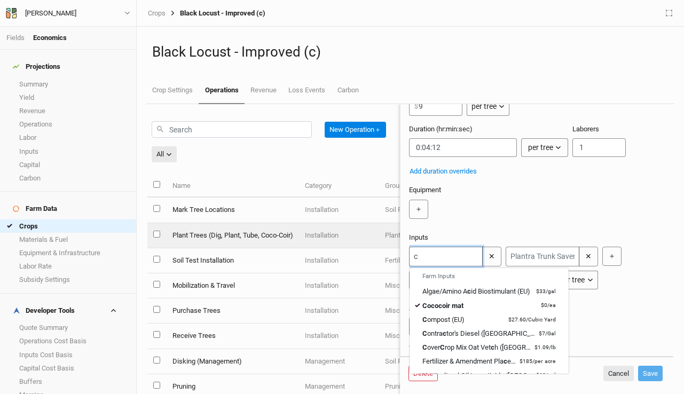
type input "co"
type input "coco coir mat"
type input "co"
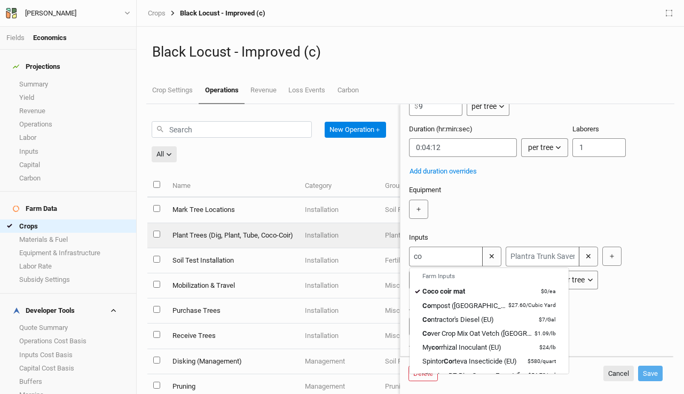
click at [612, 348] on h3 "Timing" at bounding box center [537, 348] width 256 height 9
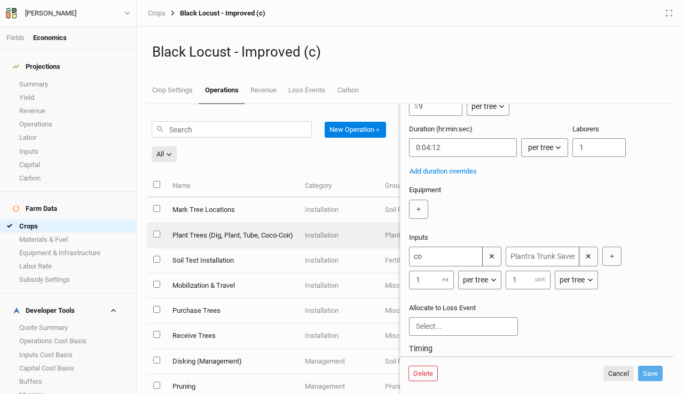
scroll to position [1, 0]
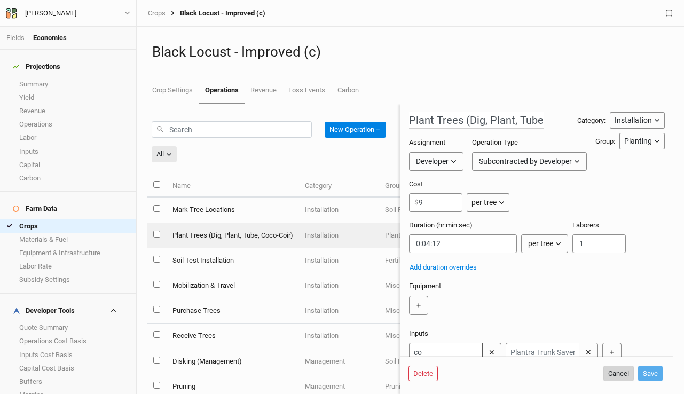
click at [614, 371] on button "Cancel" at bounding box center [618, 374] width 30 height 16
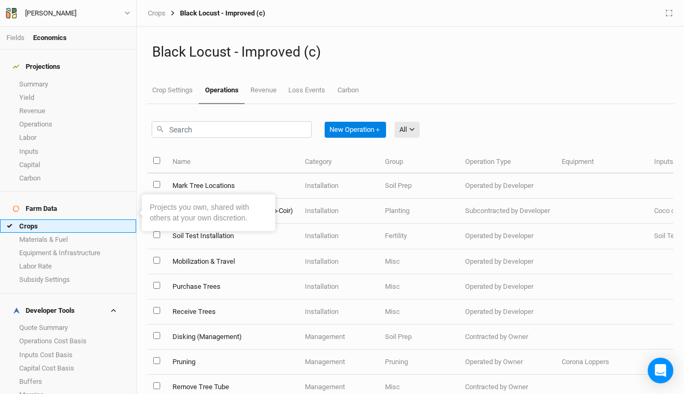
click at [29, 219] on link "Crops" at bounding box center [68, 225] width 136 height 13
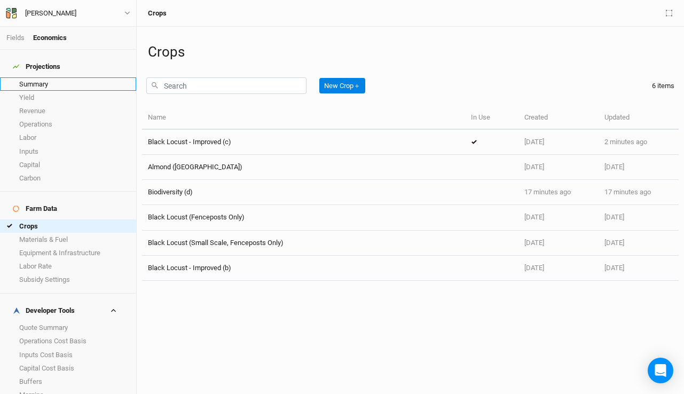
click at [64, 77] on link "Summary" at bounding box center [68, 83] width 136 height 13
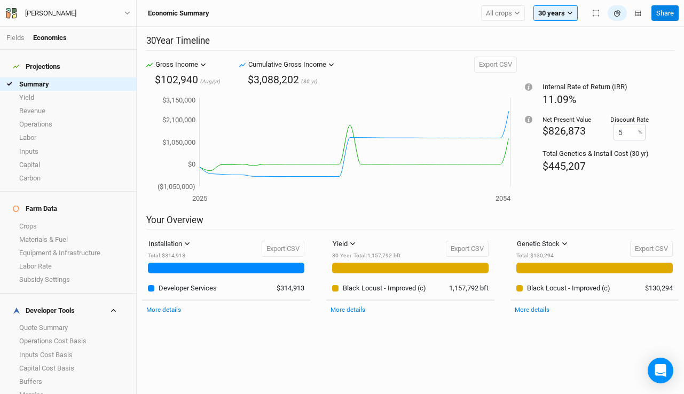
click at [13, 31] on div "Fields Economics" at bounding box center [68, 38] width 136 height 23
click at [13, 37] on link "Fields" at bounding box center [15, 38] width 18 height 8
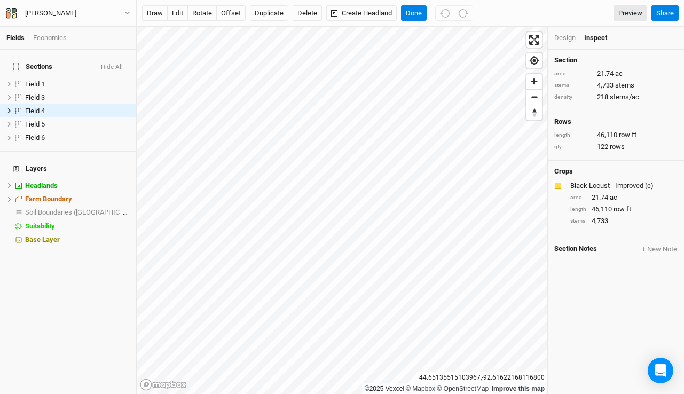
click at [563, 37] on div "Design" at bounding box center [564, 38] width 21 height 10
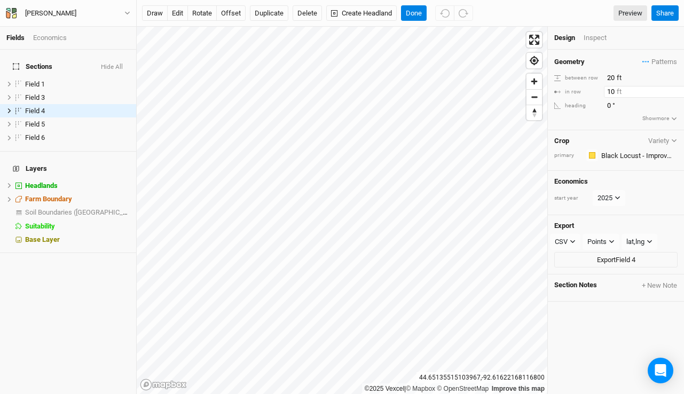
click at [616, 93] on input "10" at bounding box center [650, 92] width 93 height 12
click at [413, 8] on button "Done" at bounding box center [414, 13] width 26 height 16
drag, startPoint x: 617, startPoint y: 96, endPoint x: 537, endPoint y: 83, distance: 81.0
click at [537, 83] on div "©2025 Vexcel | © Mapbox © OpenStreetMap Improve this map [GEOGRAPHIC_DATA] Desi…" at bounding box center [410, 210] width 547 height 367
type input "20"
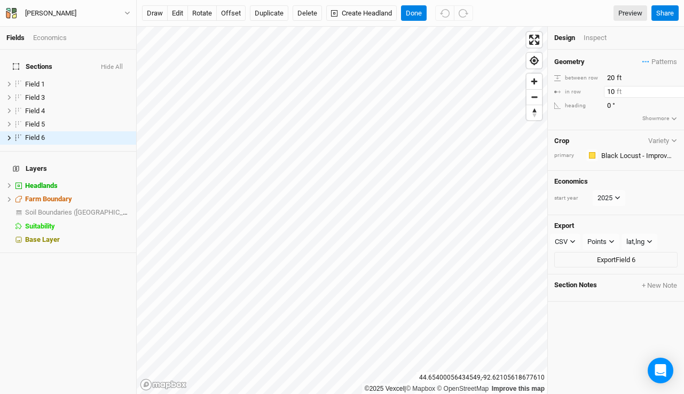
drag, startPoint x: 617, startPoint y: 91, endPoint x: 555, endPoint y: 89, distance: 62.0
click at [555, 89] on div "in row 10 ft" at bounding box center [615, 92] width 123 height 12
type input "20"
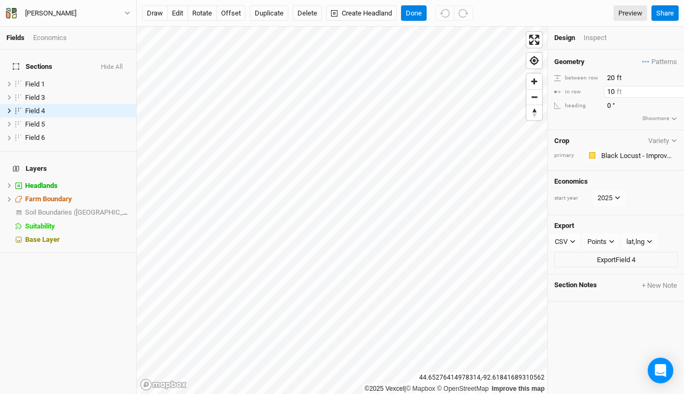
click at [612, 93] on input "10" at bounding box center [650, 92] width 93 height 12
drag, startPoint x: 614, startPoint y: 93, endPoint x: 559, endPoint y: 88, distance: 55.2
click at [559, 88] on div "in row 10 ft" at bounding box center [615, 92] width 123 height 12
type input "20"
click at [423, 12] on button "Done" at bounding box center [414, 13] width 26 height 16
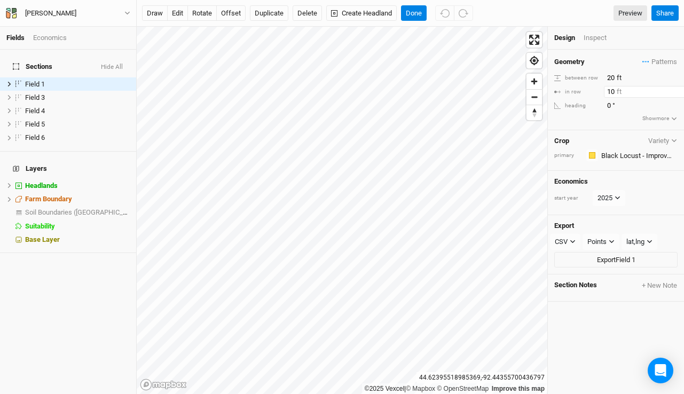
drag, startPoint x: 616, startPoint y: 90, endPoint x: 554, endPoint y: 82, distance: 63.0
click at [554, 82] on div "Geometry Patterns ＋ New in-row pattern between row 20 ft in row 10 ft heading 0…" at bounding box center [616, 90] width 136 height 81
type input "20"
click at [419, 7] on button "Done" at bounding box center [414, 13] width 26 height 16
drag, startPoint x: 616, startPoint y: 93, endPoint x: 552, endPoint y: 86, distance: 64.0
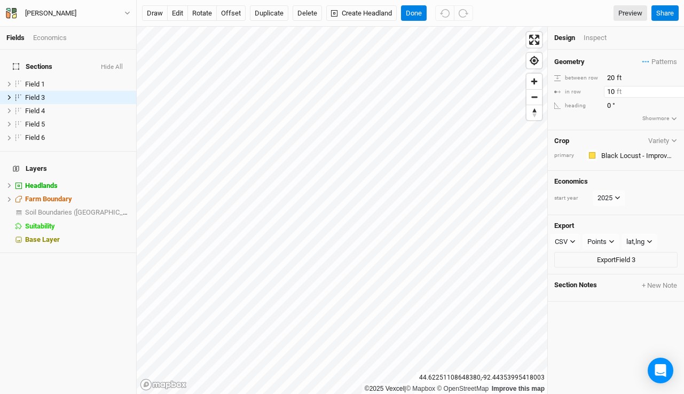
click at [552, 86] on div "Geometry Patterns ＋ New in-row pattern between row 20 ft in row 10 ft heading 0…" at bounding box center [616, 90] width 136 height 81
type input "20"
click at [58, 38] on div "Economics" at bounding box center [50, 38] width 34 height 10
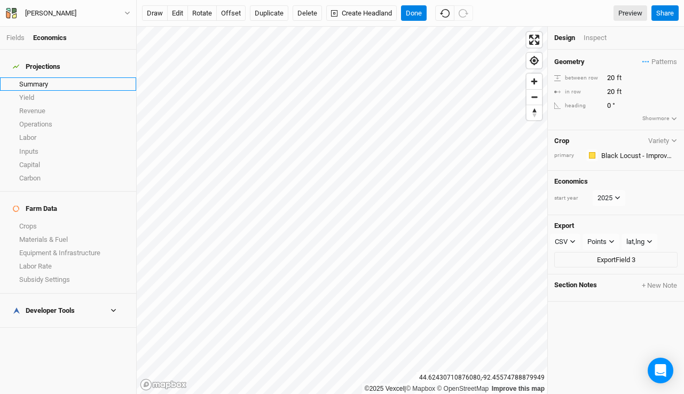
click at [53, 77] on link "Summary" at bounding box center [68, 83] width 136 height 13
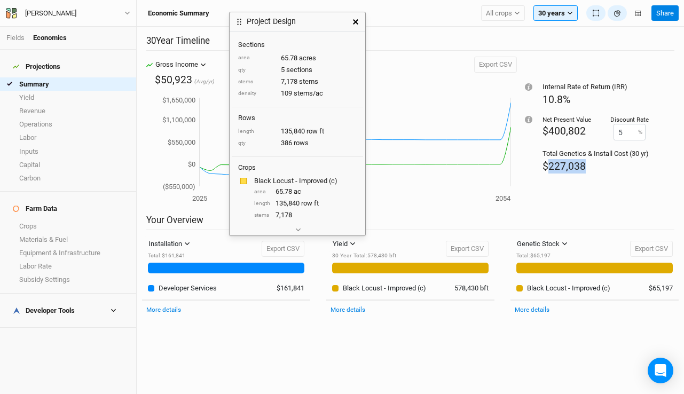
drag, startPoint x: 590, startPoint y: 165, endPoint x: 547, endPoint y: 165, distance: 43.8
click at [547, 165] on div "$227,038" at bounding box center [595, 166] width 106 height 14
copy span "227,038"
click at [356, 21] on icon "button" at bounding box center [355, 21] width 5 height 5
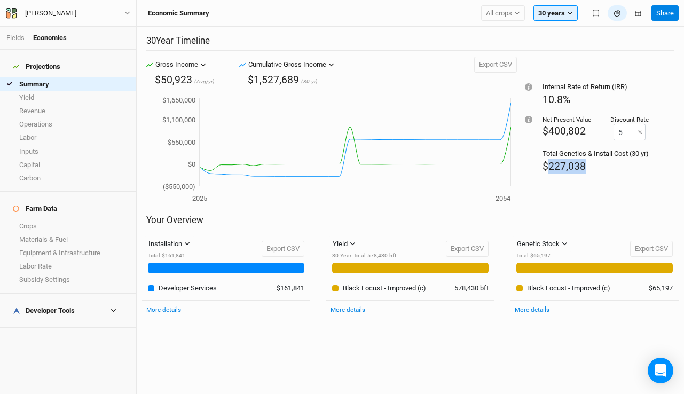
click at [528, 195] on div "Internal Rate of Return (IRR) 10.8% Net Present Value $400,802 Discount Rate 5 …" at bounding box center [595, 135] width 157 height 157
click at [18, 38] on link "Fields" at bounding box center [15, 38] width 18 height 8
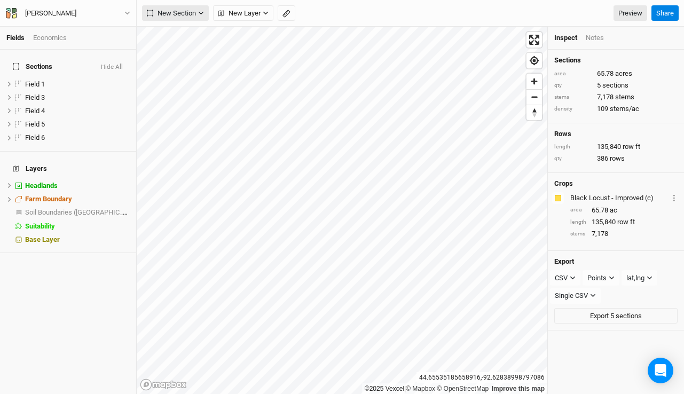
click at [172, 11] on span "New Section" at bounding box center [171, 13] width 49 height 11
click at [175, 35] on div "Grid" at bounding box center [173, 35] width 16 height 12
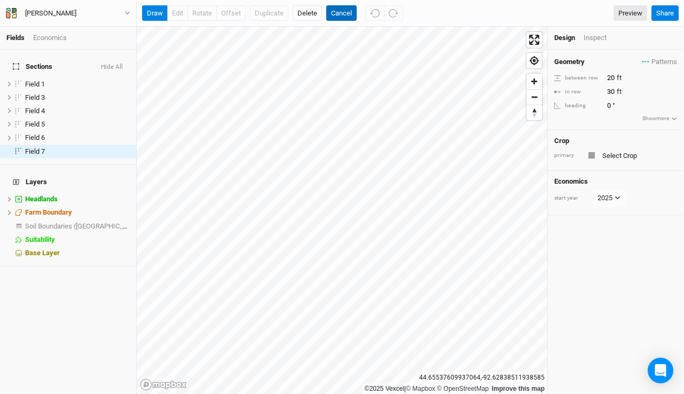
click at [349, 14] on button "Cancel" at bounding box center [341, 13] width 30 height 16
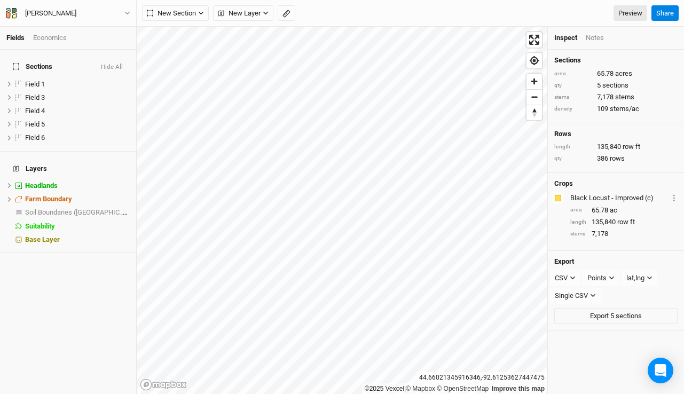
click at [45, 37] on div "Economics" at bounding box center [50, 38] width 34 height 10
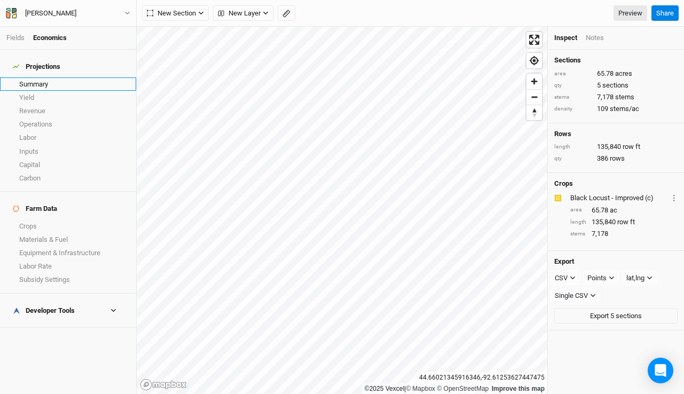
click at [32, 83] on link "Summary" at bounding box center [68, 83] width 136 height 13
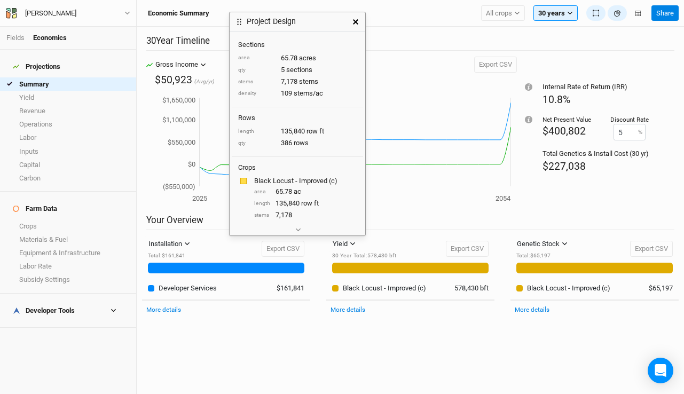
click at [358, 24] on icon "button" at bounding box center [355, 21] width 5 height 5
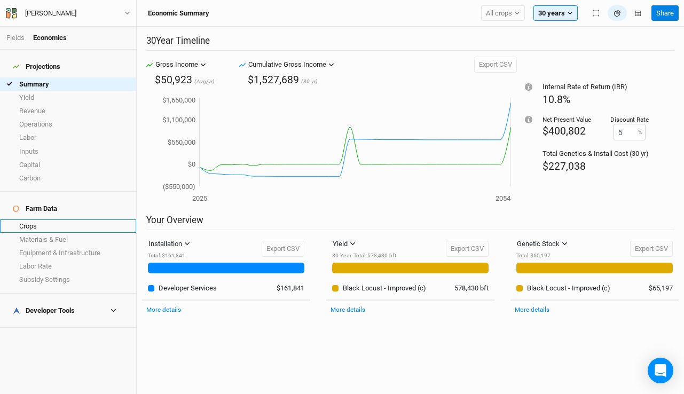
click at [36, 219] on link "Crops" at bounding box center [68, 225] width 136 height 13
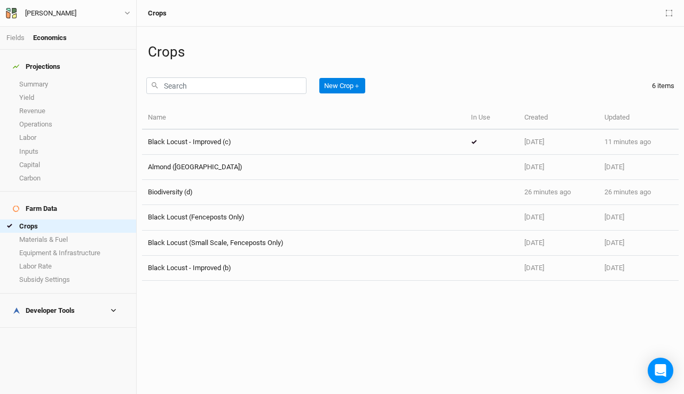
click at [43, 306] on div "Developer Tools" at bounding box center [44, 310] width 62 height 9
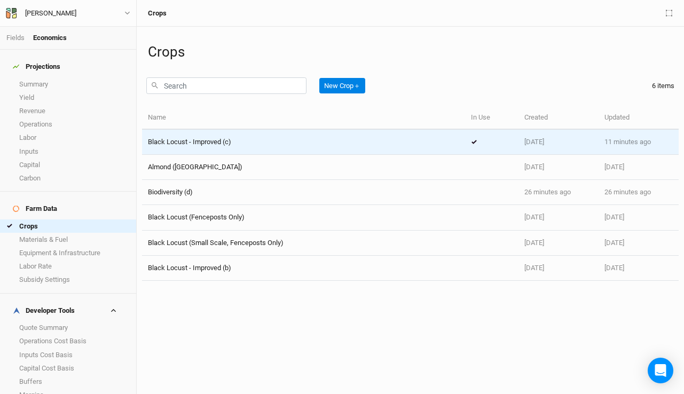
click at [173, 141] on span "Black Locust - Improved (c)" at bounding box center [189, 142] width 83 height 8
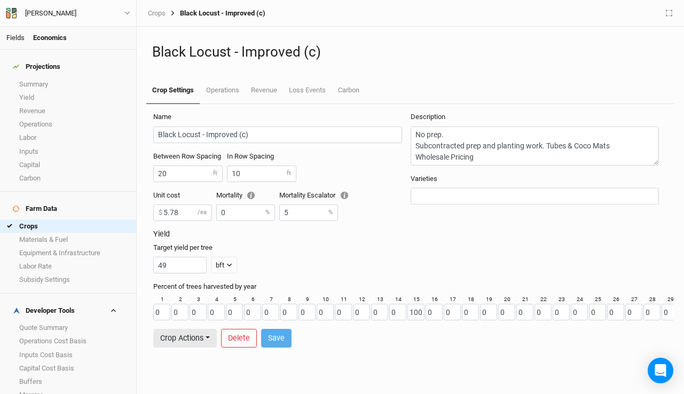
click at [13, 35] on link "Fields" at bounding box center [15, 38] width 18 height 8
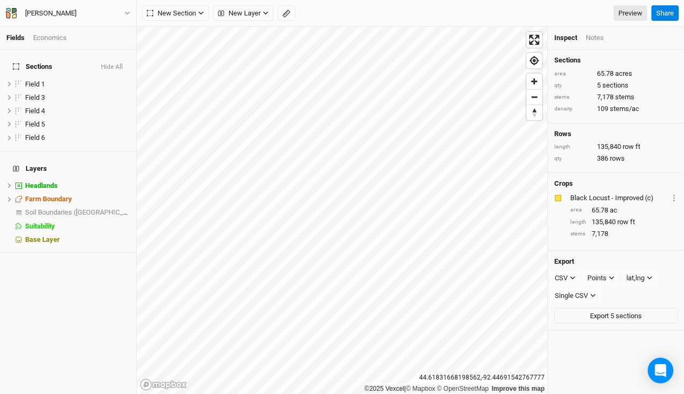
click at [578, 265] on div "©2025 Vexcel | © Mapbox © OpenStreetMap Improve this map [GEOGRAPHIC_DATA] Insp…" at bounding box center [410, 210] width 547 height 367
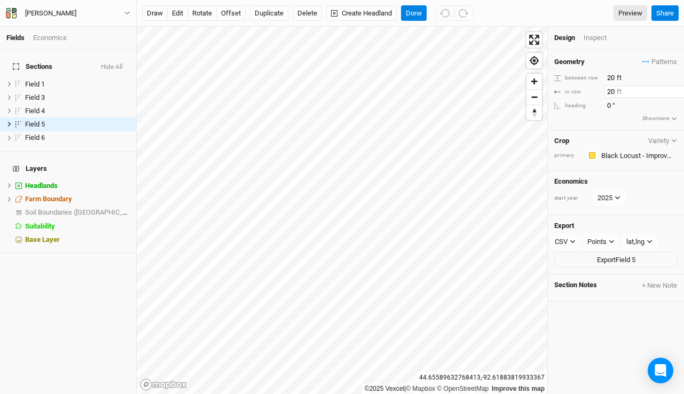
drag, startPoint x: 614, startPoint y: 91, endPoint x: 555, endPoint y: 84, distance: 59.7
click at [555, 84] on div "Geometry Patterns ＋ New in-row pattern between row 20 ft in row 20 ft heading 0…" at bounding box center [616, 90] width 136 height 81
type input "10"
click at [423, 10] on button "Done" at bounding box center [414, 13] width 26 height 16
click at [546, 82] on div "©2025 Vexcel | © Mapbox © OpenStreetMap Improve this map [GEOGRAPHIC_DATA] Desi…" at bounding box center [410, 210] width 547 height 367
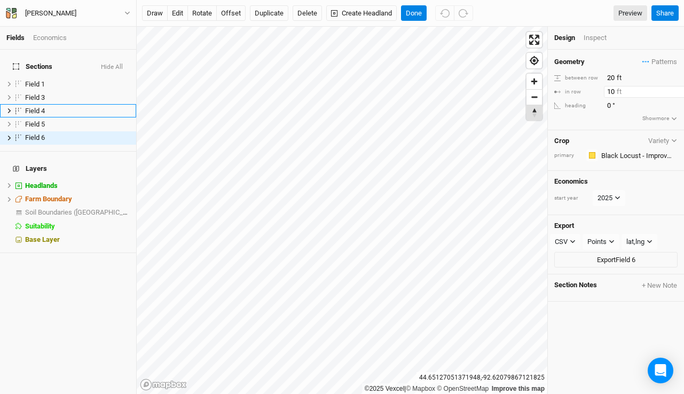
type input "10"
drag, startPoint x: 613, startPoint y: 93, endPoint x: 579, endPoint y: 88, distance: 34.1
click at [579, 88] on div "in row 20 ft" at bounding box center [615, 92] width 123 height 12
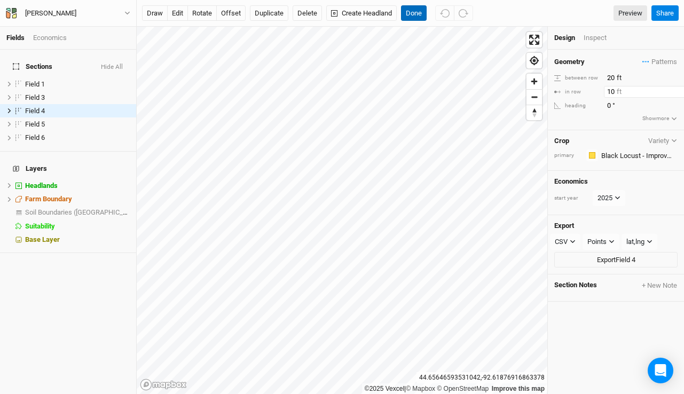
type input "10"
click at [420, 9] on button "Done" at bounding box center [414, 13] width 26 height 16
drag, startPoint x: 615, startPoint y: 90, endPoint x: 534, endPoint y: 80, distance: 81.2
click at [534, 80] on div "©2025 Vexcel | © Mapbox © OpenStreetMap Improve this map [GEOGRAPHIC_DATA] Desi…" at bounding box center [410, 210] width 547 height 367
type input "10"
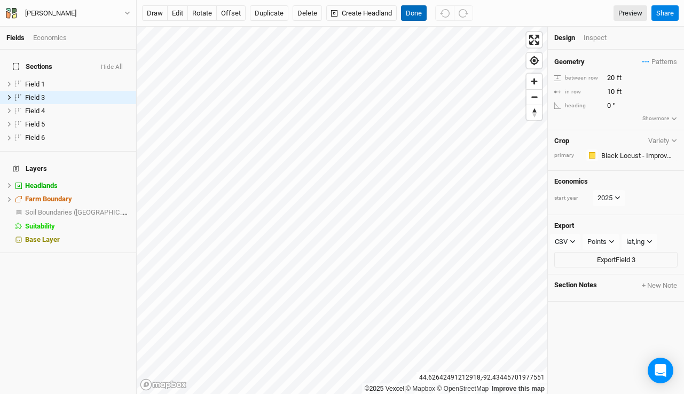
click at [413, 11] on button "Done" at bounding box center [414, 13] width 26 height 16
drag, startPoint x: 616, startPoint y: 92, endPoint x: 537, endPoint y: 76, distance: 80.6
click at [537, 76] on div "©2025 Vexcel | © Mapbox © OpenStreetMap Improve this map [GEOGRAPHIC_DATA] Desi…" at bounding box center [410, 210] width 547 height 367
type input "2"
type input "10"
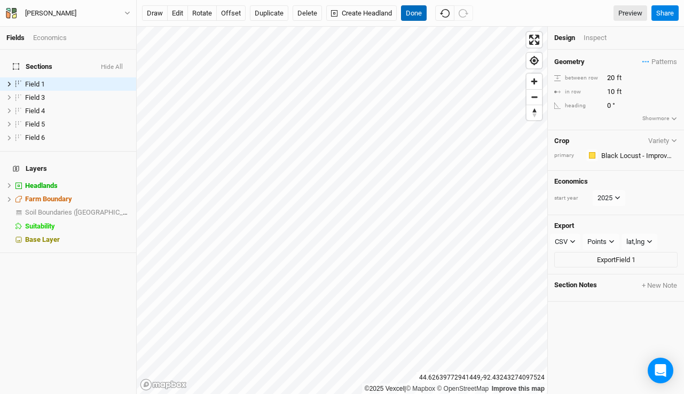
click at [411, 10] on button "Done" at bounding box center [414, 13] width 26 height 16
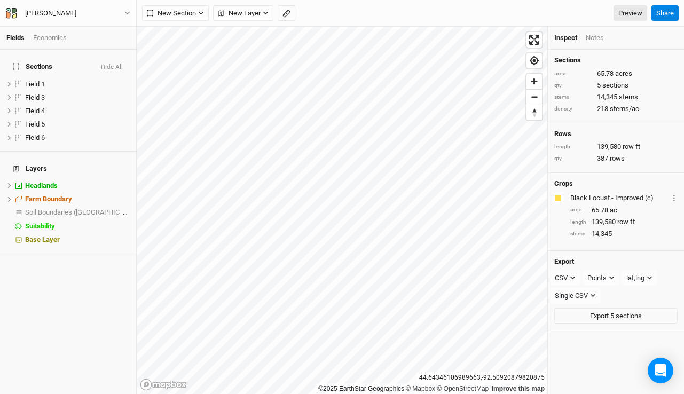
click at [50, 33] on div "Economics" at bounding box center [50, 38] width 34 height 10
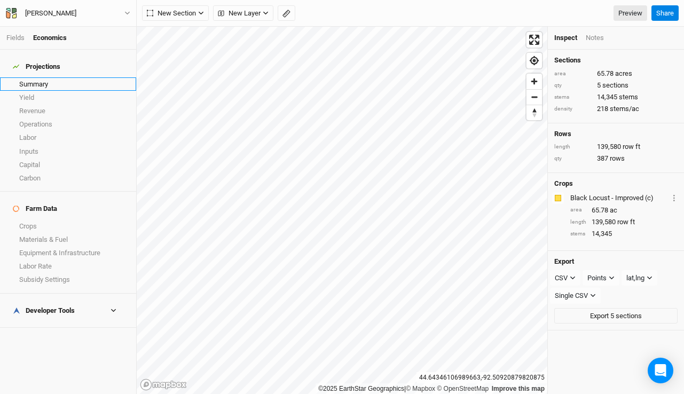
click at [40, 77] on link "Summary" at bounding box center [68, 83] width 136 height 13
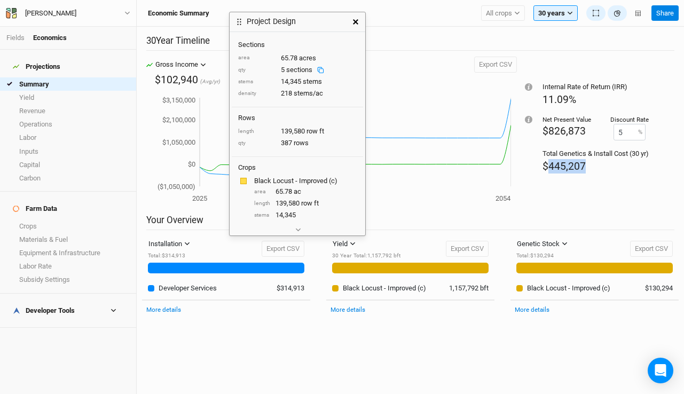
drag, startPoint x: 585, startPoint y: 160, endPoint x: 546, endPoint y: 162, distance: 39.0
click at [546, 162] on div "$445,207" at bounding box center [595, 166] width 106 height 14
copy span "445,207"
click at [355, 20] on icon "button" at bounding box center [355, 21] width 5 height 5
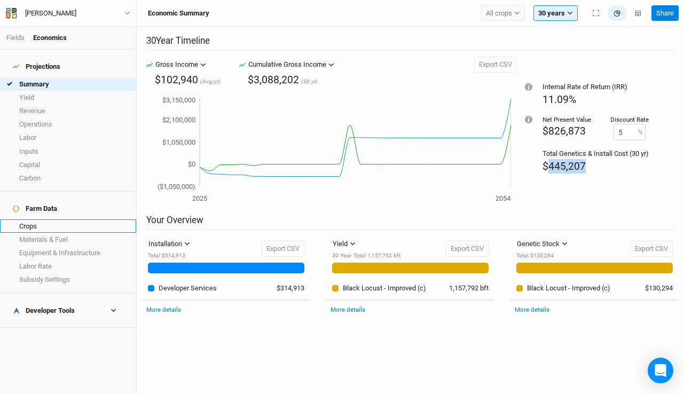
click at [51, 219] on link "Crops" at bounding box center [68, 225] width 136 height 13
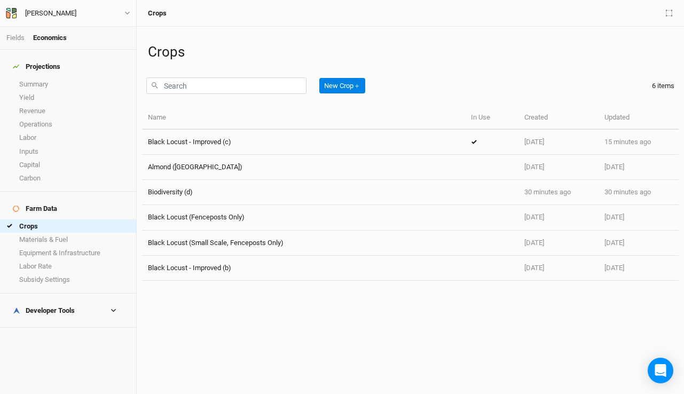
click at [68, 306] on div "Developer Tools" at bounding box center [44, 310] width 62 height 9
click at [14, 33] on li "Fields" at bounding box center [19, 38] width 27 height 10
click at [12, 40] on link "Fields" at bounding box center [15, 38] width 18 height 8
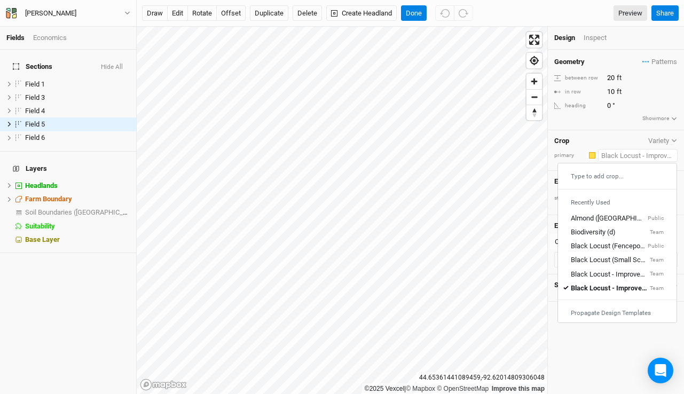
click at [621, 154] on input "text" at bounding box center [638, 155] width 80 height 13
click at [612, 259] on div "Black Locust (Small Scale, Fenceposts Only)" at bounding box center [609, 261] width 77 height 10
type input "15"
type input "7.5"
click at [634, 158] on input "text" at bounding box center [638, 155] width 80 height 13
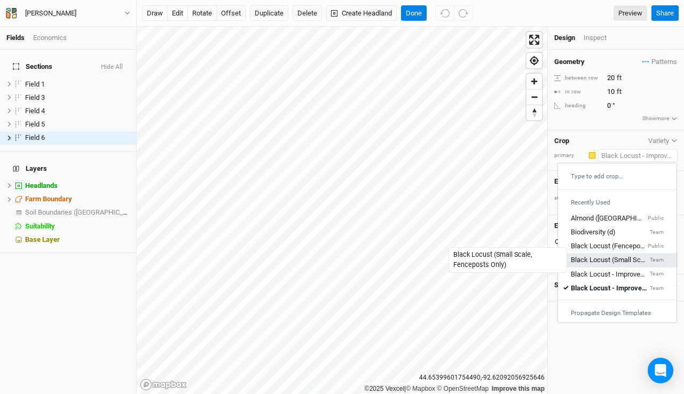
click at [607, 257] on div "Black Locust (Small Scale, Fenceposts Only)" at bounding box center [609, 261] width 77 height 10
type input "15"
type input "7.5"
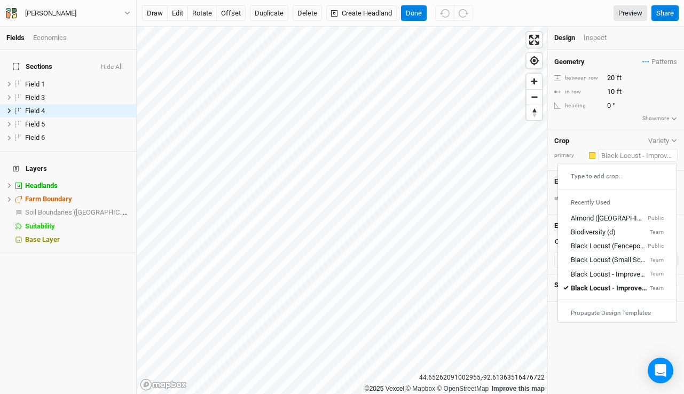
click at [639, 156] on input "text" at bounding box center [638, 155] width 80 height 13
click at [625, 261] on div "Black Locust (Small Scale, Fenceposts Only)" at bounding box center [609, 261] width 77 height 10
type input "15"
type input "7.5"
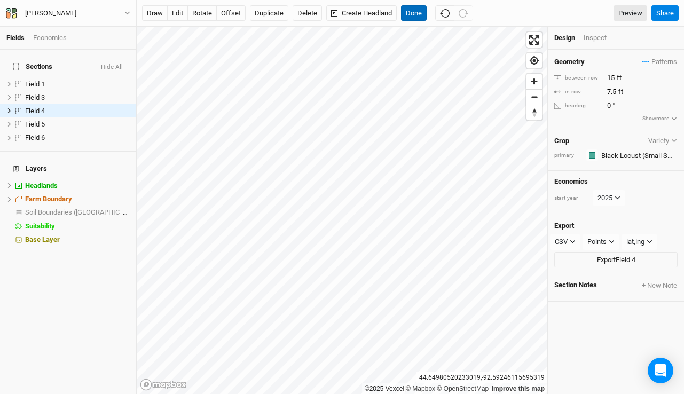
click at [412, 17] on button "Done" at bounding box center [414, 13] width 26 height 16
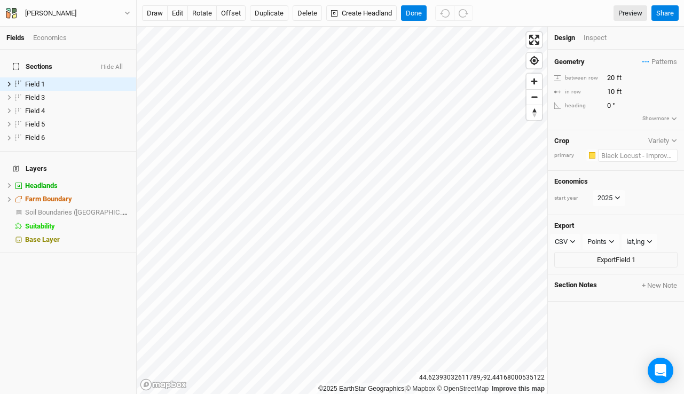
click at [621, 155] on input "text" at bounding box center [638, 155] width 80 height 13
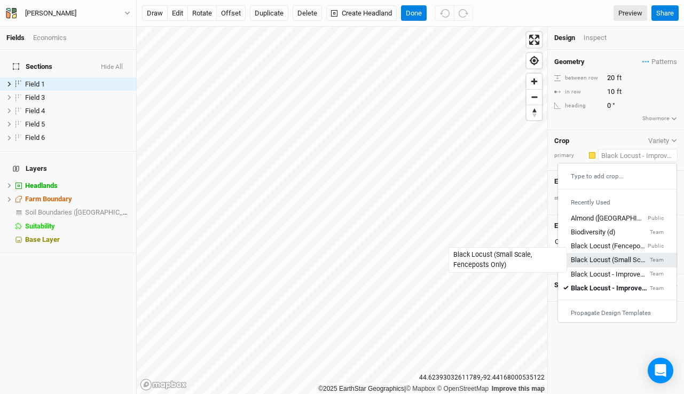
click at [621, 261] on div "Black Locust (Small Scale, Fenceposts Only)" at bounding box center [609, 261] width 77 height 10
type input "15"
type input "7.5"
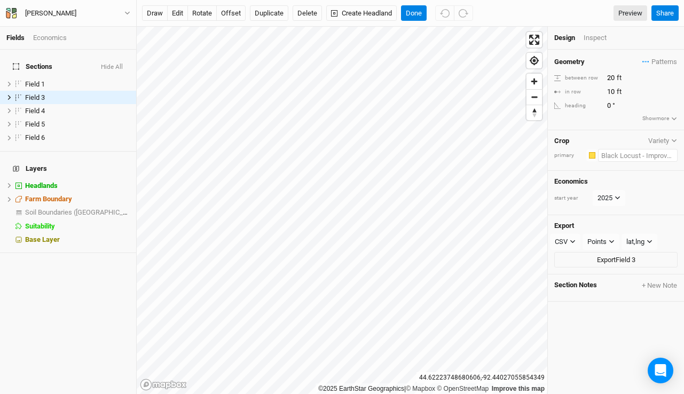
click at [614, 158] on input "text" at bounding box center [638, 155] width 80 height 13
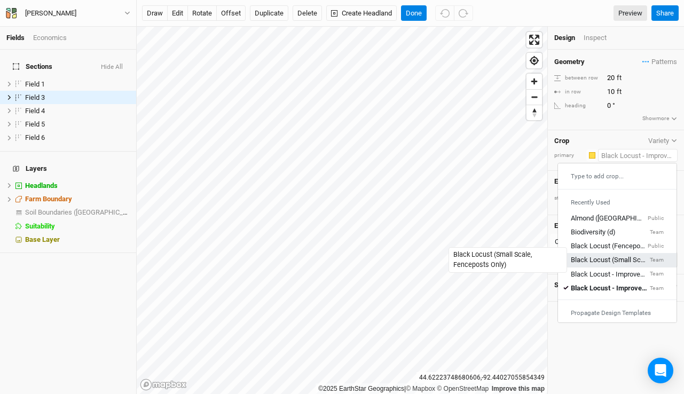
click at [601, 256] on div "Black Locust (Small Scale, Fenceposts Only)" at bounding box center [609, 261] width 77 height 10
type input "15"
type input "7.5"
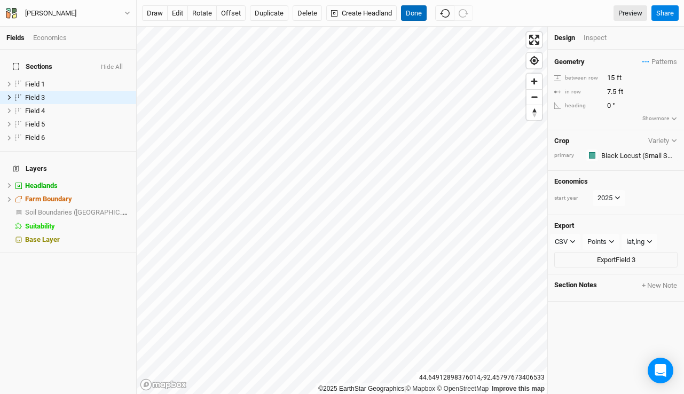
click at [411, 17] on button "Done" at bounding box center [414, 13] width 26 height 16
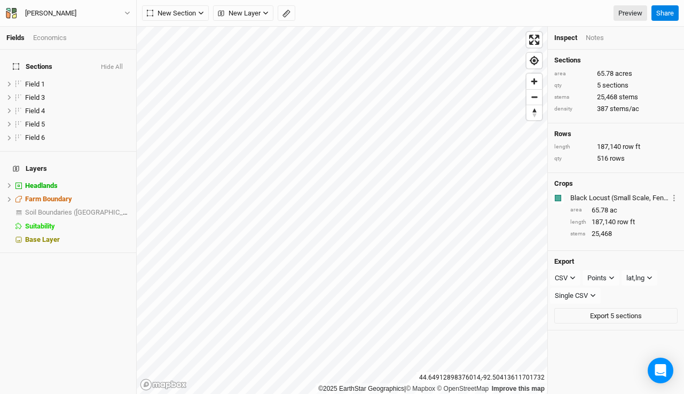
click at [51, 37] on div "Economics" at bounding box center [50, 38] width 34 height 10
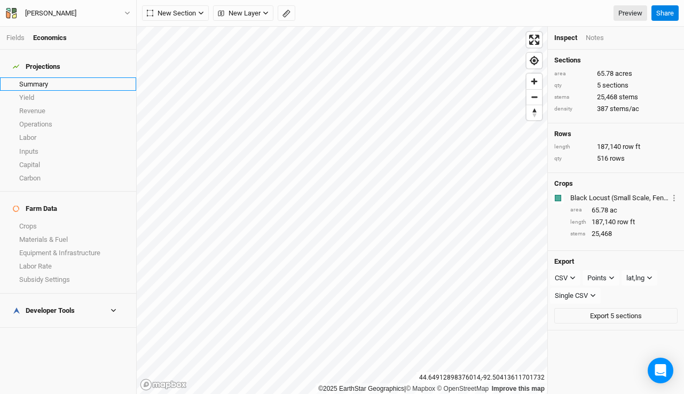
click at [43, 78] on link "Summary" at bounding box center [68, 83] width 136 height 13
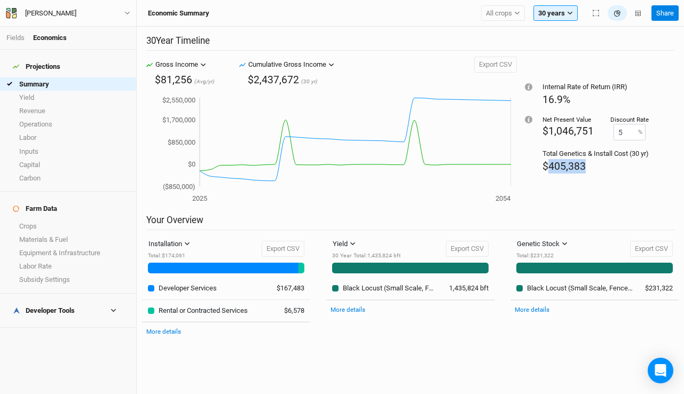
drag, startPoint x: 605, startPoint y: 169, endPoint x: 547, endPoint y: 166, distance: 58.3
click at [547, 166] on div "$405,383" at bounding box center [595, 166] width 106 height 14
copy span "405,383"
click at [402, 236] on div "Yield Yield Revenue Carbon 30 Year Total : 1,435,824 bft Export CSV" at bounding box center [410, 249] width 156 height 26
click at [36, 219] on link "Crops" at bounding box center [68, 225] width 136 height 13
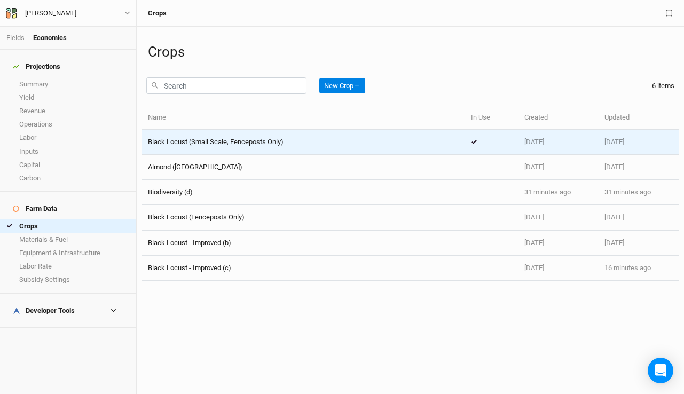
click at [245, 143] on span "Black Locust (Small Scale, Fenceposts Only)" at bounding box center [216, 142] width 136 height 8
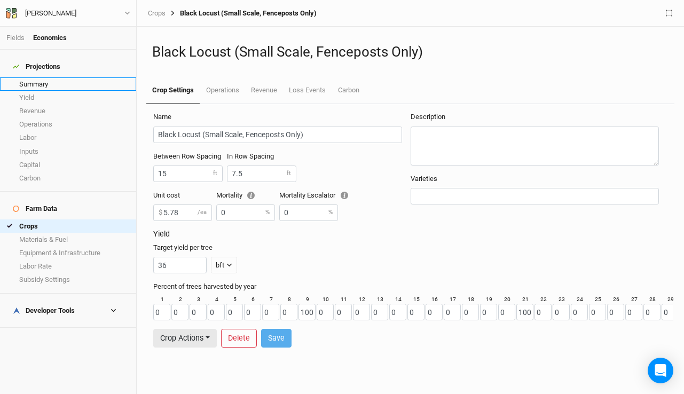
click at [48, 77] on link "Summary" at bounding box center [68, 83] width 136 height 13
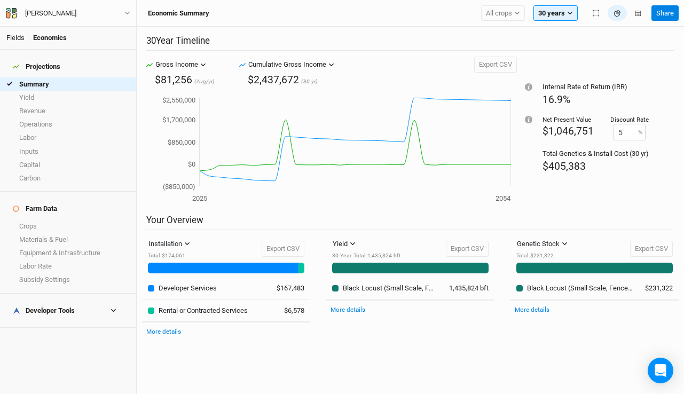
click at [10, 35] on link "Fields" at bounding box center [15, 38] width 18 height 8
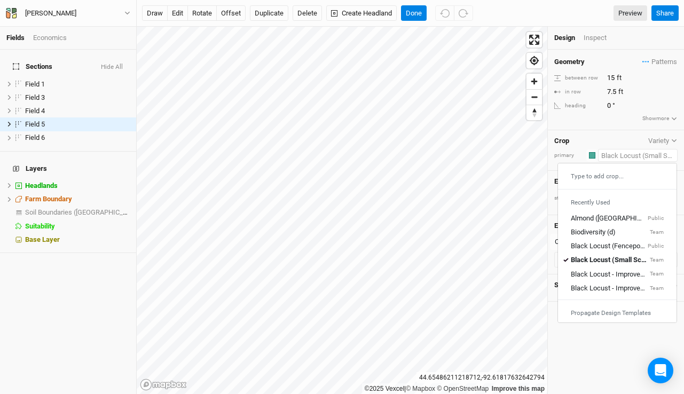
click at [622, 157] on input "text" at bounding box center [638, 155] width 80 height 13
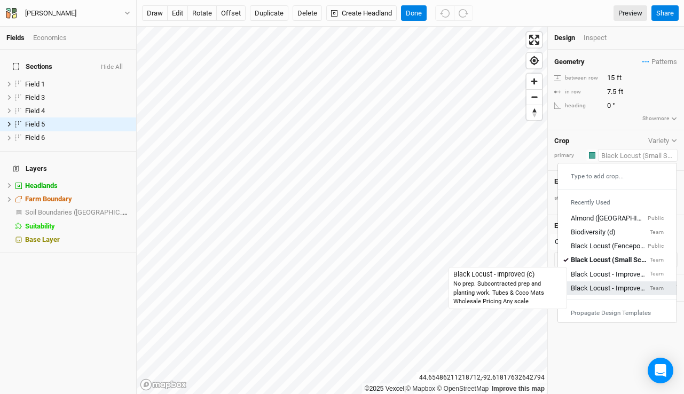
click at [614, 284] on div "Black Locust - Improved (c)" at bounding box center [609, 288] width 77 height 10
type input "20"
type input "10"
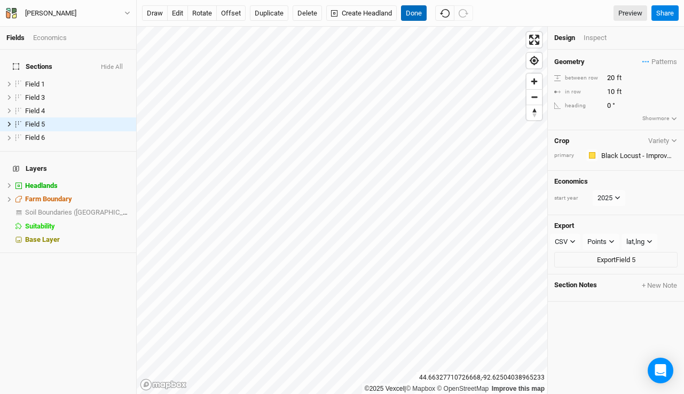
click at [420, 17] on button "Done" at bounding box center [414, 13] width 26 height 16
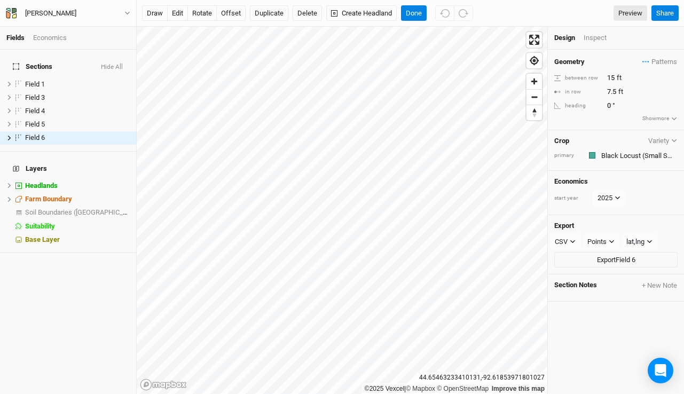
click at [613, 146] on div "Crop Variety primary Colors Brown Orange Yellow Green Blue Purple Pink Red" at bounding box center [616, 150] width 136 height 41
click at [612, 153] on input "text" at bounding box center [638, 155] width 80 height 13
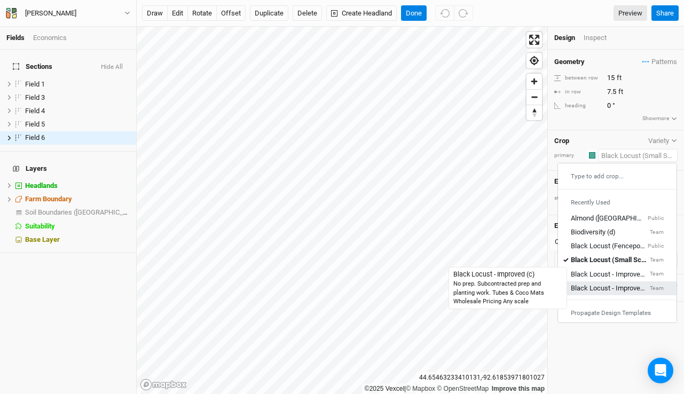
click at [612, 285] on div "Black Locust - Improved (c)" at bounding box center [609, 288] width 77 height 10
type input "20"
type input "10"
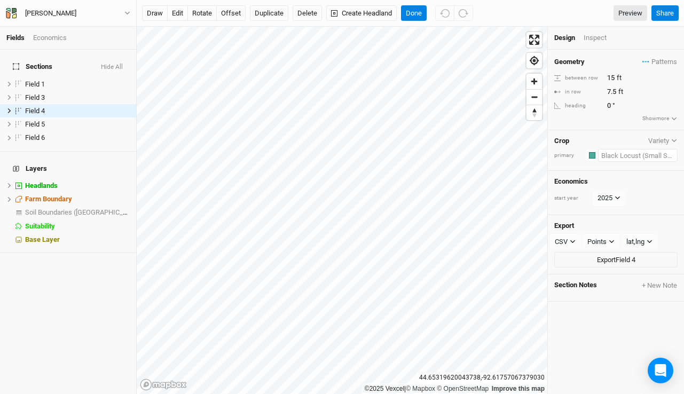
click at [645, 156] on input "text" at bounding box center [638, 155] width 80 height 13
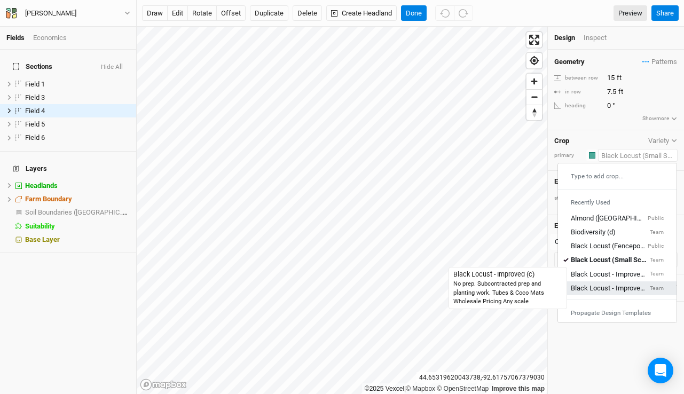
click at [621, 288] on div "Black Locust - Improved (c)" at bounding box center [609, 288] width 77 height 10
type input "20"
type input "10"
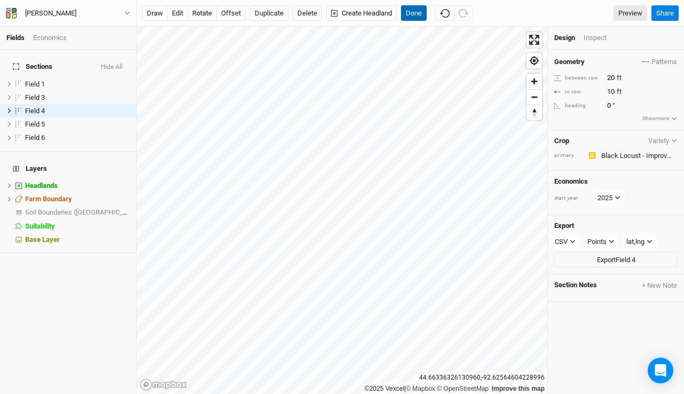
click at [410, 11] on button "Done" at bounding box center [414, 13] width 26 height 16
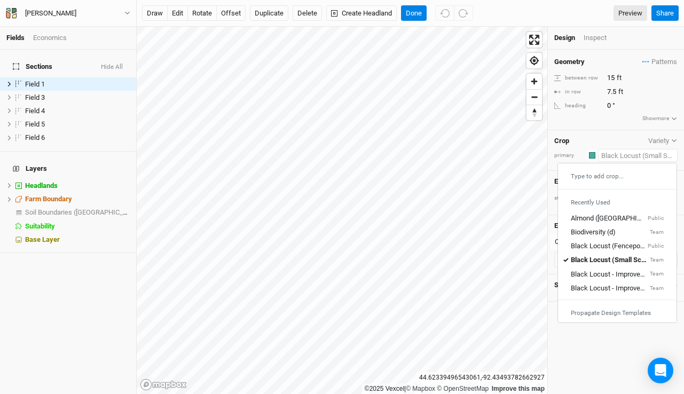
click at [636, 151] on input "text" at bounding box center [638, 155] width 80 height 13
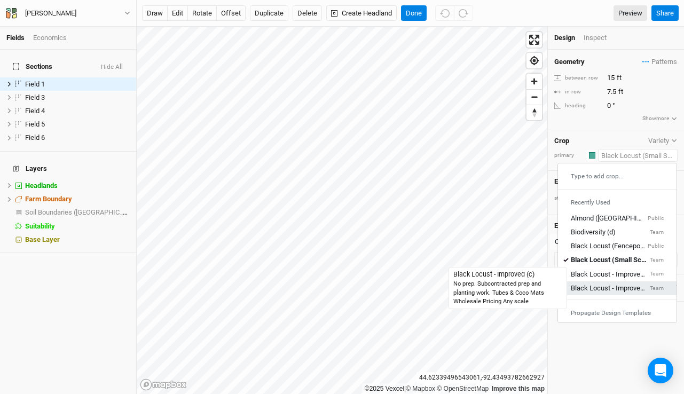
click at [620, 285] on div "Black Locust - Improved (c)" at bounding box center [609, 288] width 77 height 10
type input "20"
type input "10"
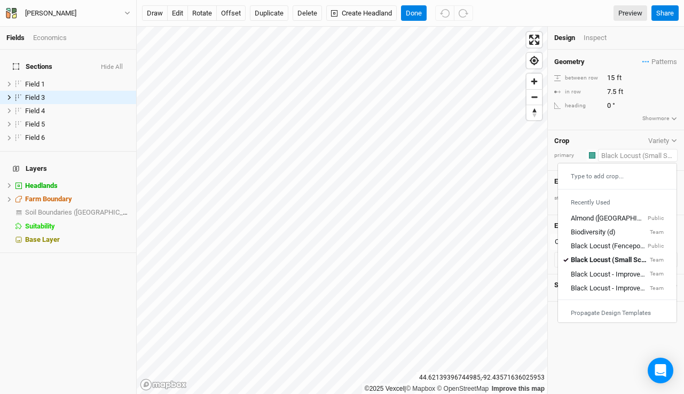
click at [624, 153] on input "text" at bounding box center [638, 155] width 80 height 13
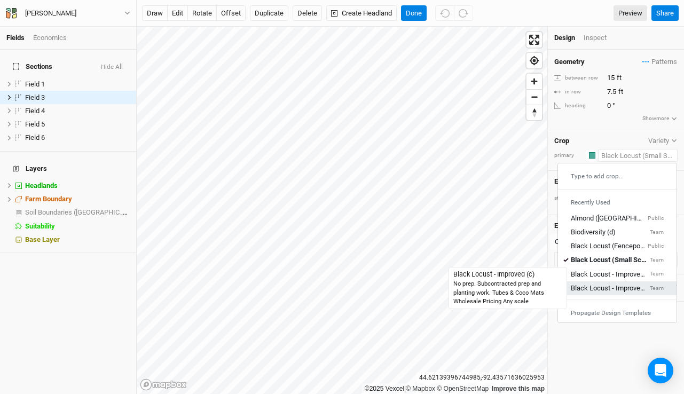
click at [595, 282] on link "Black Locust - Improved (c) Team" at bounding box center [617, 288] width 119 height 14
type input "20"
type input "10"
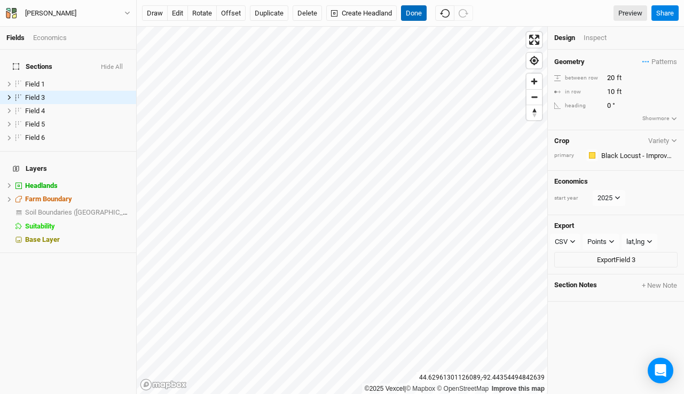
click at [409, 9] on button "Done" at bounding box center [414, 13] width 26 height 16
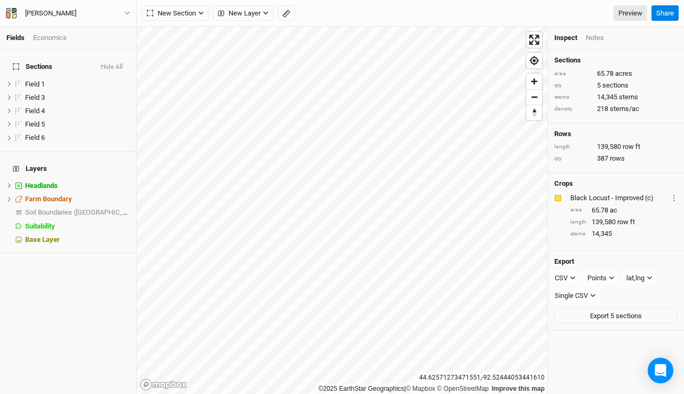
click at [53, 37] on div "Economics" at bounding box center [50, 38] width 34 height 10
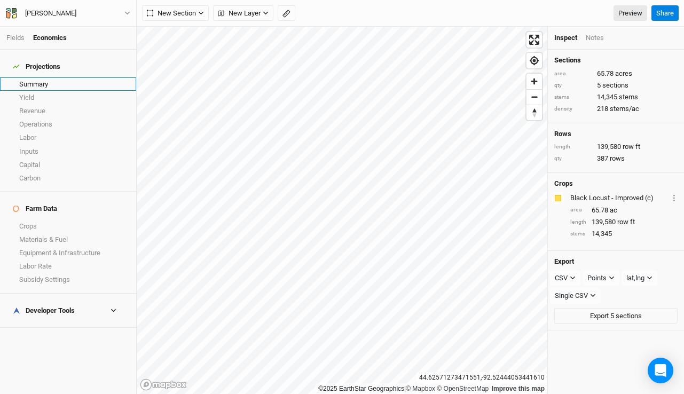
click at [49, 79] on link "Summary" at bounding box center [68, 83] width 136 height 13
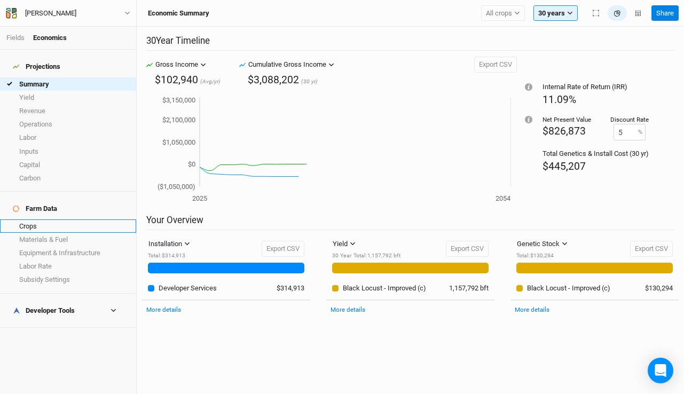
click at [54, 219] on link "Crops" at bounding box center [68, 225] width 136 height 13
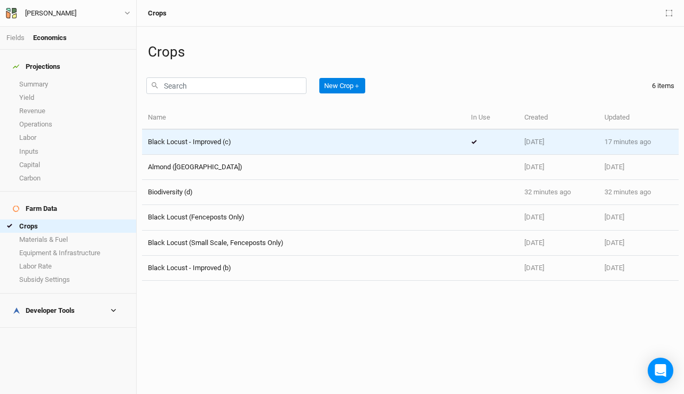
click at [249, 146] on div "Black Locust - Improved (c)" at bounding box center [303, 142] width 311 height 10
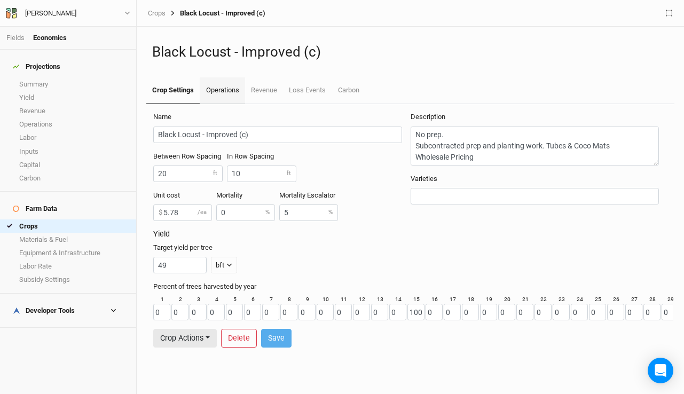
click at [227, 89] on link "Operations" at bounding box center [222, 90] width 45 height 27
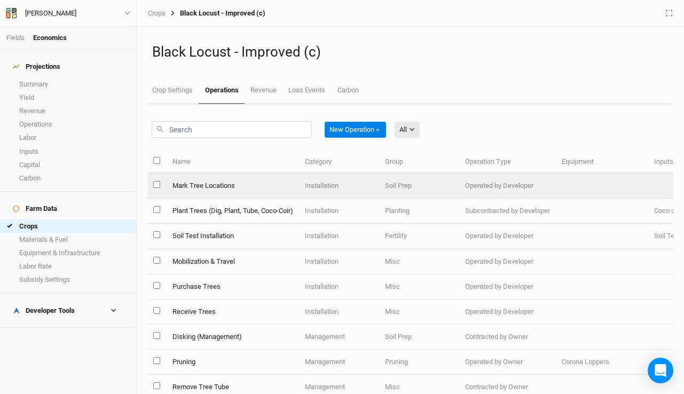
click at [221, 191] on td "Mark Tree Locations" at bounding box center [232, 186] width 132 height 25
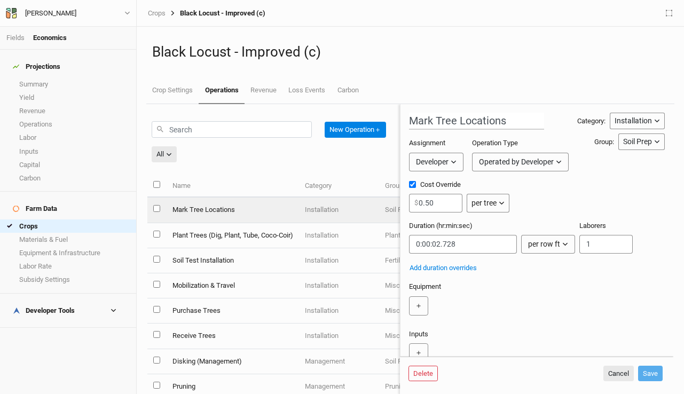
click at [451, 155] on button "Developer" at bounding box center [436, 162] width 54 height 19
click at [493, 163] on div "Operated by Developer" at bounding box center [516, 161] width 75 height 11
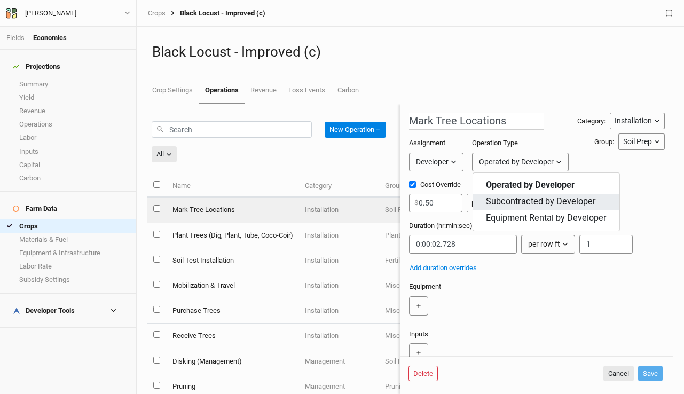
click at [505, 194] on button "Subcontracted by Developer" at bounding box center [546, 202] width 146 height 17
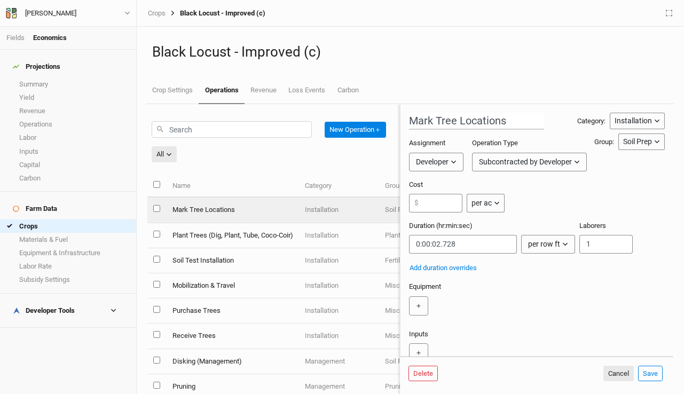
click at [483, 204] on div "per ac" at bounding box center [481, 203] width 20 height 11
click at [490, 240] on span "per tree" at bounding box center [495, 243] width 30 height 12
click at [444, 210] on input "number" at bounding box center [435, 203] width 53 height 19
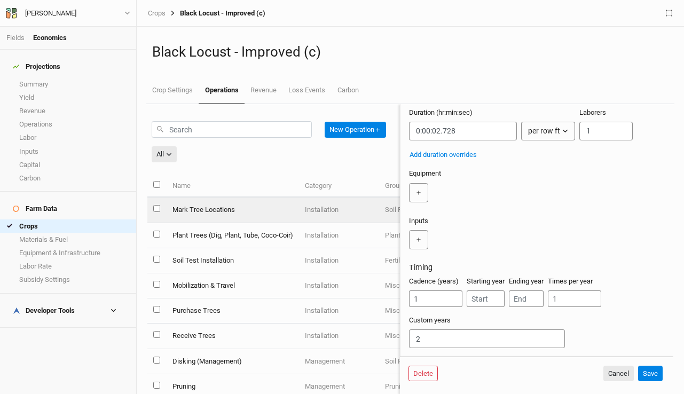
scroll to position [112, 0]
type input ".50"
click at [651, 372] on button "Save" at bounding box center [650, 374] width 25 height 16
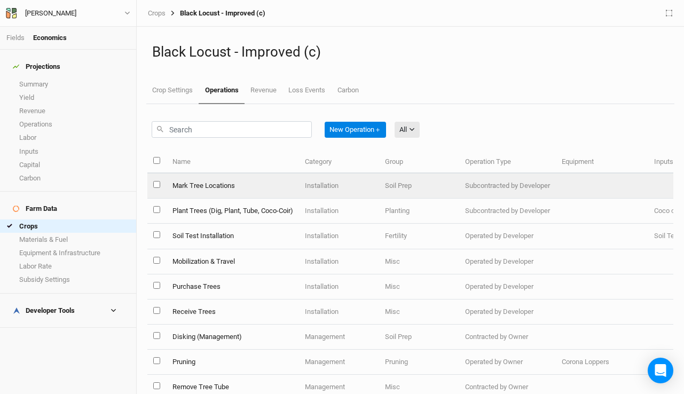
click at [186, 185] on td "Mark Tree Locations" at bounding box center [232, 186] width 132 height 25
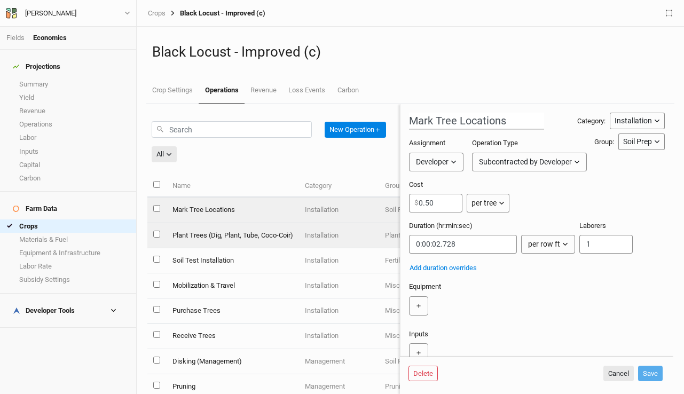
click at [187, 236] on td "Plant Trees (Dig, Plant, Tube, Coco-Coir)" at bounding box center [232, 235] width 132 height 25
type input "Plant Trees (Dig, Plant, Tube, Coco-Coir)"
type input "9"
type input "0:04:12"
type input "2"
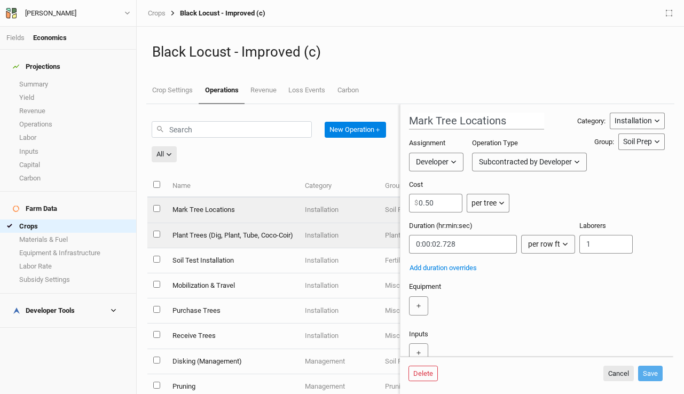
type input "2"
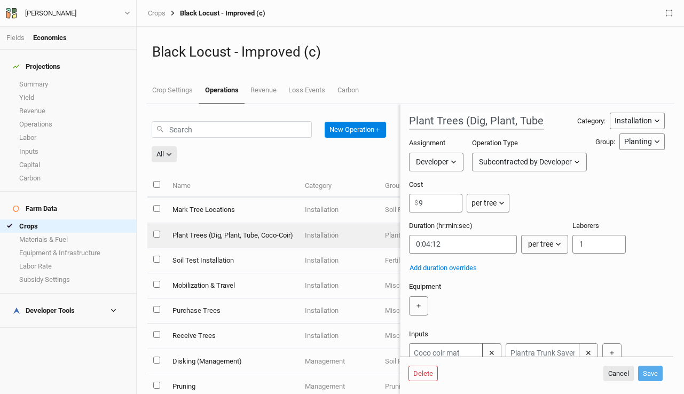
click at [564, 181] on div "Cost 9 $ per tree per ac per tree per row ft per bft per event" at bounding box center [537, 200] width 256 height 41
click at [621, 372] on button "Cancel" at bounding box center [618, 374] width 30 height 16
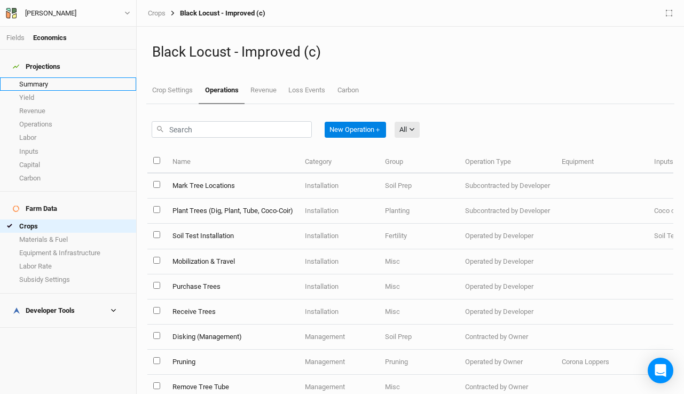
click at [51, 77] on link "Summary" at bounding box center [68, 83] width 136 height 13
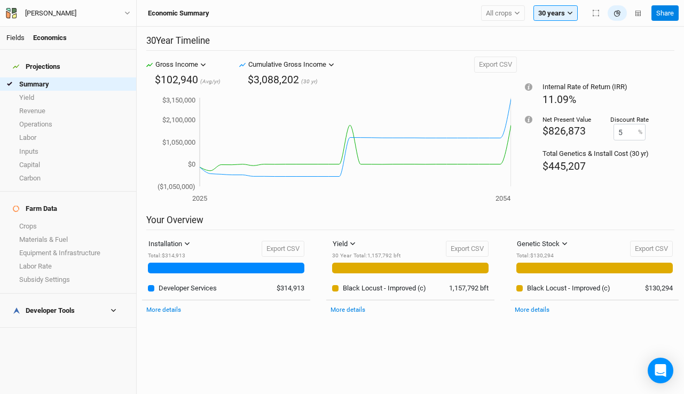
click at [17, 36] on link "Fields" at bounding box center [15, 38] width 18 height 8
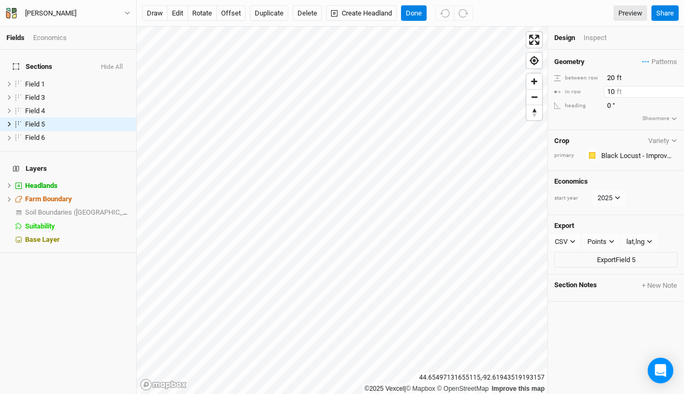
drag, startPoint x: 616, startPoint y: 93, endPoint x: 566, endPoint y: 85, distance: 50.8
click at [566, 85] on div "Geometry Patterns ＋ New in-row pattern between row 20 ft in row 10 ft heading 0…" at bounding box center [616, 90] width 136 height 81
type input "20"
drag, startPoint x: 619, startPoint y: 91, endPoint x: 561, endPoint y: 84, distance: 58.0
click at [561, 84] on div "Geometry Patterns ＋ New in-row pattern between row 20 ft in row 10 ft heading 0…" at bounding box center [616, 90] width 136 height 81
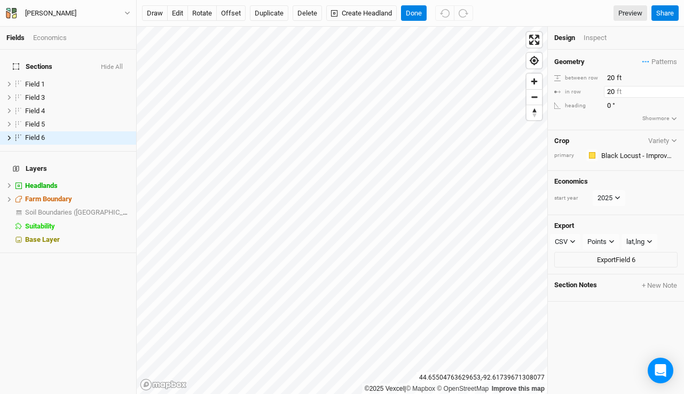
type input "20"
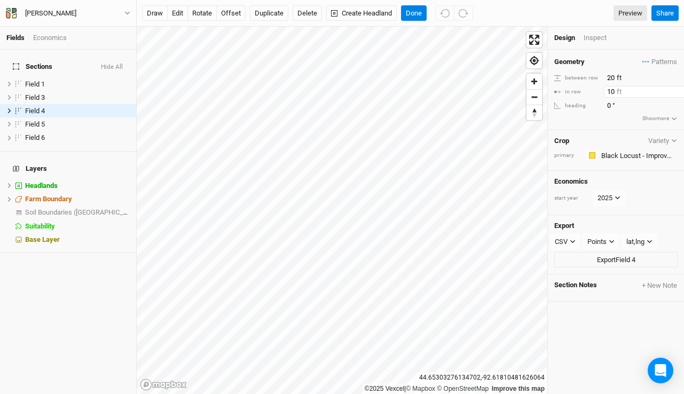
drag, startPoint x: 617, startPoint y: 92, endPoint x: 558, endPoint y: 85, distance: 59.1
click at [558, 86] on div "in row 10 ft" at bounding box center [615, 92] width 123 height 12
type input "20"
click at [134, 133] on div "Fields Economics Sections Hide All Field 1 hide Field 3 hide Field 4 hide Field…" at bounding box center [342, 197] width 684 height 394
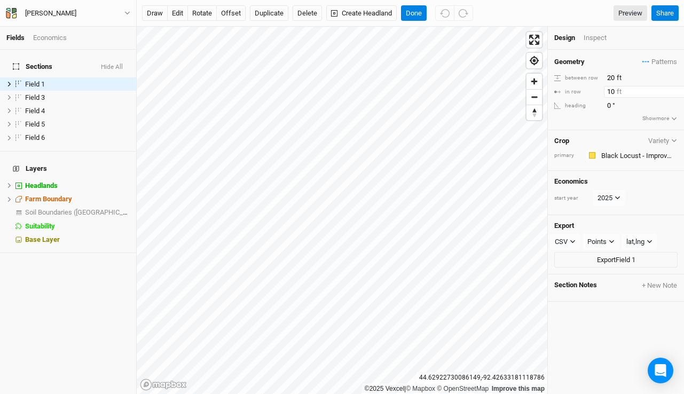
click at [545, 80] on div "©2025 Vexcel | © Mapbox © OpenStreetMap Improve this map [GEOGRAPHIC_DATA] Desi…" at bounding box center [410, 210] width 547 height 367
type input "20"
drag, startPoint x: 616, startPoint y: 92, endPoint x: 563, endPoint y: 80, distance: 54.8
click at [563, 80] on div "Geometry Patterns ＋ New in-row pattern between row 20 ft in row 10 ft heading 0…" at bounding box center [616, 90] width 136 height 81
type input "20"
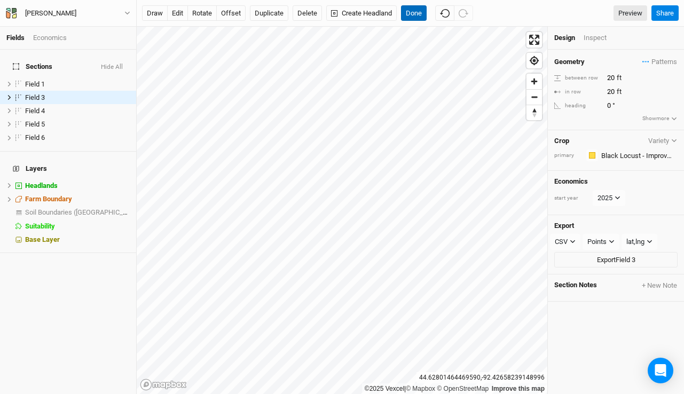
click at [411, 13] on button "Done" at bounding box center [414, 13] width 26 height 16
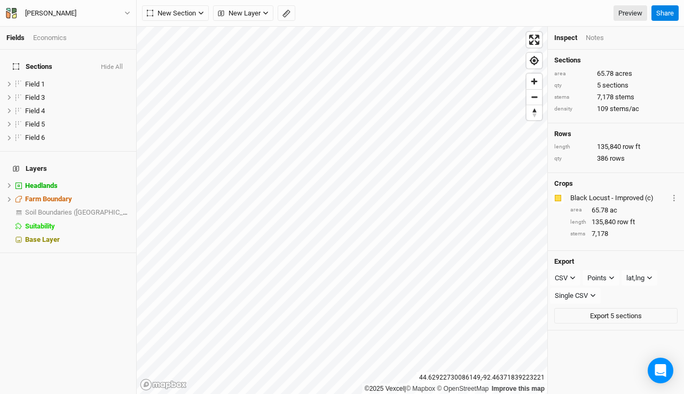
click at [43, 33] on div "Economics" at bounding box center [50, 38] width 34 height 10
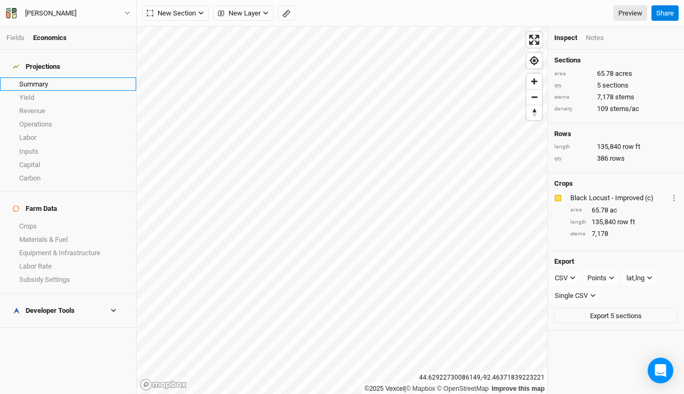
click at [48, 80] on link "Summary" at bounding box center [68, 83] width 136 height 13
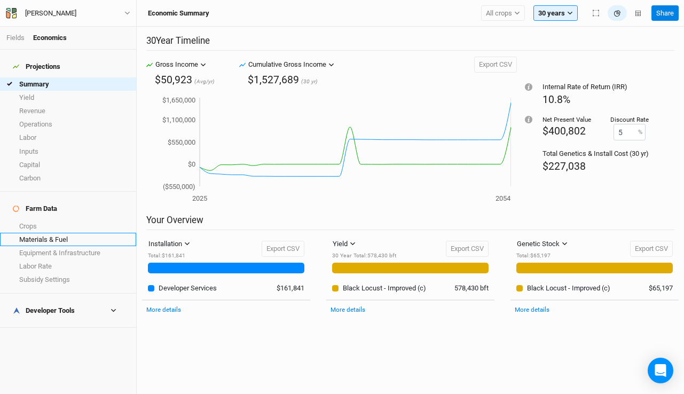
click at [42, 233] on link "Materials & Fuel" at bounding box center [68, 239] width 136 height 13
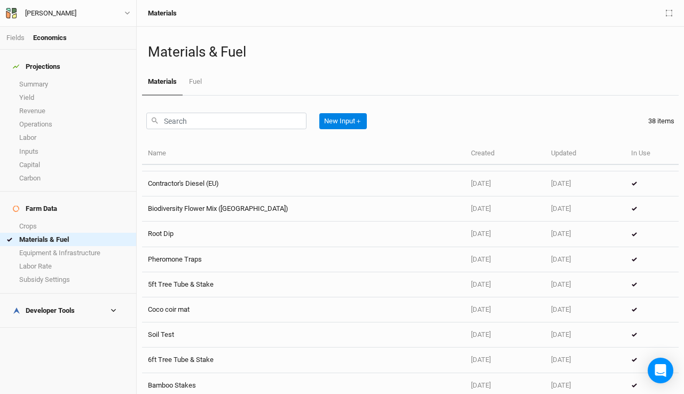
scroll to position [707, 0]
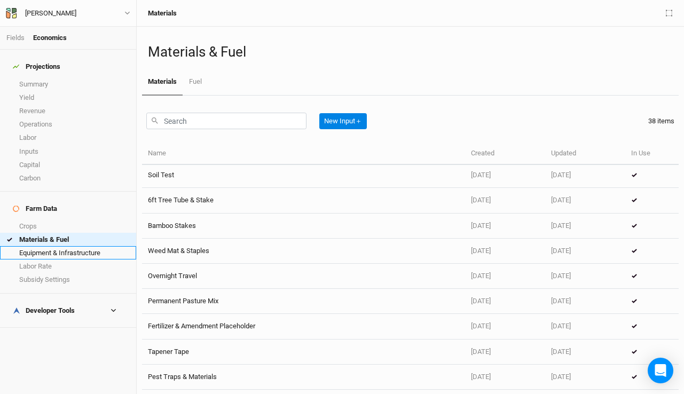
click at [72, 246] on link "Equipment & Infrastructure" at bounding box center [68, 252] width 136 height 13
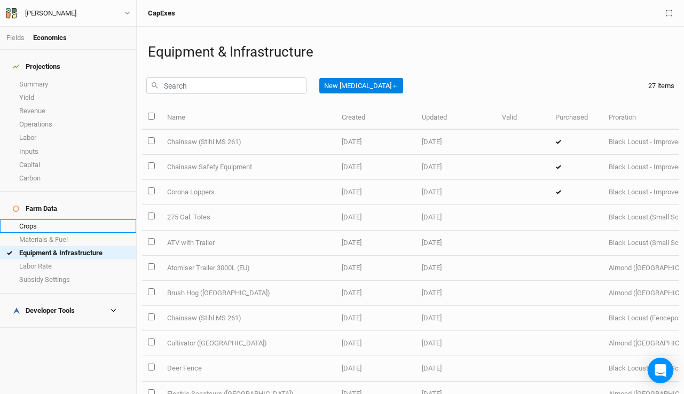
click at [49, 219] on link "Crops" at bounding box center [68, 225] width 136 height 13
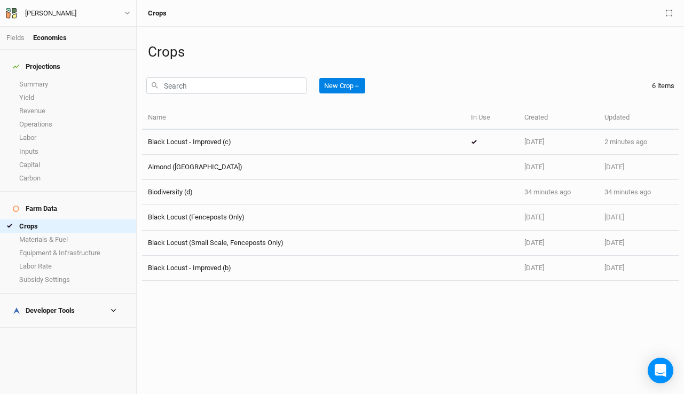
click at [52, 300] on h4 "Developer Tools" at bounding box center [67, 310] width 123 height 21
click at [44, 348] on link "Inputs Cost Basis" at bounding box center [68, 354] width 136 height 13
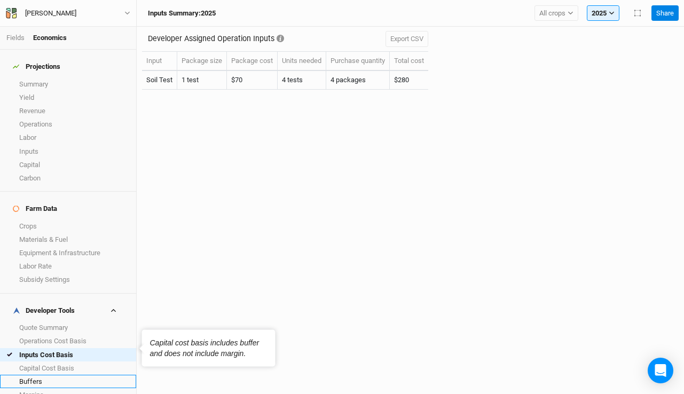
click at [43, 375] on link "Buffers" at bounding box center [68, 381] width 136 height 13
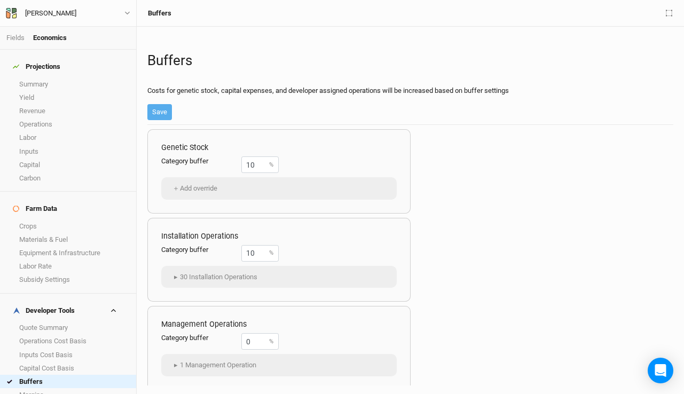
scroll to position [79, 0]
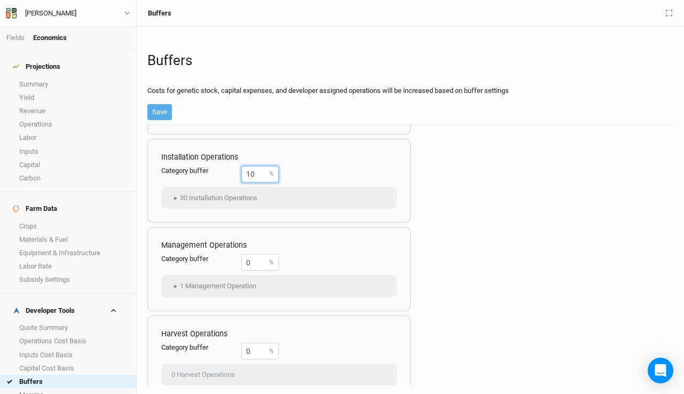
drag, startPoint x: 258, startPoint y: 172, endPoint x: 168, endPoint y: 158, distance: 91.3
click at [168, 158] on div "Installation Operations Category buffer 10 % ▸ 30 Installation Operations Biodi…" at bounding box center [278, 181] width 263 height 84
type input "20"
click at [165, 116] on button "Save" at bounding box center [159, 112] width 25 height 16
click at [52, 388] on link "Margins" at bounding box center [68, 394] width 136 height 13
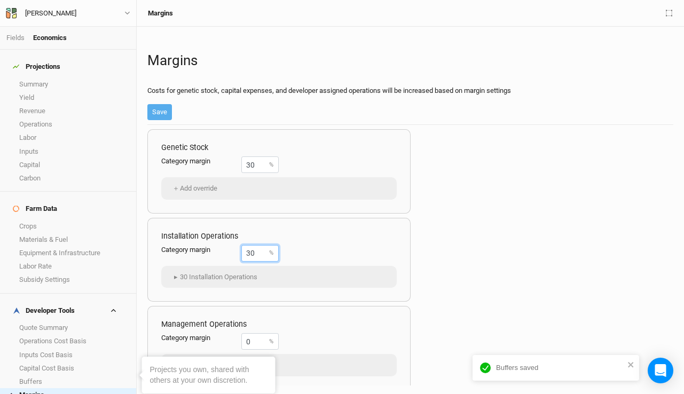
drag, startPoint x: 257, startPoint y: 254, endPoint x: 225, endPoint y: 250, distance: 32.8
click at [225, 250] on div "Category margin 30 %" at bounding box center [219, 253] width 117 height 17
type input "40"
drag, startPoint x: 263, startPoint y: 168, endPoint x: 202, endPoint y: 155, distance: 62.1
click at [202, 155] on div "Genetic Stock Category margin 30 % ＋ Add override" at bounding box center [278, 171] width 263 height 84
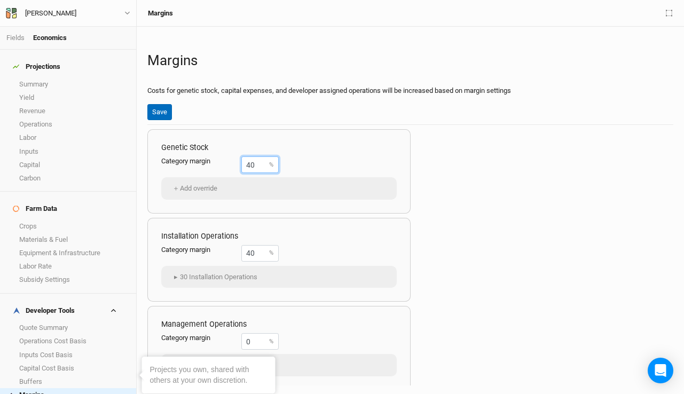
type input "40"
click at [153, 111] on button "Save" at bounding box center [159, 112] width 25 height 16
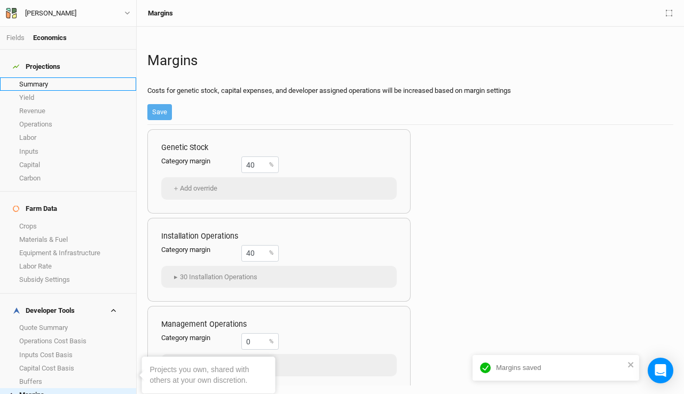
click at [40, 78] on link "Summary" at bounding box center [68, 83] width 136 height 13
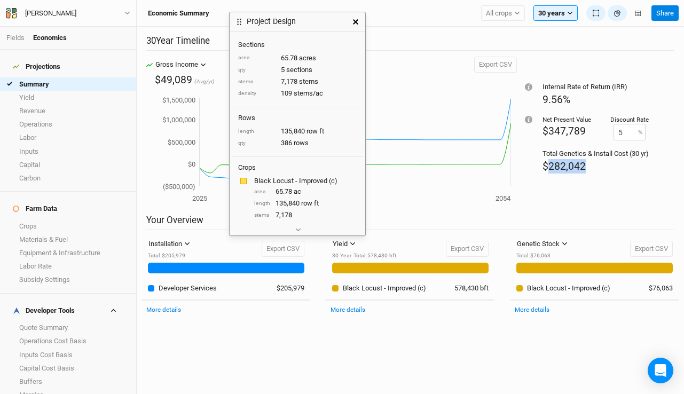
drag, startPoint x: 588, startPoint y: 170, endPoint x: 544, endPoint y: 168, distance: 44.3
click at [544, 168] on div "$282,042" at bounding box center [595, 166] width 106 height 14
copy span "282,042"
click at [579, 188] on div "Internal Rate of Return (IRR) 9.56% Net Present Value $347,789 Discount Rate 5 …" at bounding box center [595, 135] width 157 height 157
click at [574, 194] on div "Internal Rate of Return (IRR) 9.56% Net Present Value $347,789 Discount Rate 5 …" at bounding box center [595, 135] width 157 height 157
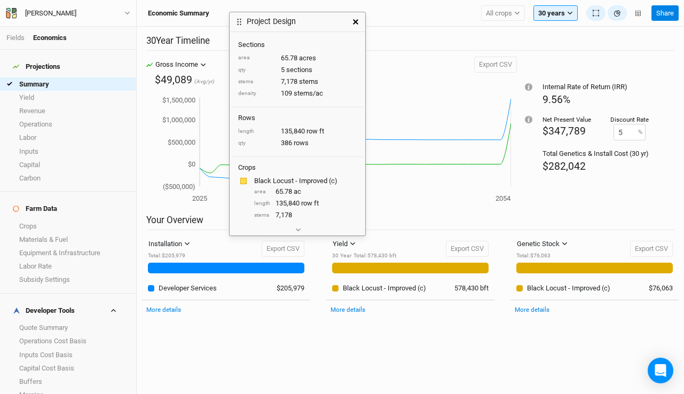
click at [355, 21] on icon "button" at bounding box center [355, 21] width 5 height 5
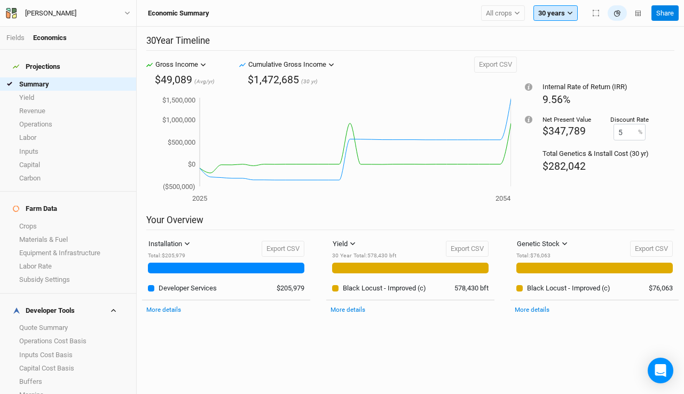
click at [556, 14] on button "30 years" at bounding box center [555, 13] width 44 height 16
click at [568, 219] on h2 "Your Overview" at bounding box center [410, 222] width 528 height 15
click at [36, 219] on link "Crops" at bounding box center [68, 225] width 136 height 13
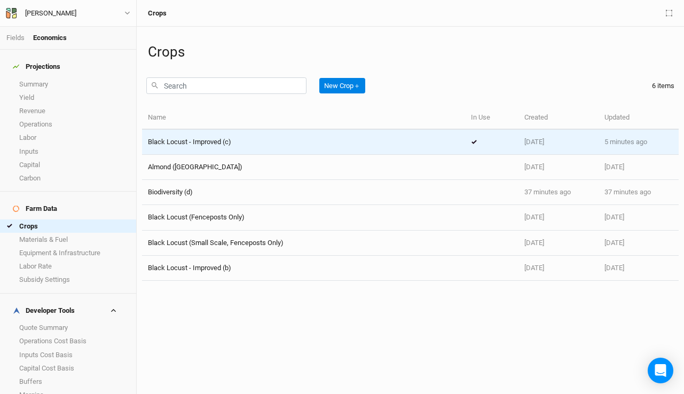
click at [230, 140] on span "Black Locust - Improved (c)" at bounding box center [189, 142] width 83 height 8
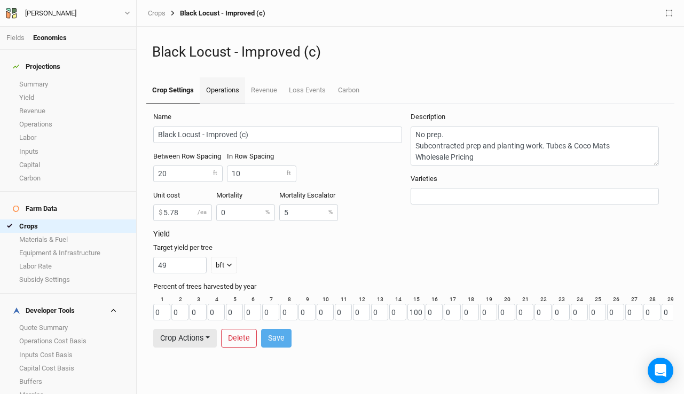
click at [227, 94] on link "Operations" at bounding box center [222, 90] width 45 height 27
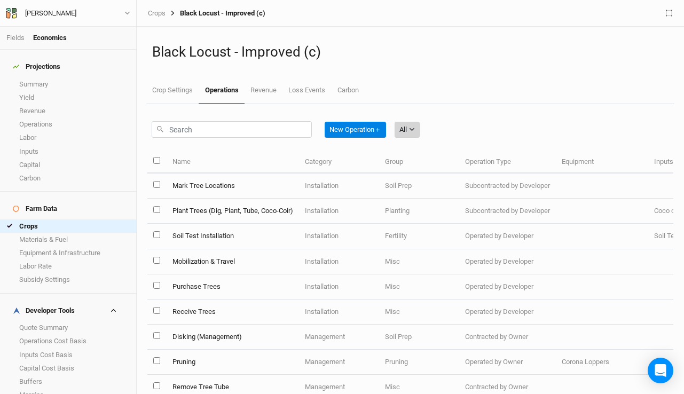
click at [411, 133] on button "All" at bounding box center [407, 130] width 25 height 16
click at [420, 186] on span "Installation" at bounding box center [432, 185] width 42 height 12
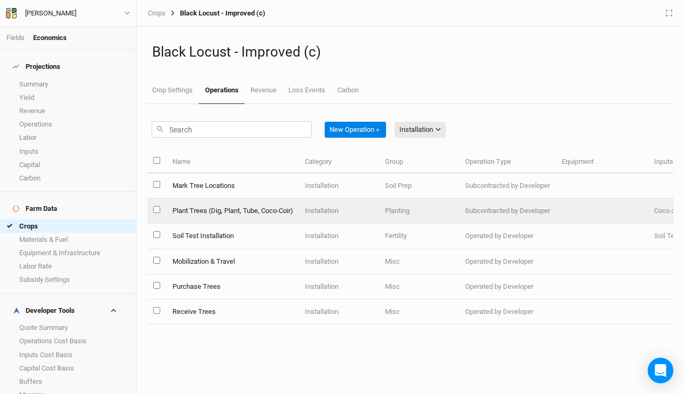
click at [267, 209] on td "Plant Trees (Dig, Plant, Tube, Coco-Coir)" at bounding box center [232, 211] width 132 height 25
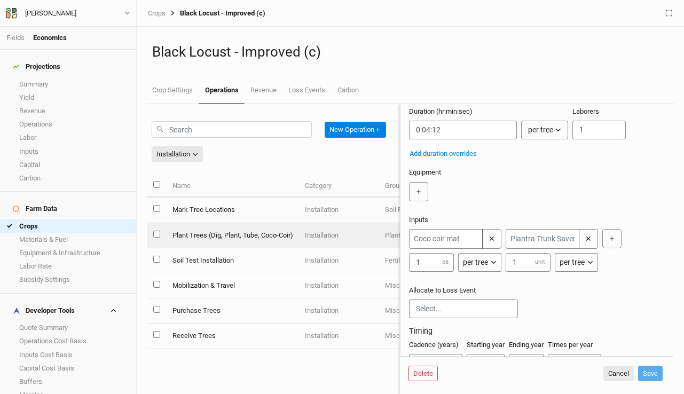
scroll to position [116, 0]
